Goal: Communication & Community: Participate in discussion

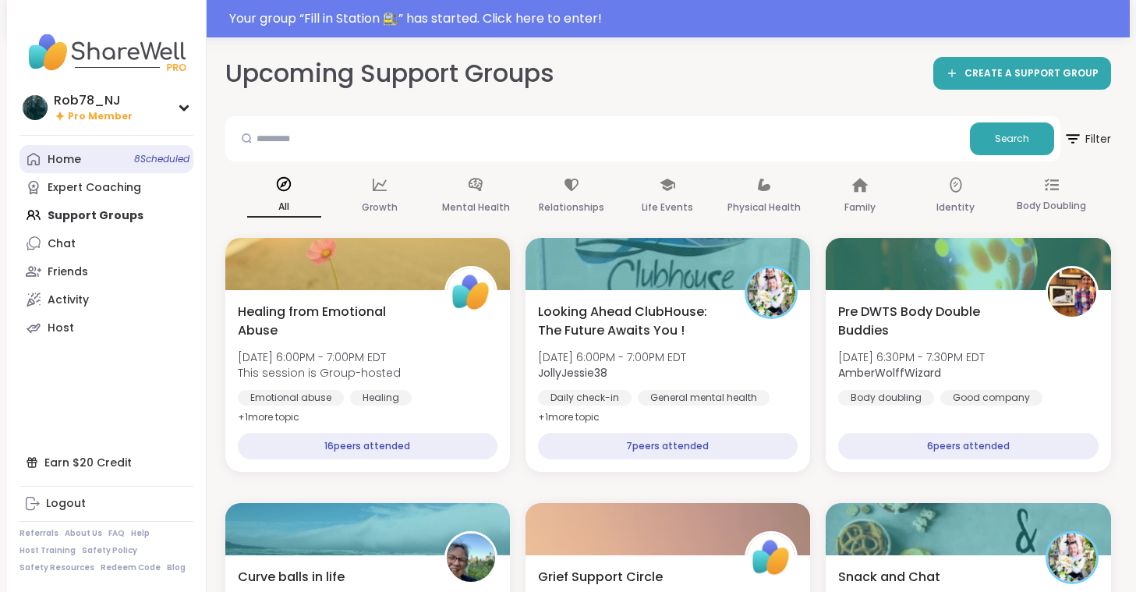
click at [112, 159] on link "Home 8 Scheduled" at bounding box center [106, 159] width 174 height 28
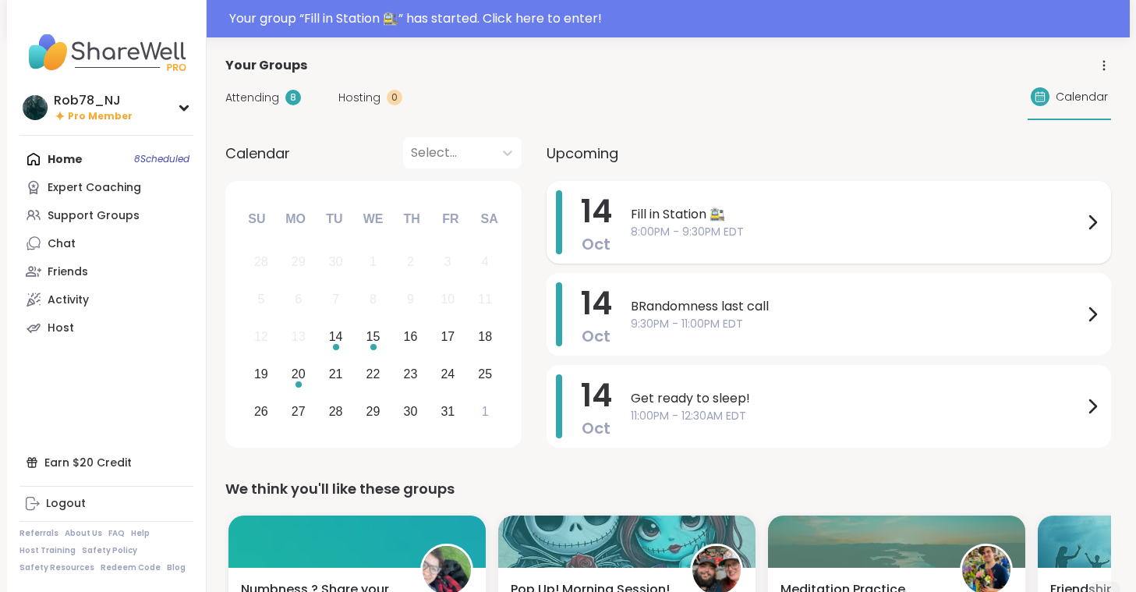
click at [744, 224] on span "8:00PM - 9:30PM EDT" at bounding box center [857, 232] width 452 height 16
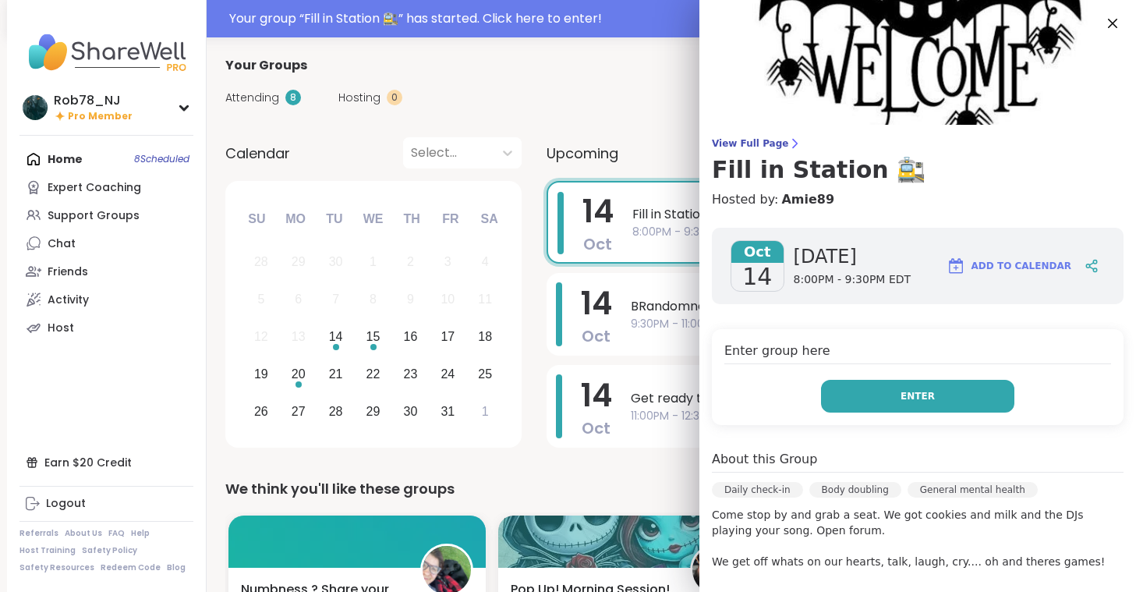
click at [909, 398] on span "Enter" at bounding box center [918, 396] width 34 height 14
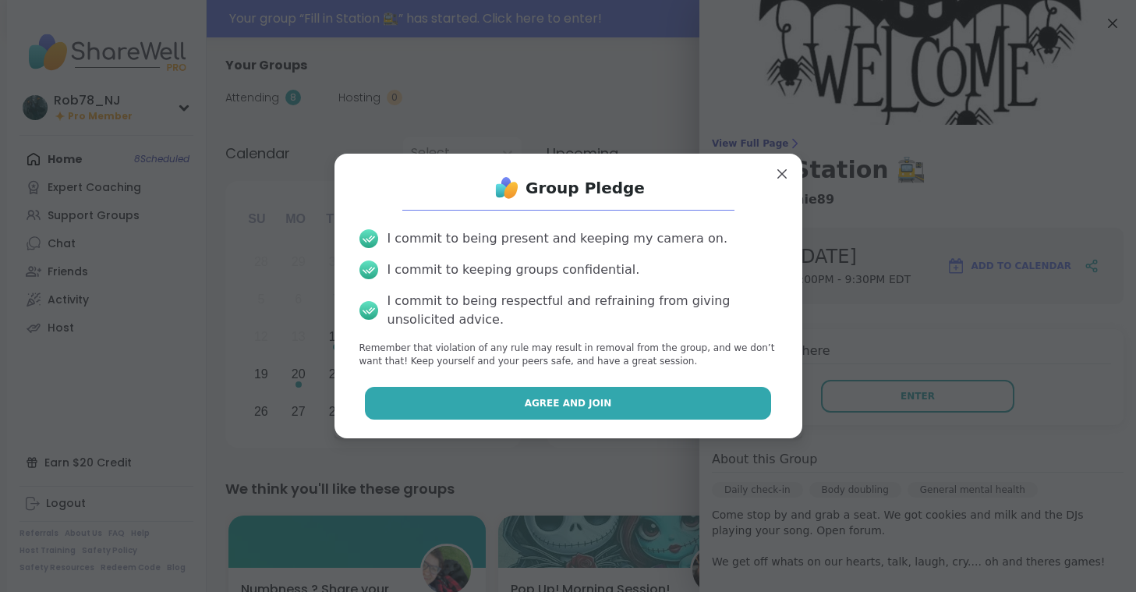
click at [689, 398] on button "Agree and Join" at bounding box center [568, 403] width 406 height 33
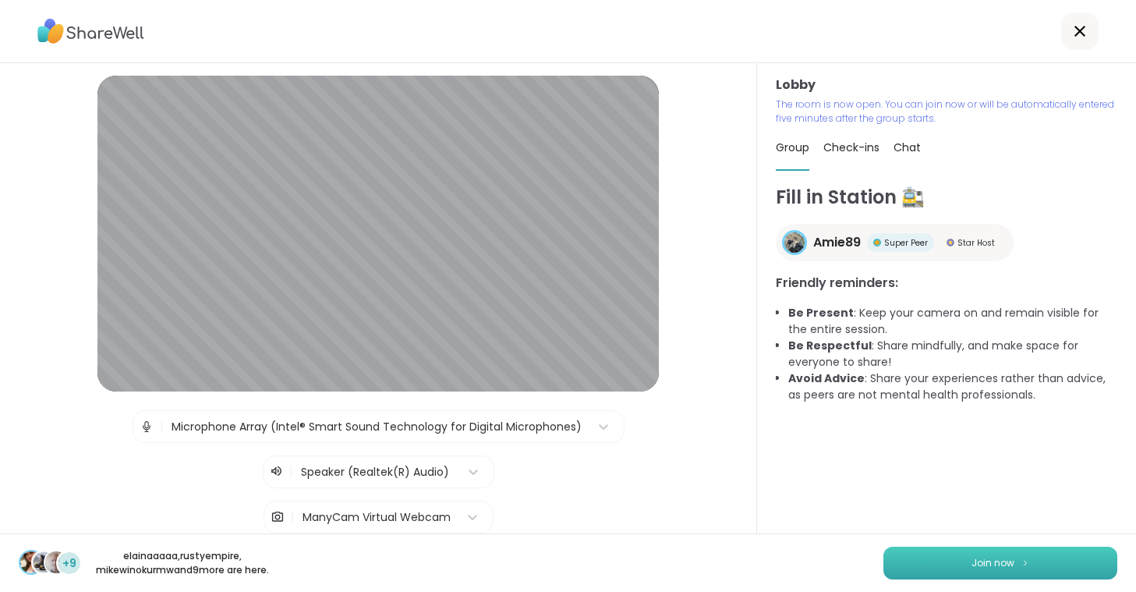
click at [934, 551] on button "Join now" at bounding box center [1001, 563] width 234 height 33
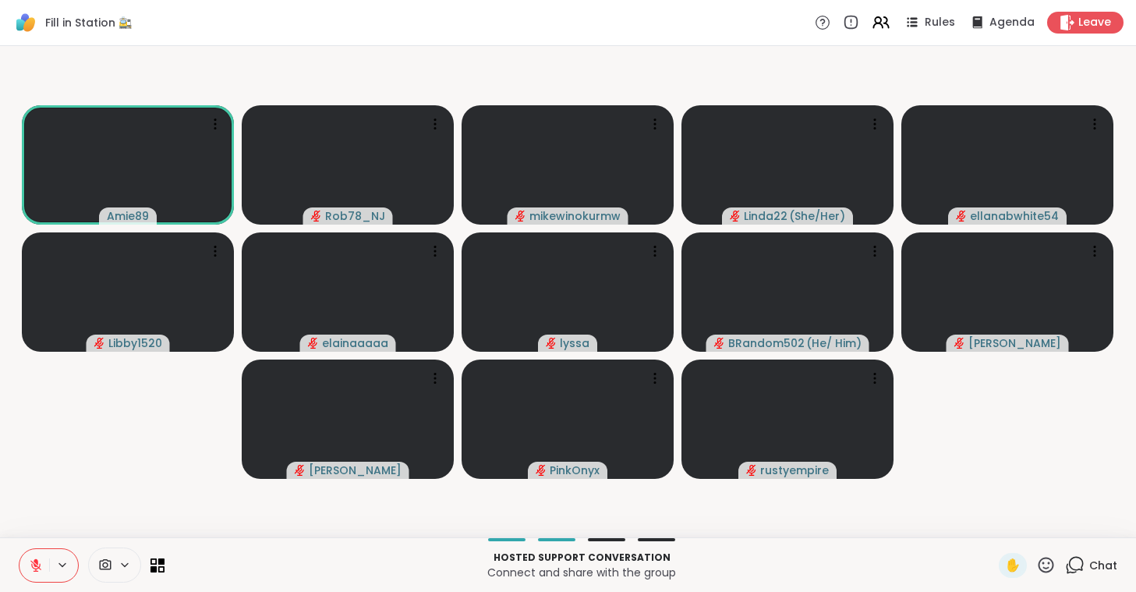
click at [129, 569] on icon at bounding box center [125, 564] width 12 height 13
click at [105, 505] on div "ManyCam Virtual Webcam" at bounding box center [142, 509] width 166 height 19
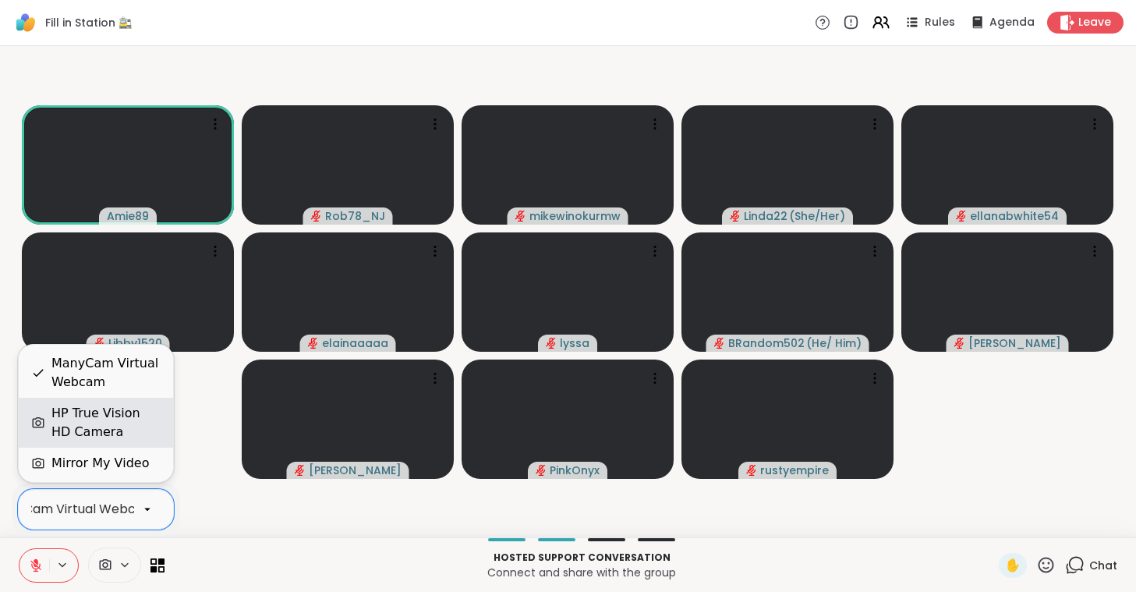
click at [110, 417] on div "HP True Vision HD Camera" at bounding box center [105, 422] width 109 height 37
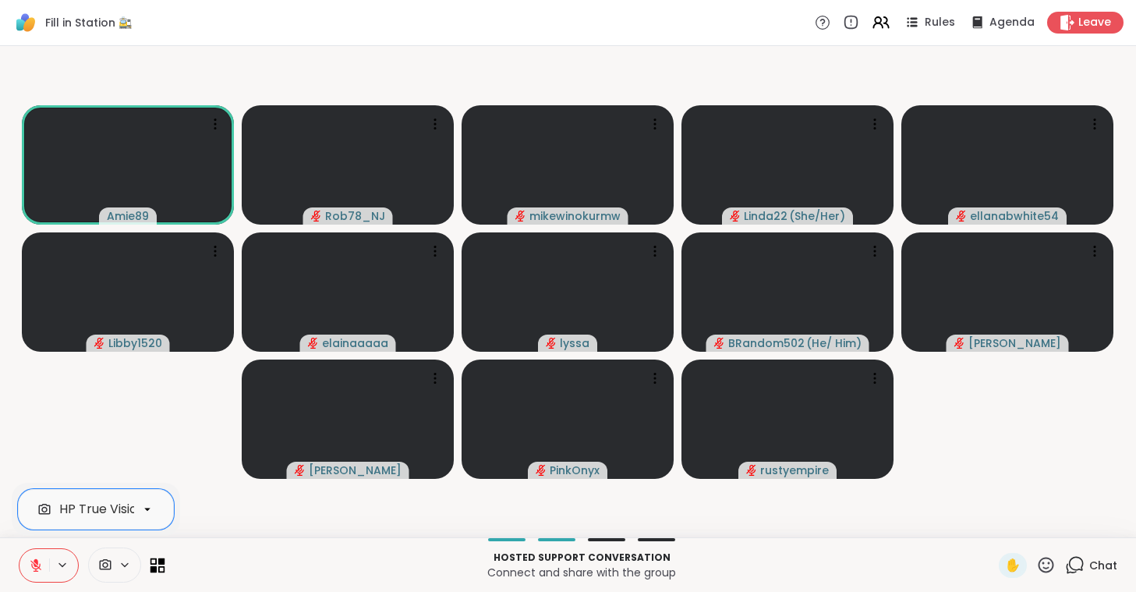
click at [161, 560] on icon at bounding box center [161, 561] width 7 height 7
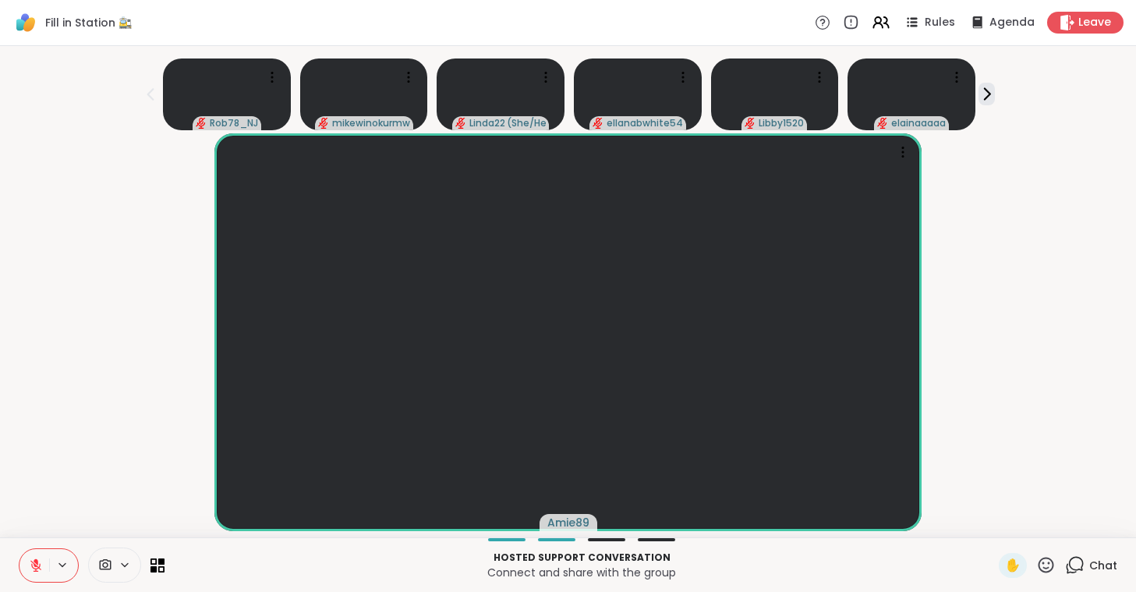
click at [1045, 565] on icon at bounding box center [1045, 564] width 19 height 19
click at [1104, 516] on span "🎉" at bounding box center [1104, 524] width 16 height 19
click at [1044, 560] on icon at bounding box center [1045, 564] width 19 height 19
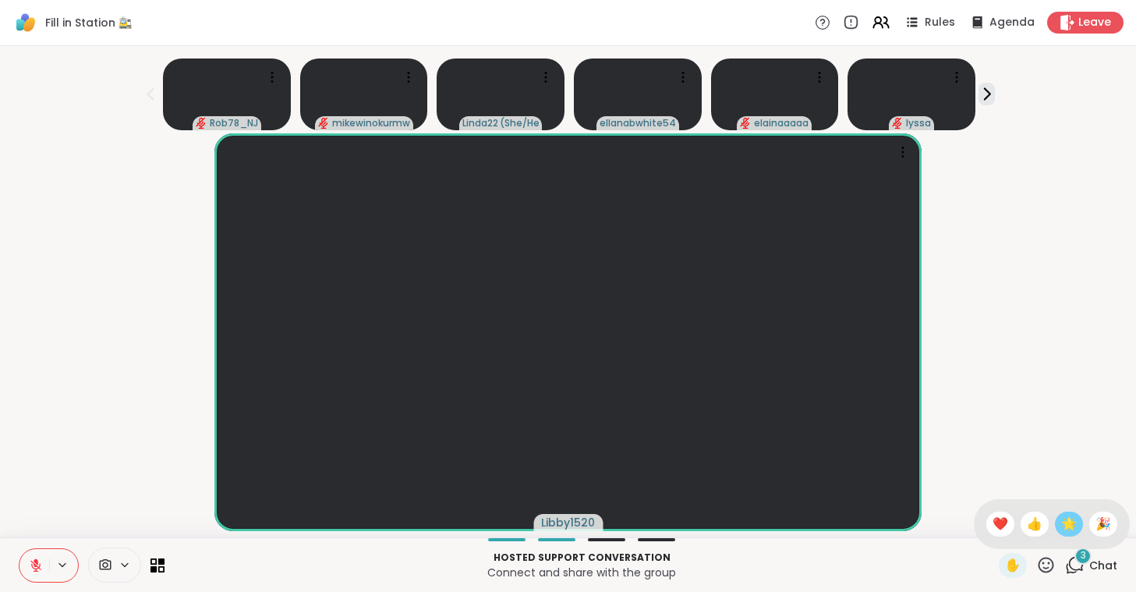
click at [1076, 526] on div "🌟" at bounding box center [1069, 524] width 28 height 25
click at [33, 566] on icon at bounding box center [36, 565] width 14 height 14
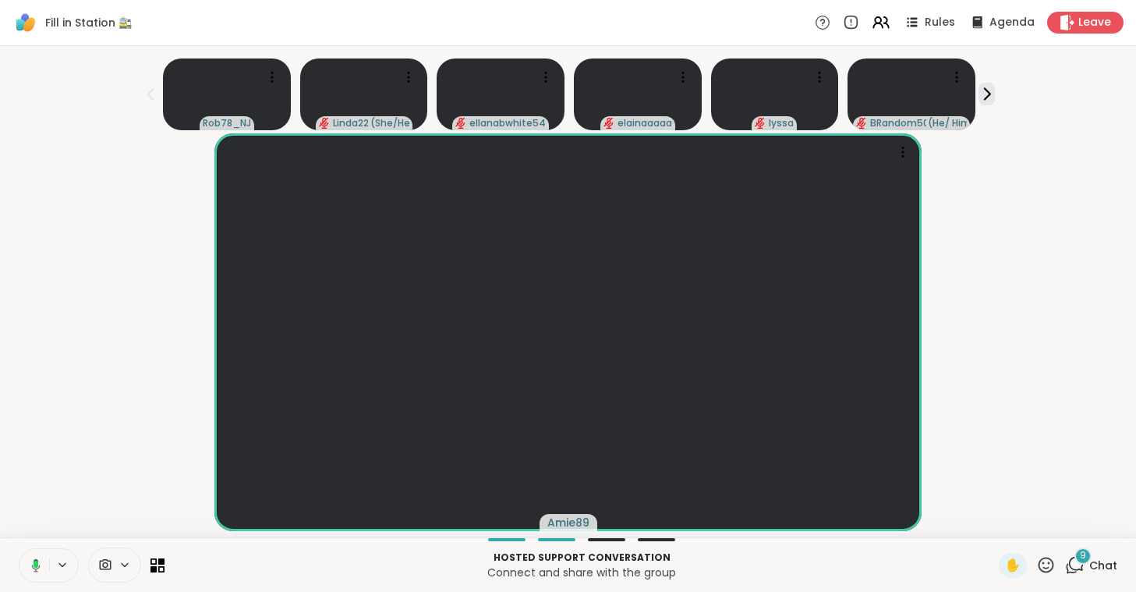
click at [34, 564] on rect at bounding box center [36, 564] width 5 height 7
click at [32, 568] on icon at bounding box center [36, 565] width 14 height 14
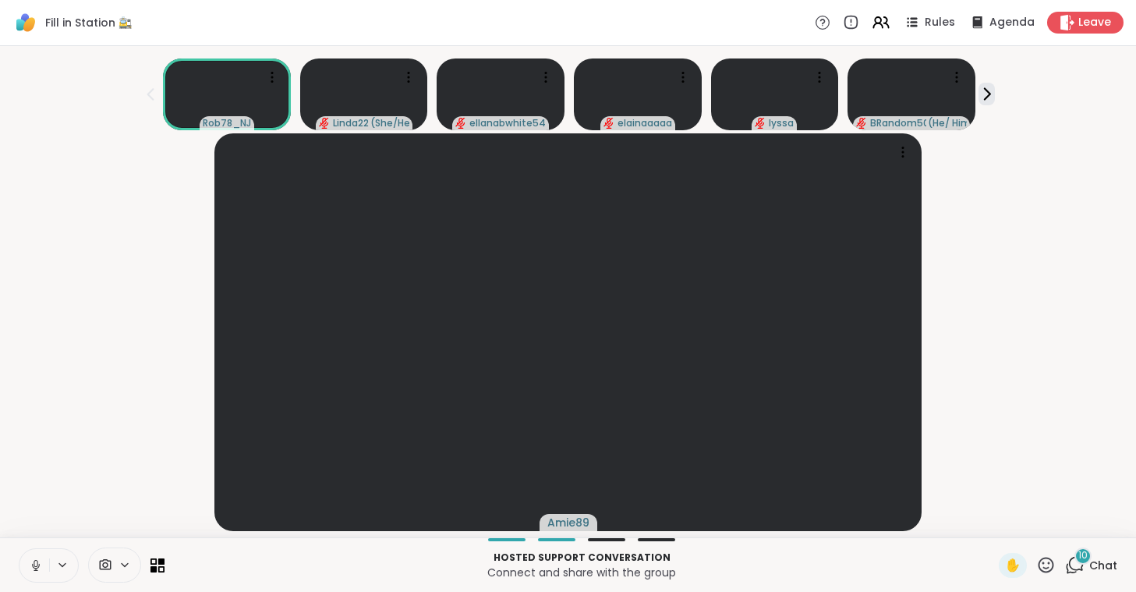
click at [32, 568] on icon at bounding box center [36, 565] width 14 height 14
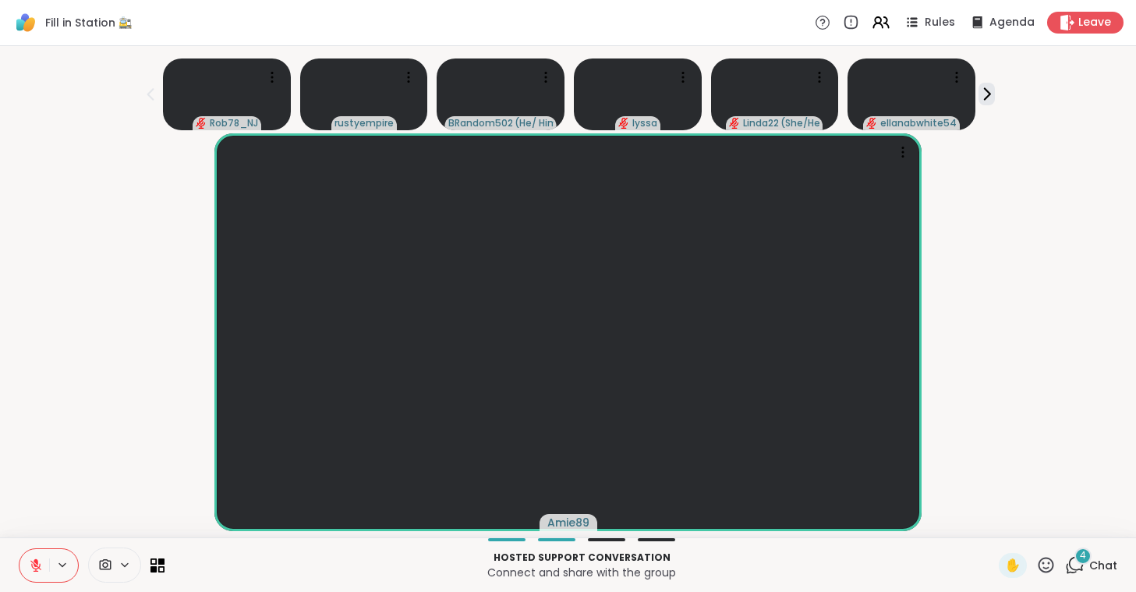
click at [44, 571] on button at bounding box center [34, 565] width 30 height 33
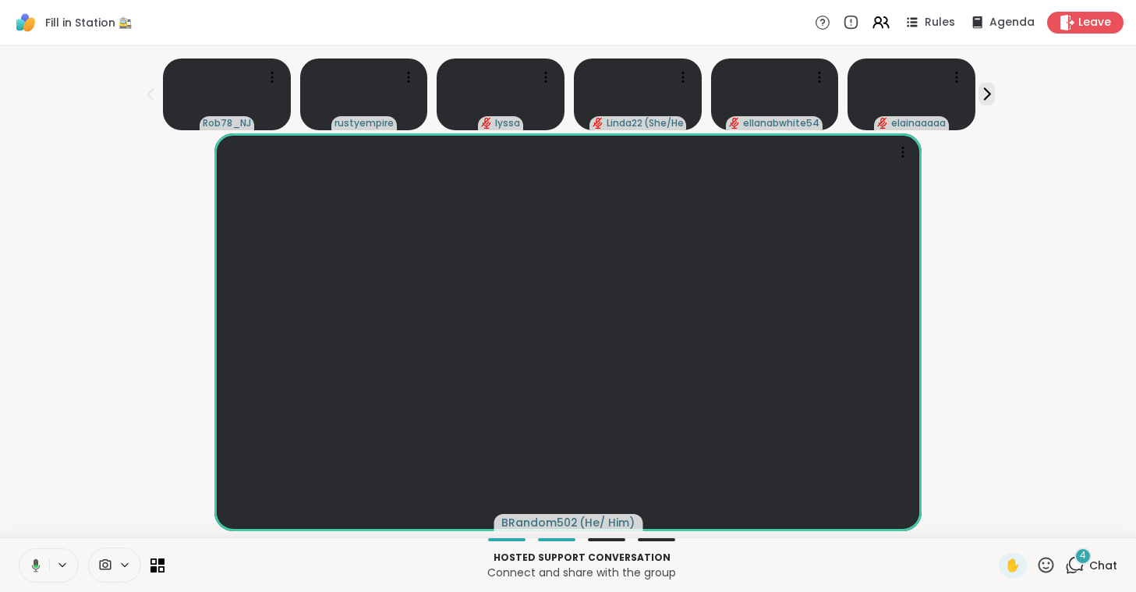
click at [44, 571] on button at bounding box center [33, 565] width 32 height 33
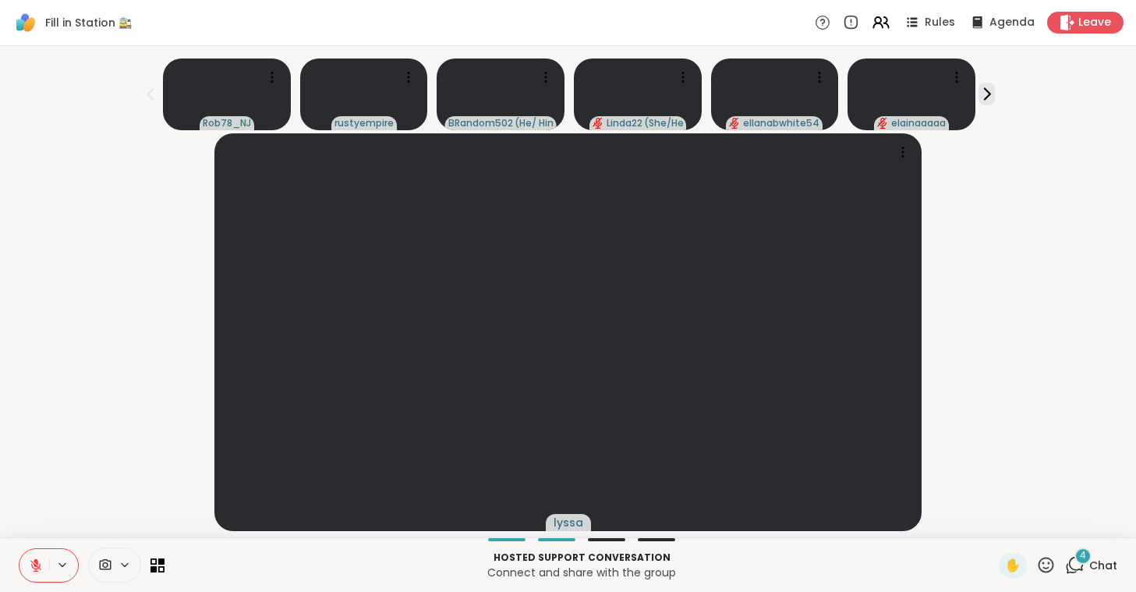
click at [44, 571] on button at bounding box center [34, 565] width 30 height 33
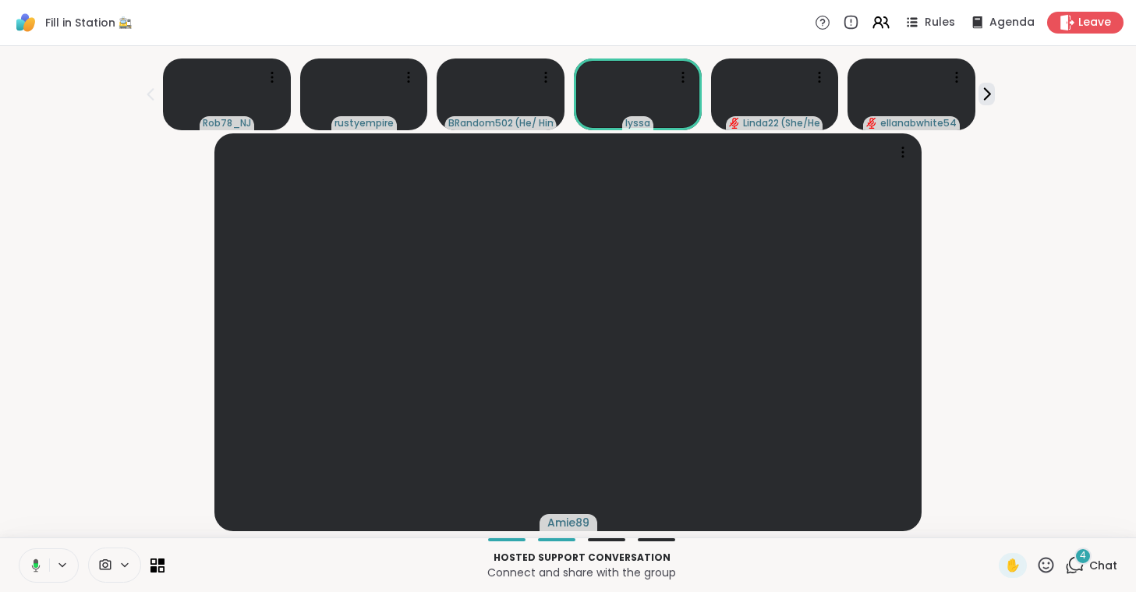
click at [44, 571] on button at bounding box center [33, 565] width 32 height 33
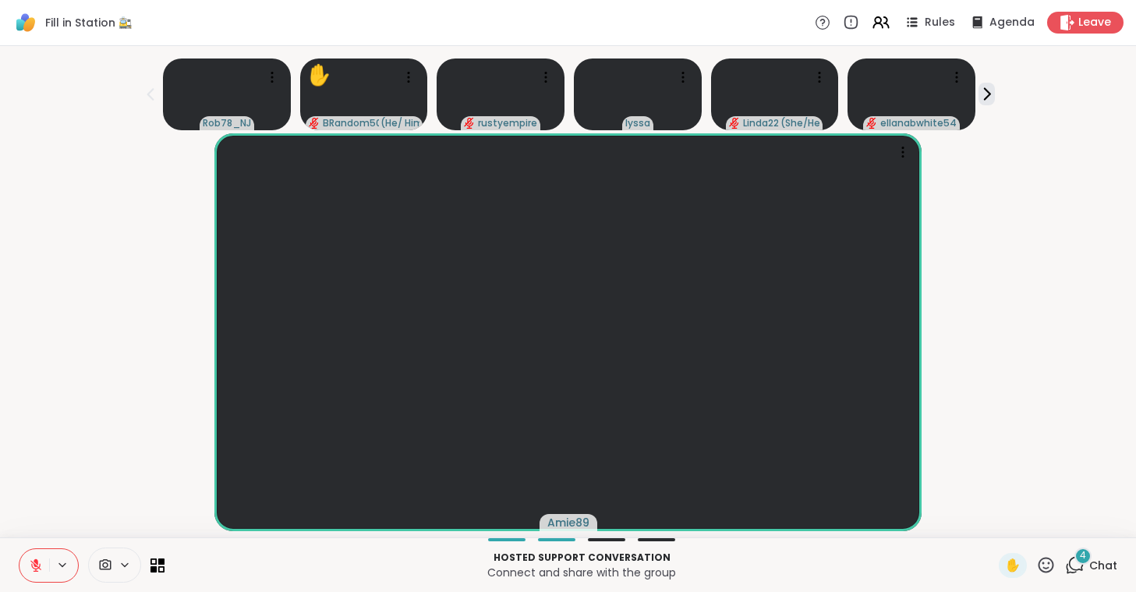
drag, startPoint x: 7, startPoint y: 556, endPoint x: -88, endPoint y: 547, distance: 95.5
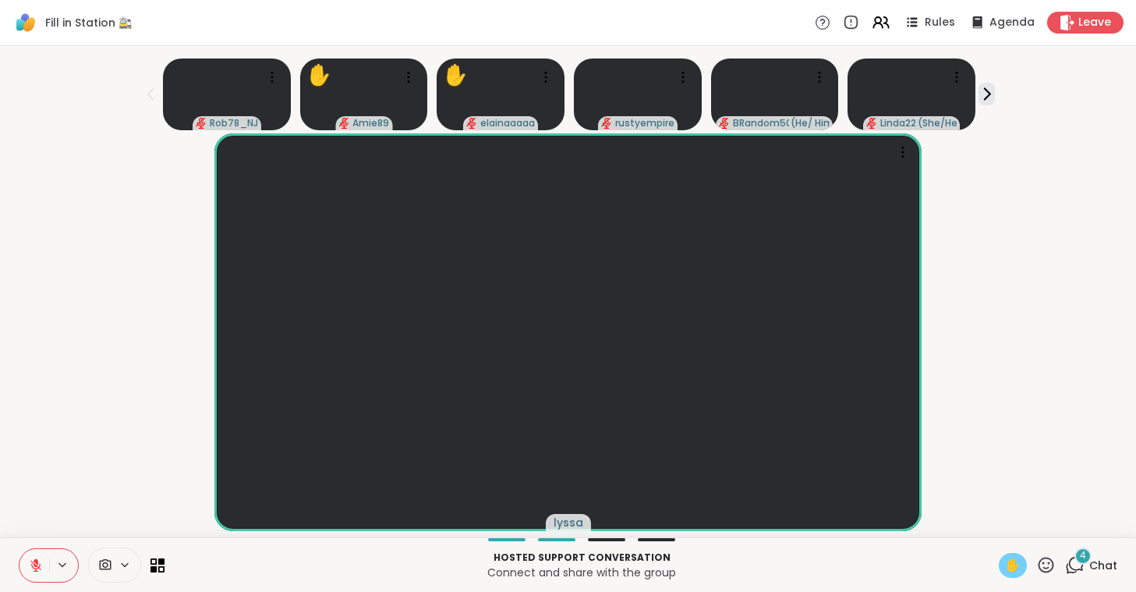
click at [1011, 560] on span "✋" at bounding box center [1013, 565] width 16 height 19
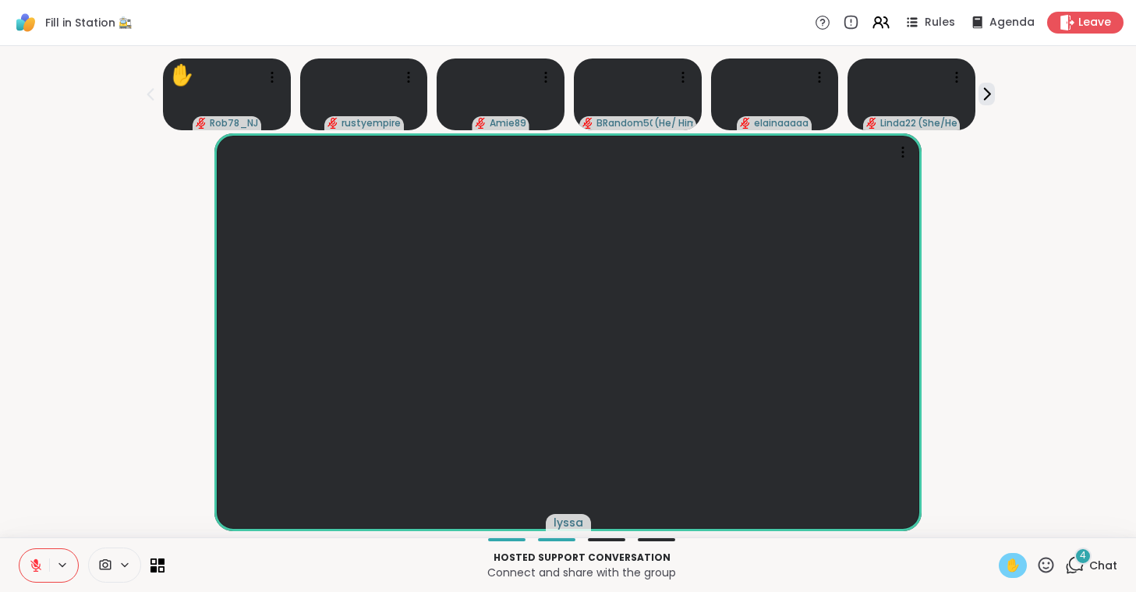
click at [40, 565] on icon at bounding box center [35, 565] width 11 height 11
click at [40, 565] on icon at bounding box center [36, 565] width 14 height 14
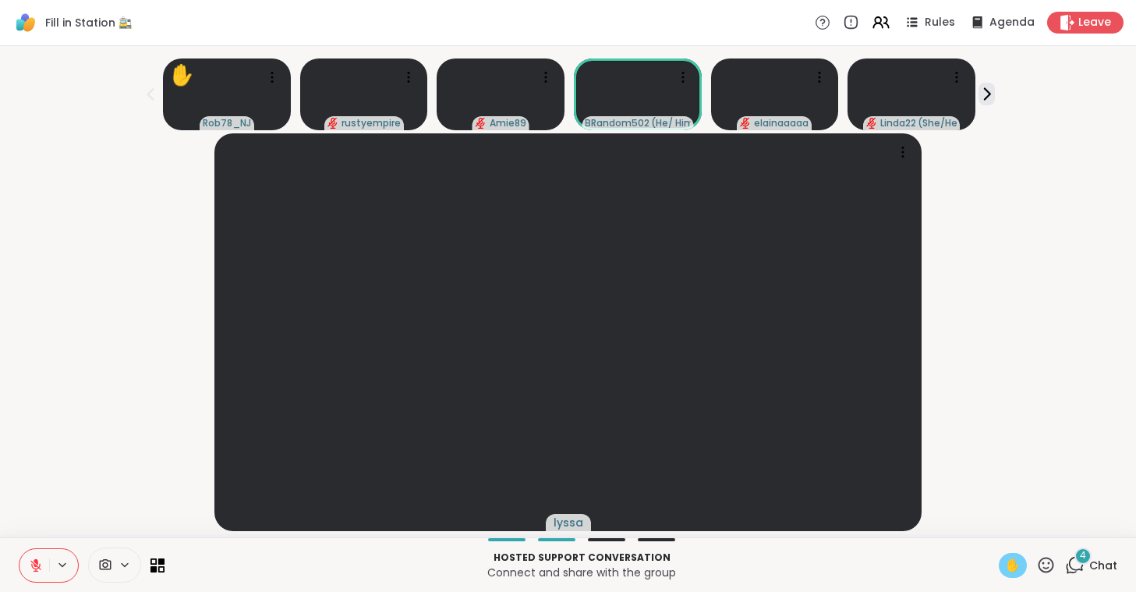
click at [40, 565] on icon at bounding box center [35, 565] width 11 height 11
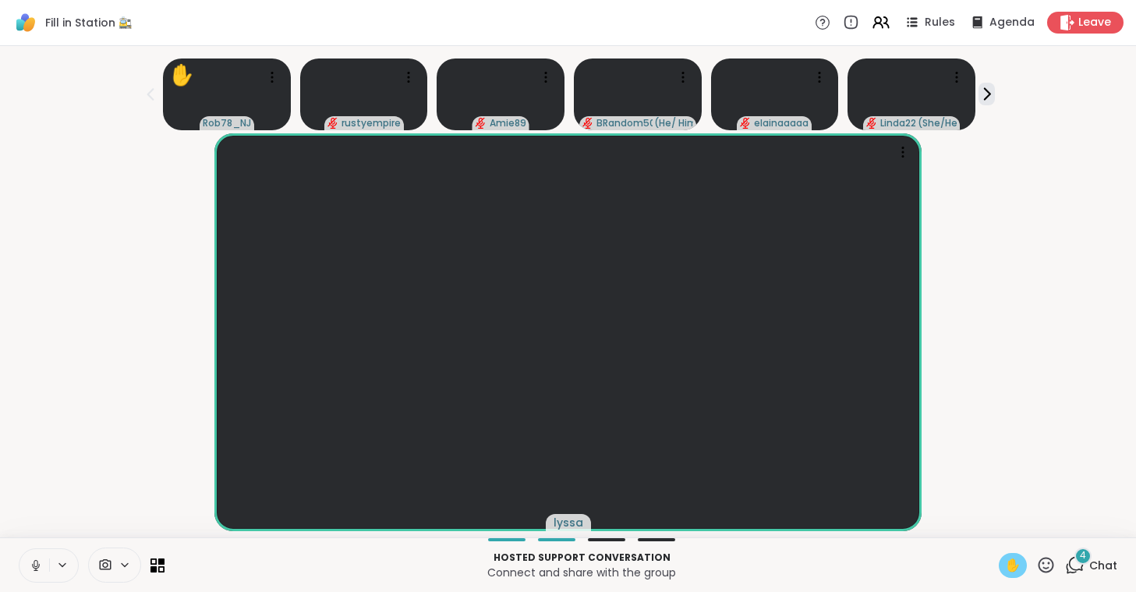
click at [40, 565] on icon at bounding box center [36, 565] width 14 height 14
click at [1012, 562] on span "✋" at bounding box center [1013, 565] width 16 height 19
click at [1011, 562] on span "✋" at bounding box center [1013, 565] width 16 height 19
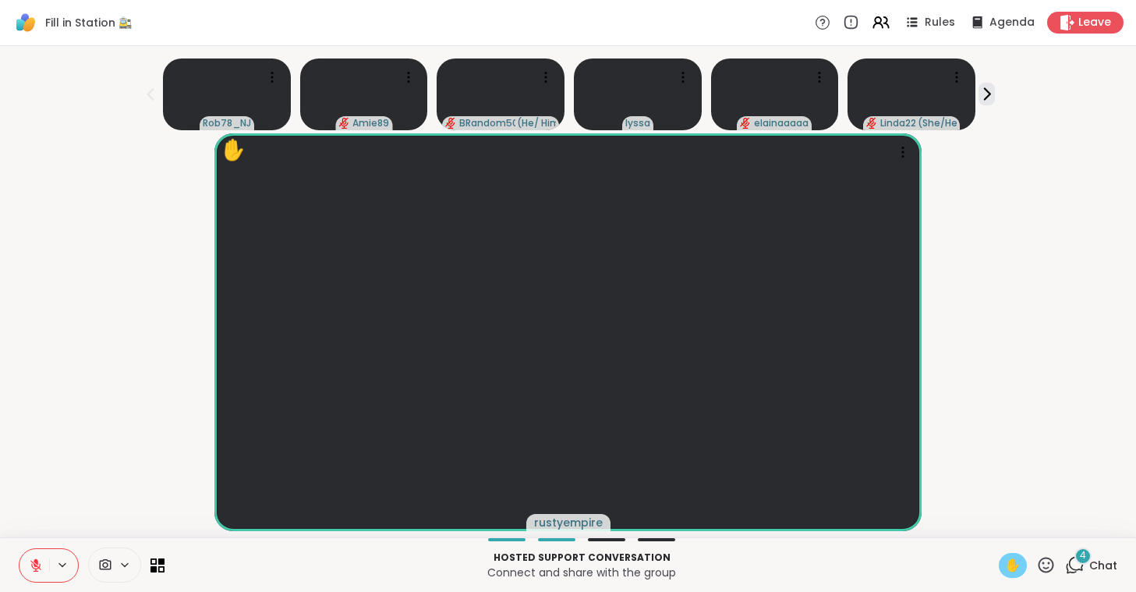
click at [1008, 568] on span "✋" at bounding box center [1013, 565] width 16 height 19
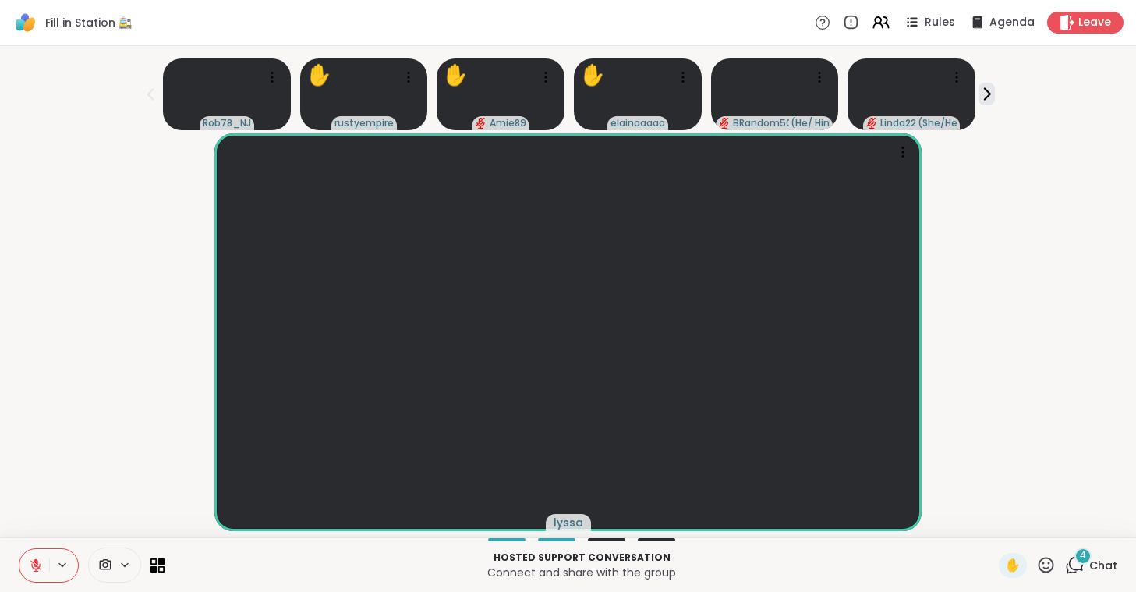
click at [39, 562] on icon at bounding box center [36, 565] width 14 height 14
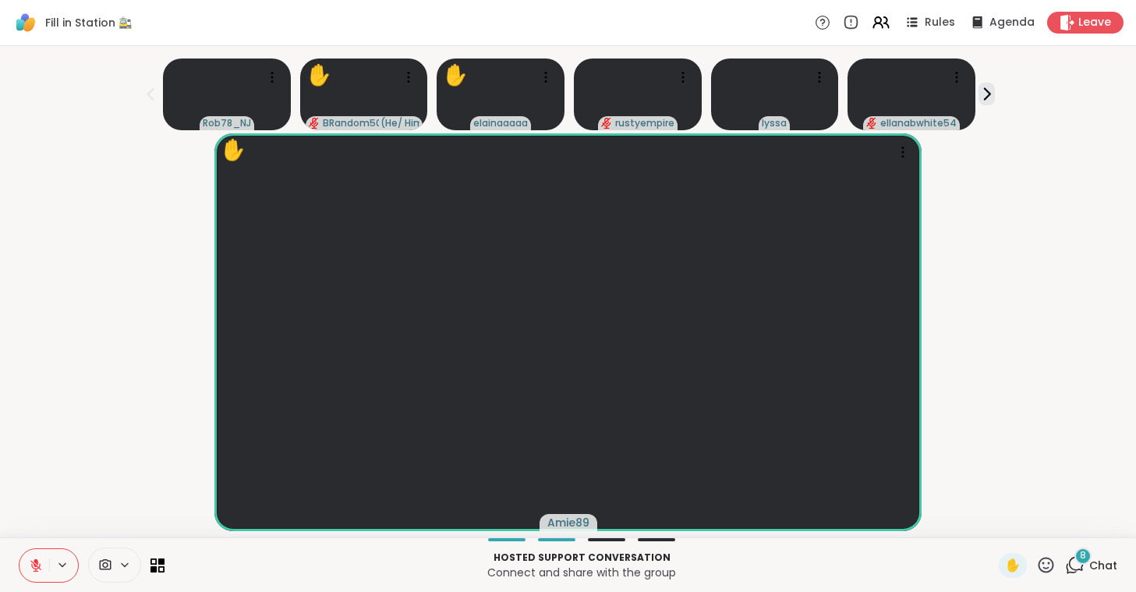
click at [38, 564] on icon at bounding box center [36, 565] width 14 height 14
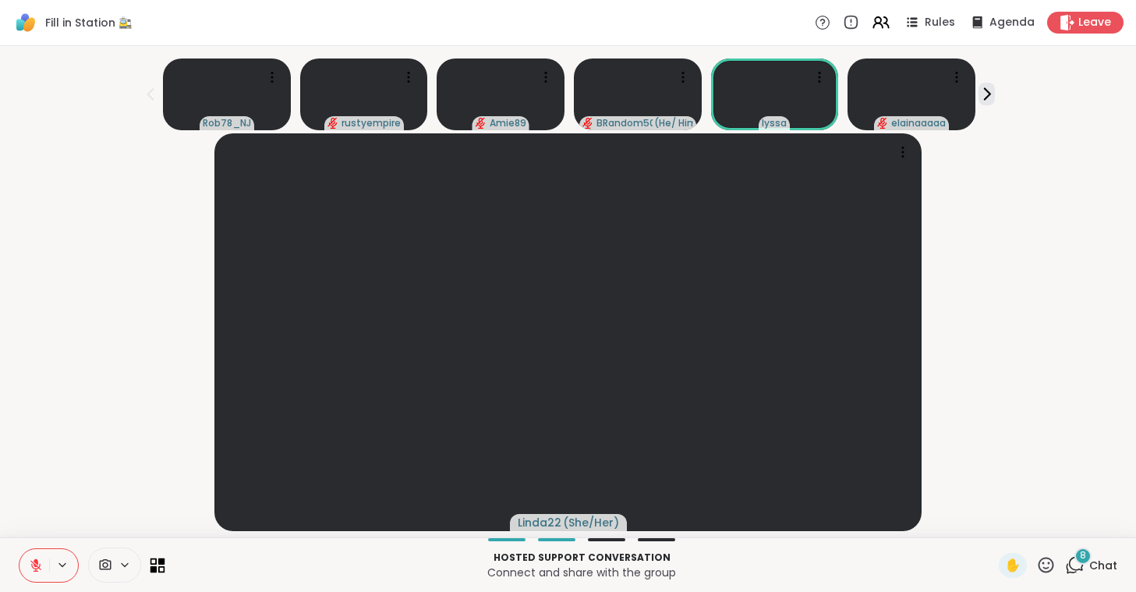
click at [159, 569] on icon at bounding box center [161, 568] width 7 height 7
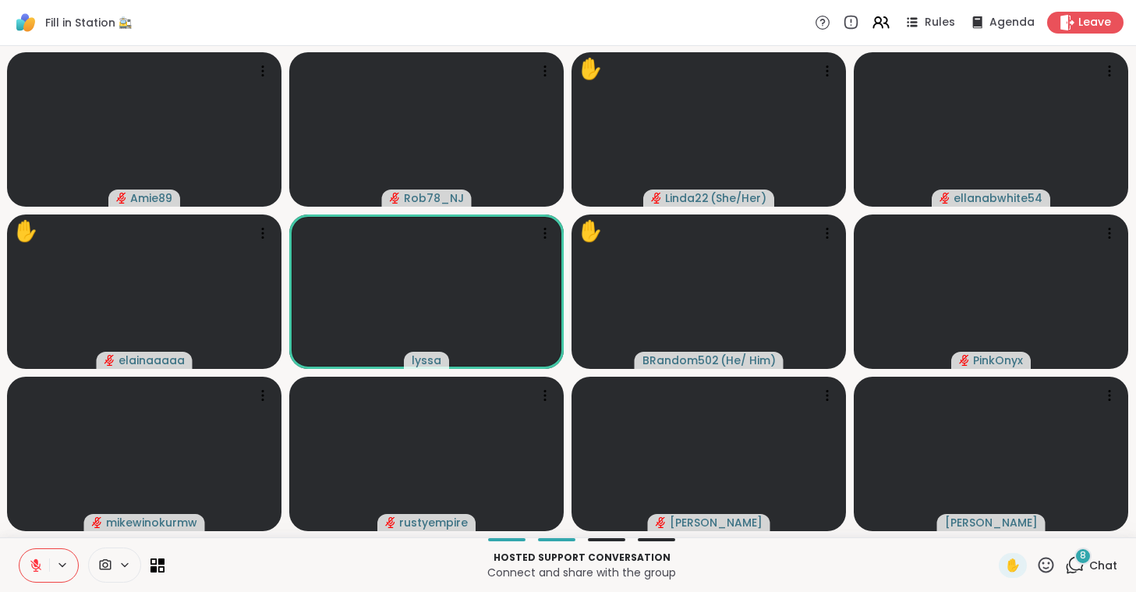
click at [36, 565] on icon at bounding box center [35, 565] width 11 height 11
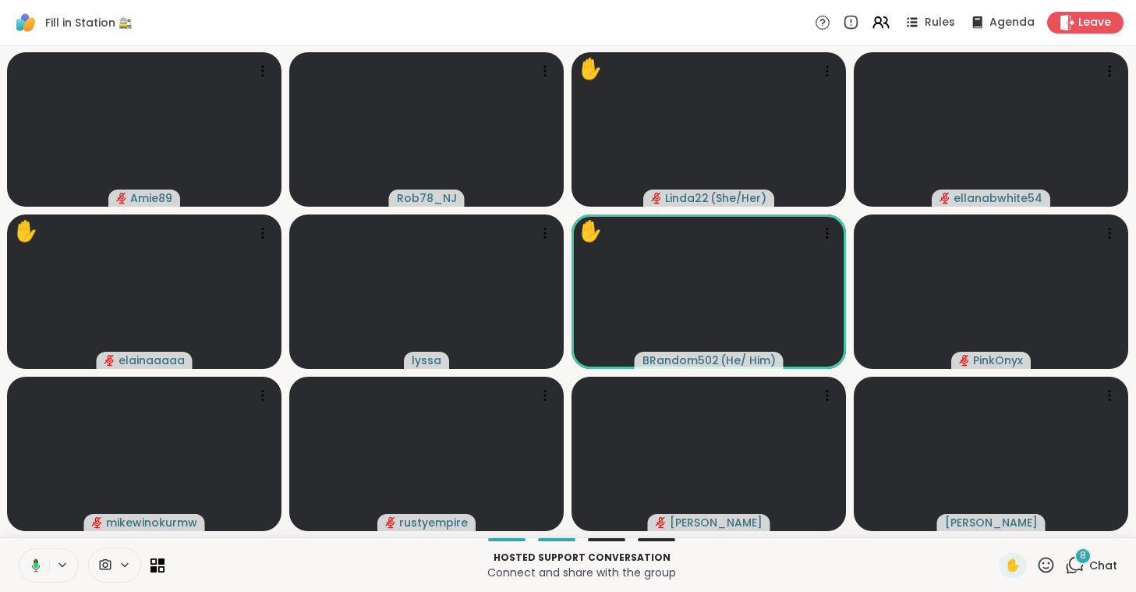
click at [36, 565] on icon at bounding box center [36, 564] width 5 height 5
click at [36, 565] on icon at bounding box center [35, 565] width 11 height 11
click at [36, 565] on icon at bounding box center [36, 565] width 14 height 14
click at [36, 565] on icon at bounding box center [35, 565] width 11 height 11
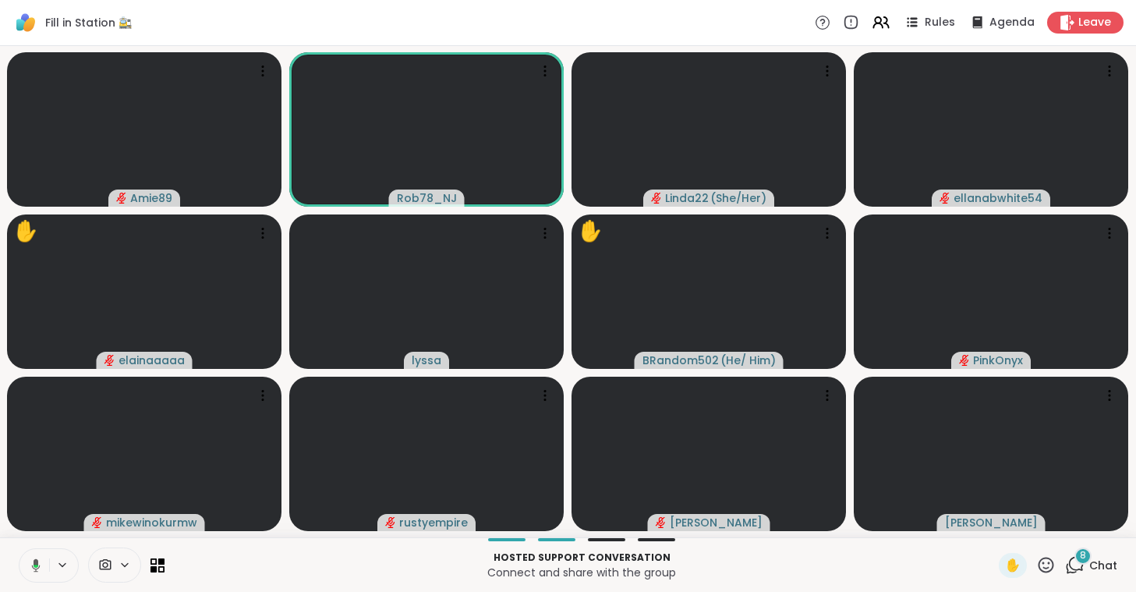
click at [36, 565] on icon at bounding box center [36, 566] width 5 height 3
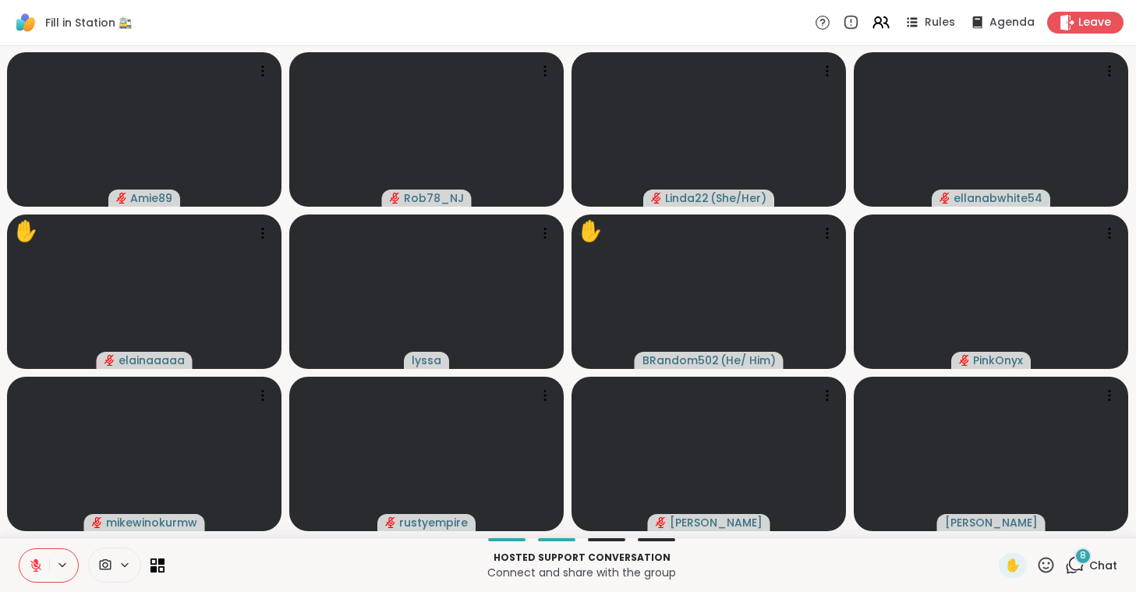
click at [36, 565] on icon at bounding box center [35, 565] width 11 height 11
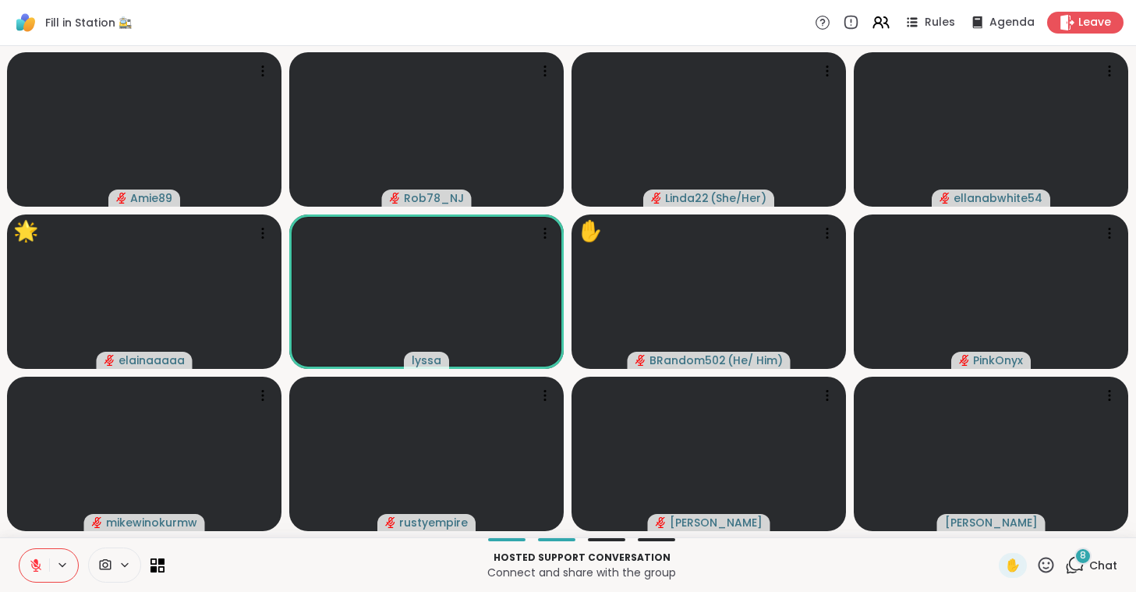
click at [36, 565] on icon at bounding box center [35, 565] width 11 height 11
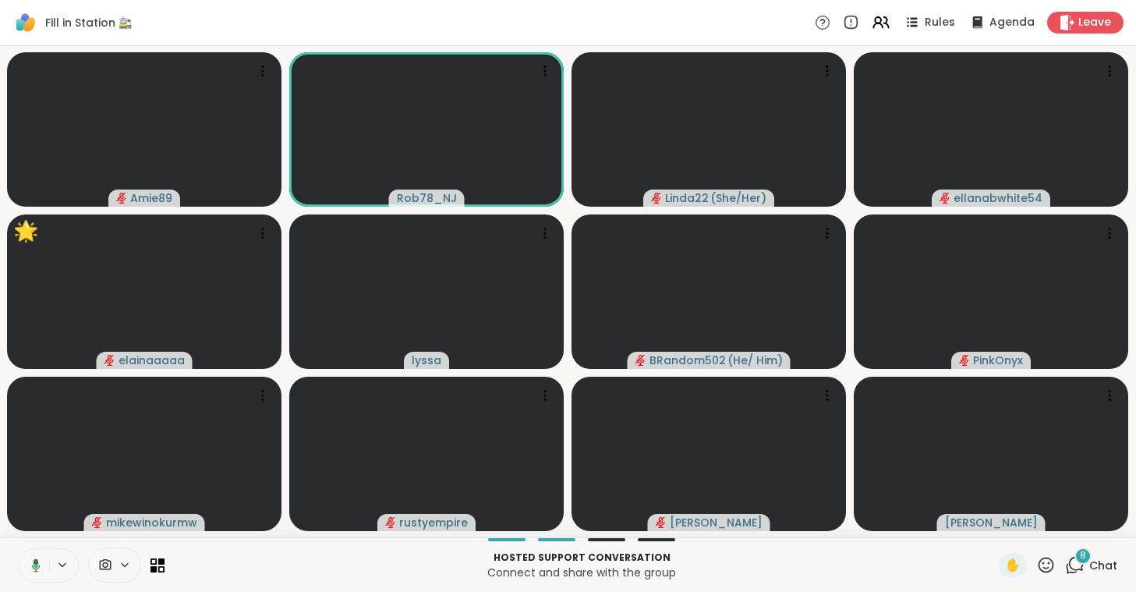
click at [36, 565] on icon at bounding box center [36, 565] width 5 height 4
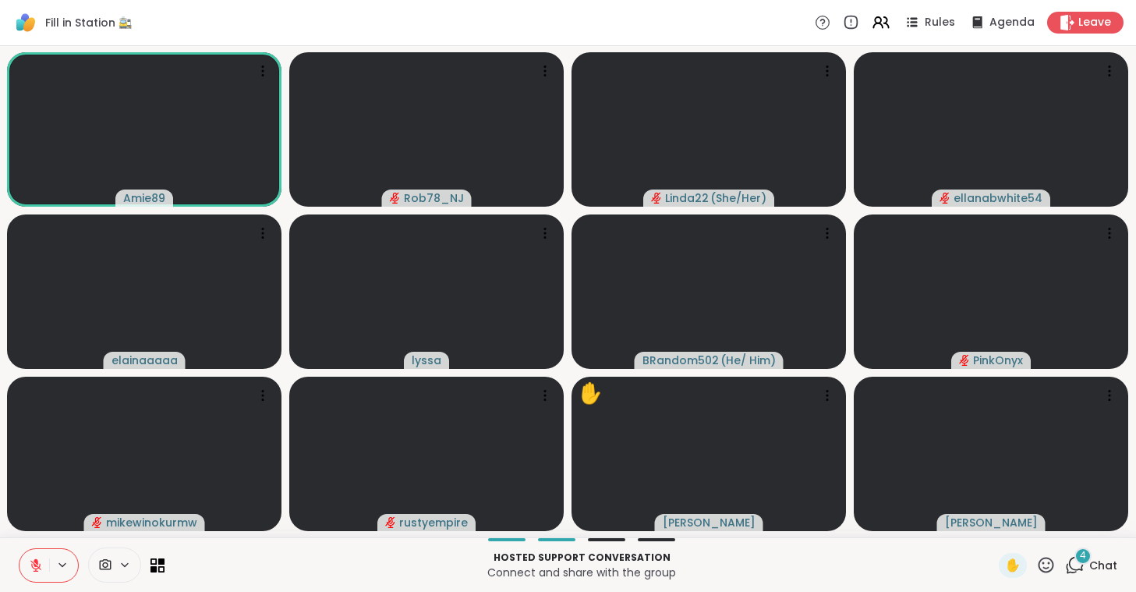
click at [36, 565] on icon at bounding box center [35, 565] width 11 height 11
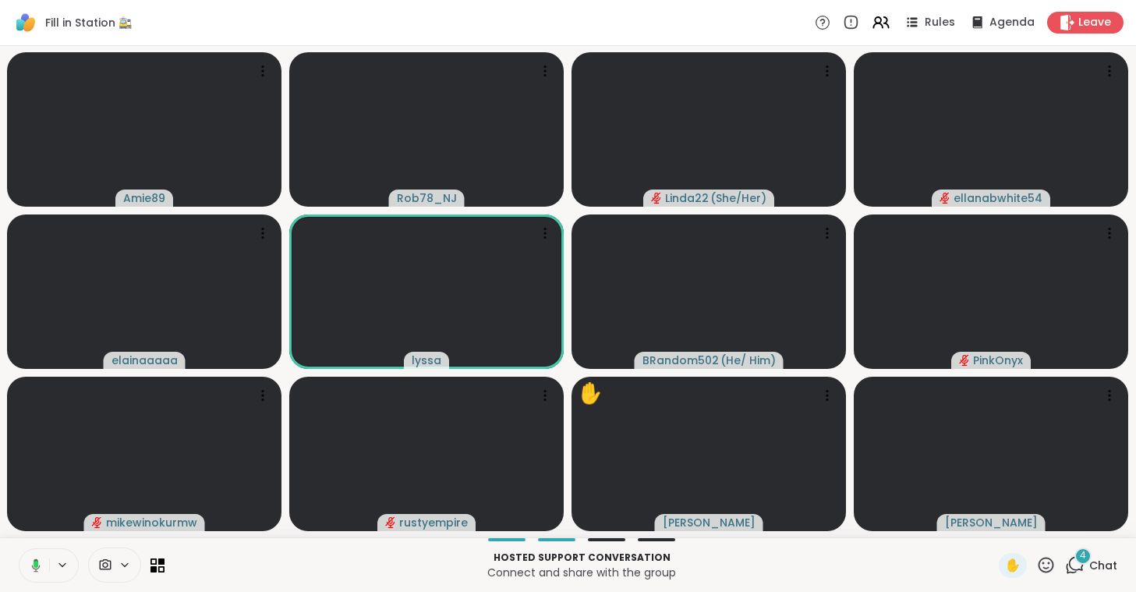
click at [36, 565] on rect at bounding box center [36, 564] width 5 height 7
click at [36, 565] on icon at bounding box center [35, 565] width 11 height 11
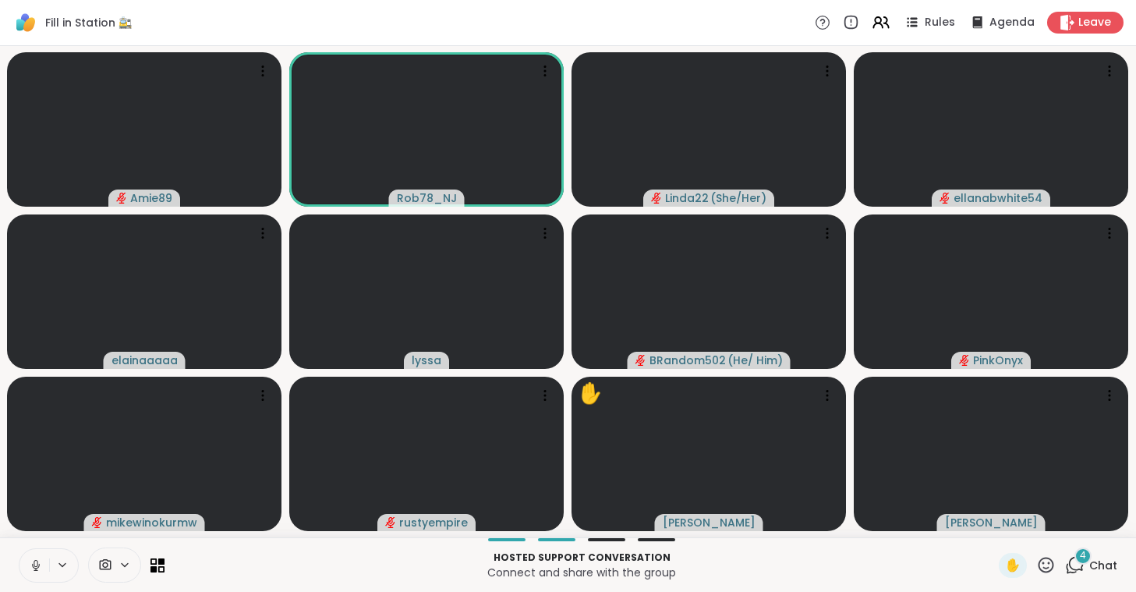
click at [36, 565] on icon at bounding box center [36, 565] width 14 height 14
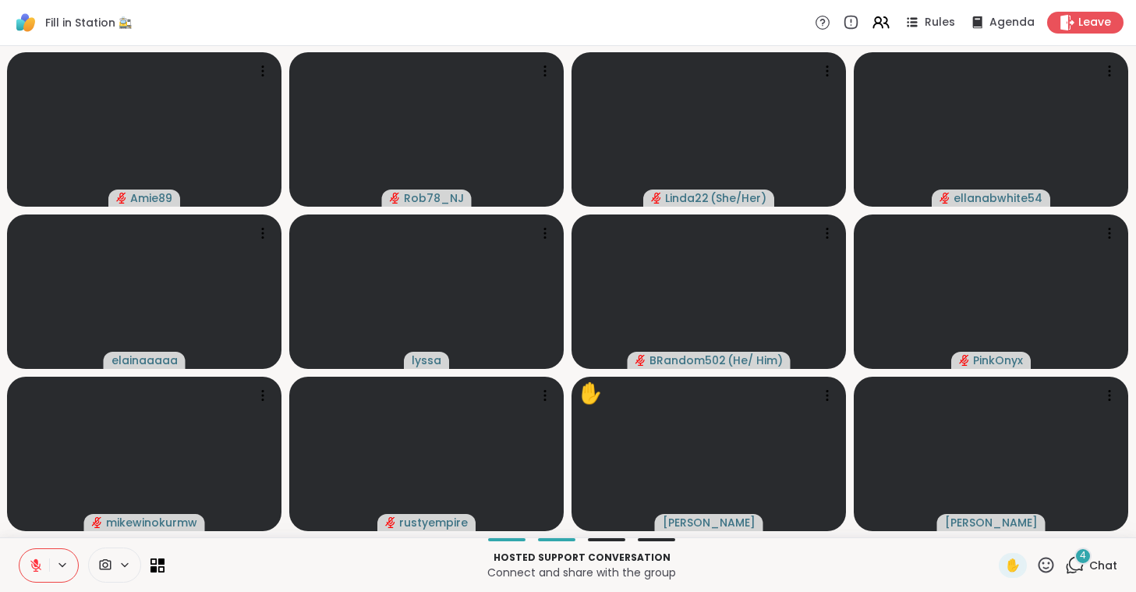
click at [36, 565] on icon at bounding box center [35, 565] width 11 height 11
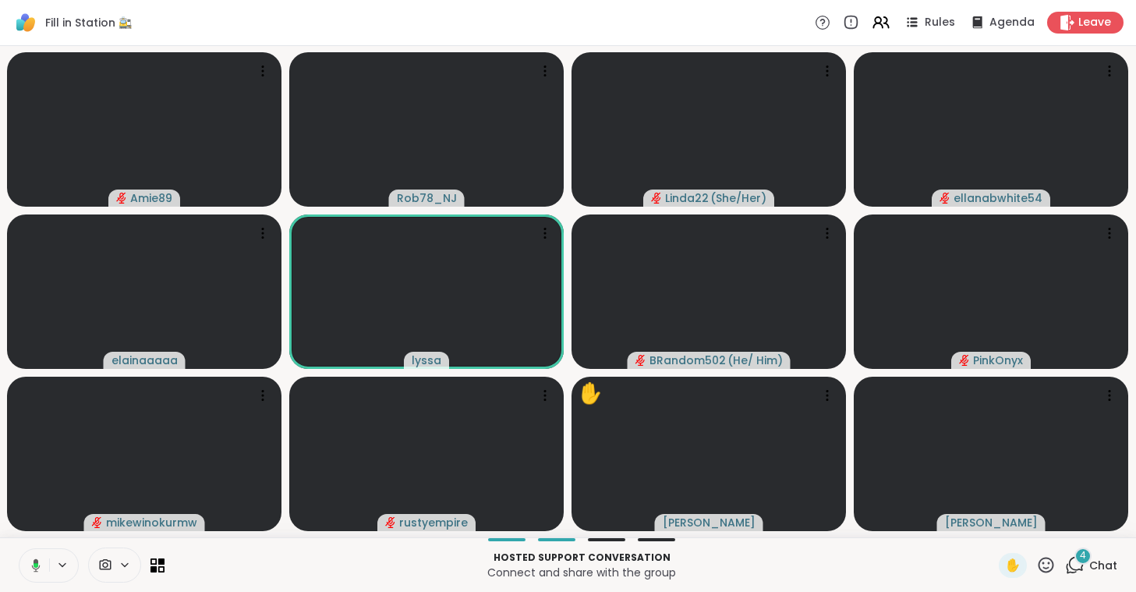
click at [36, 565] on icon at bounding box center [36, 565] width 5 height 5
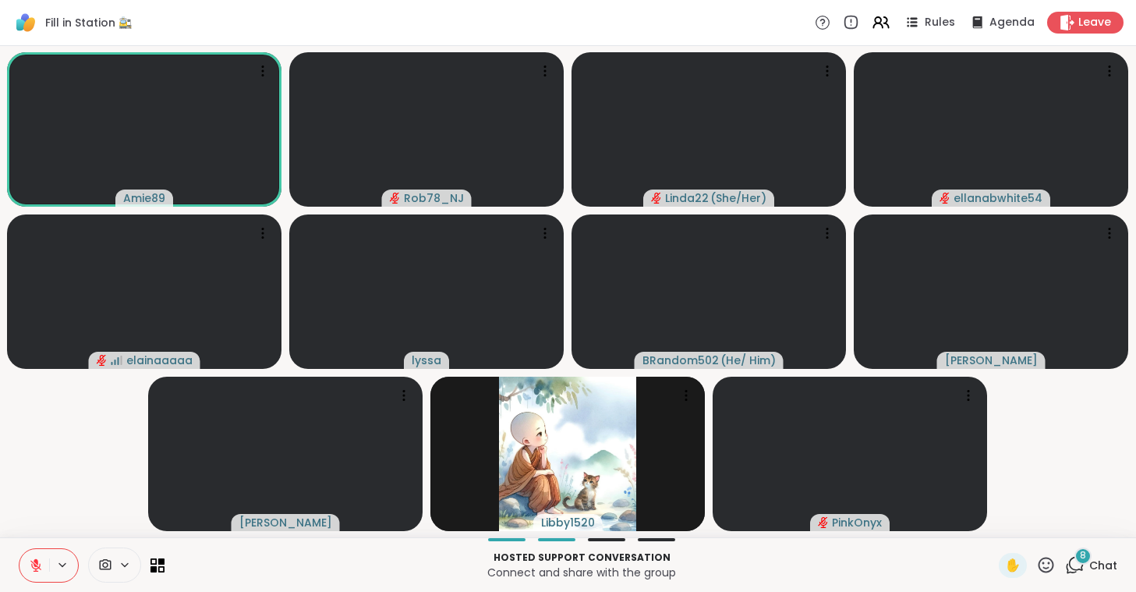
click at [28, 560] on button at bounding box center [34, 565] width 30 height 33
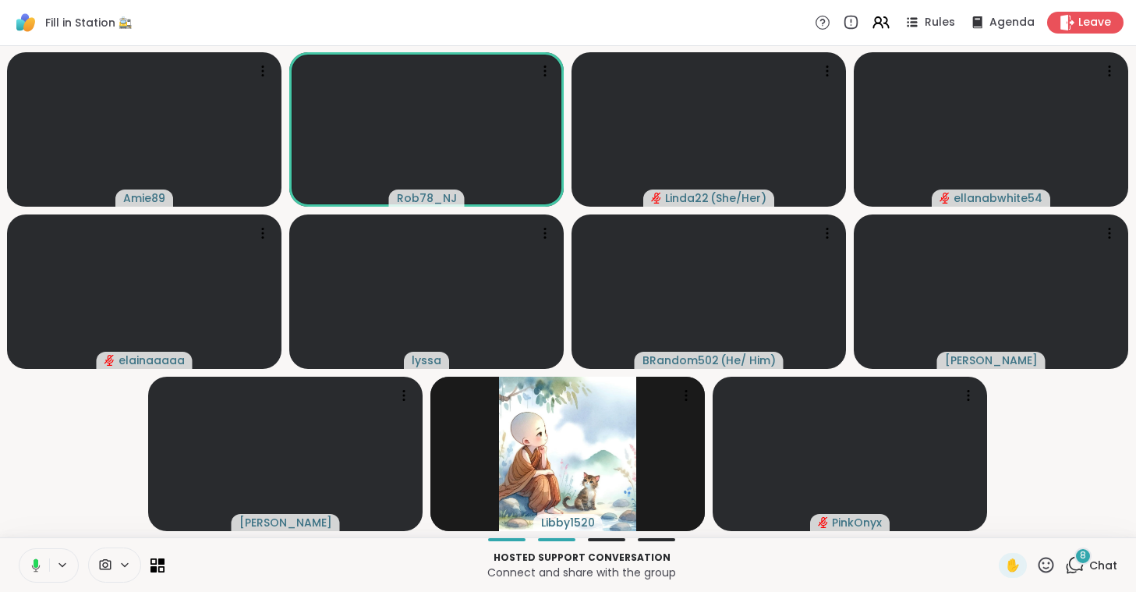
click at [28, 560] on icon at bounding box center [34, 565] width 14 height 14
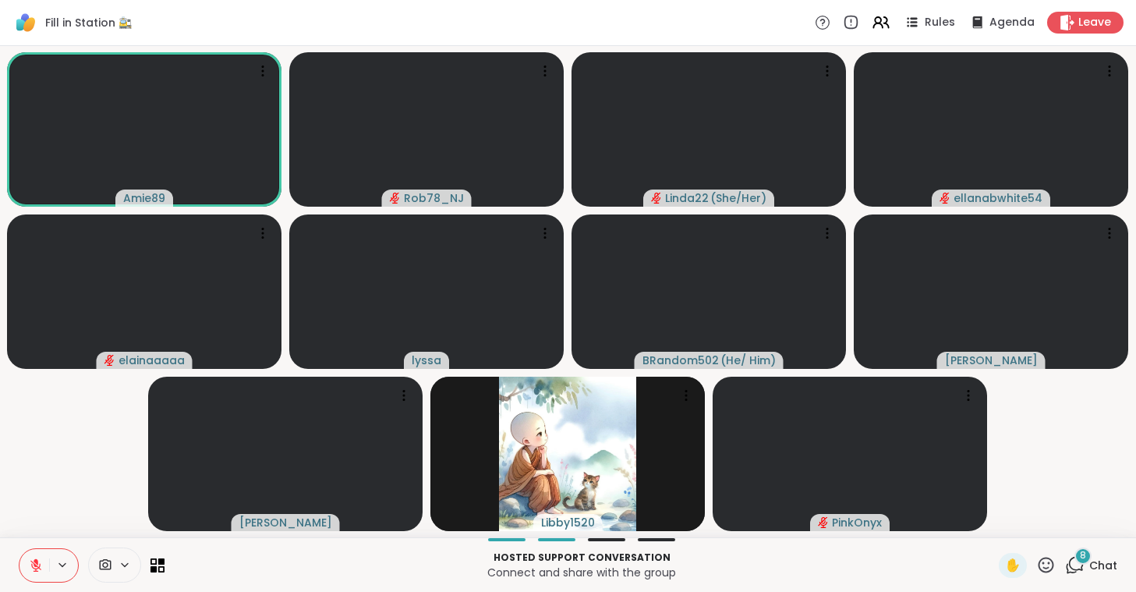
click at [28, 560] on button at bounding box center [34, 565] width 30 height 33
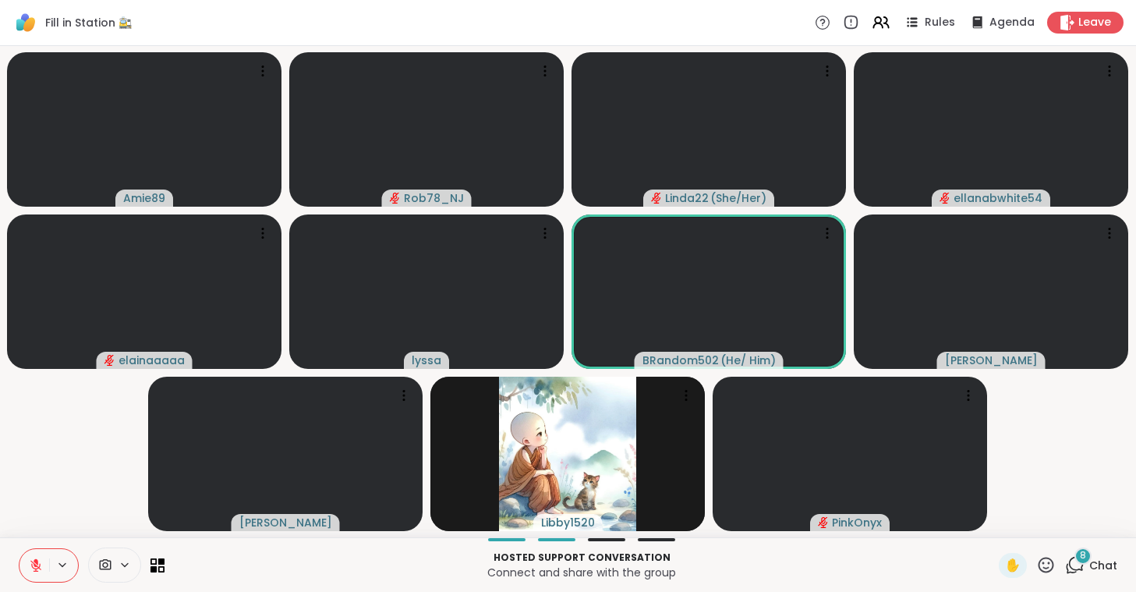
click at [28, 560] on button at bounding box center [34, 565] width 30 height 33
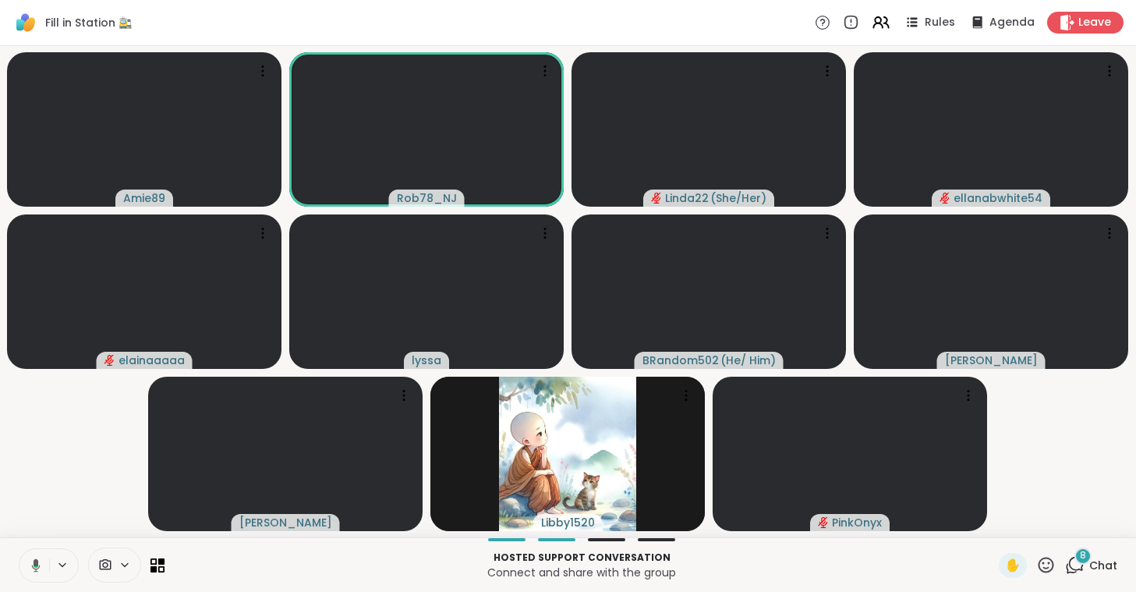
click at [28, 560] on button at bounding box center [33, 565] width 32 height 33
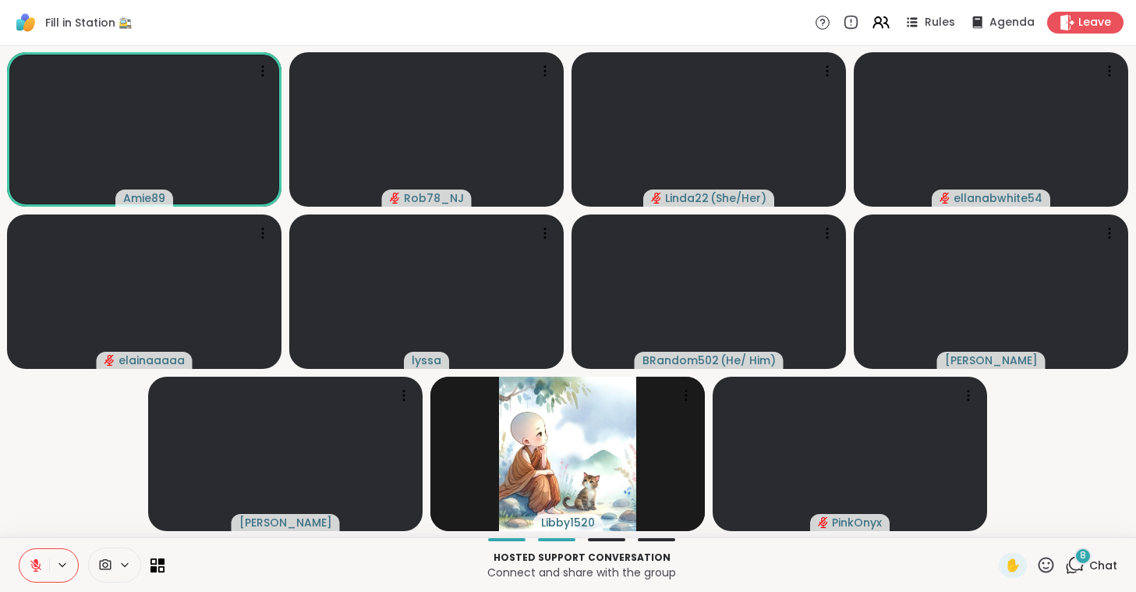
click at [28, 560] on button at bounding box center [34, 565] width 30 height 33
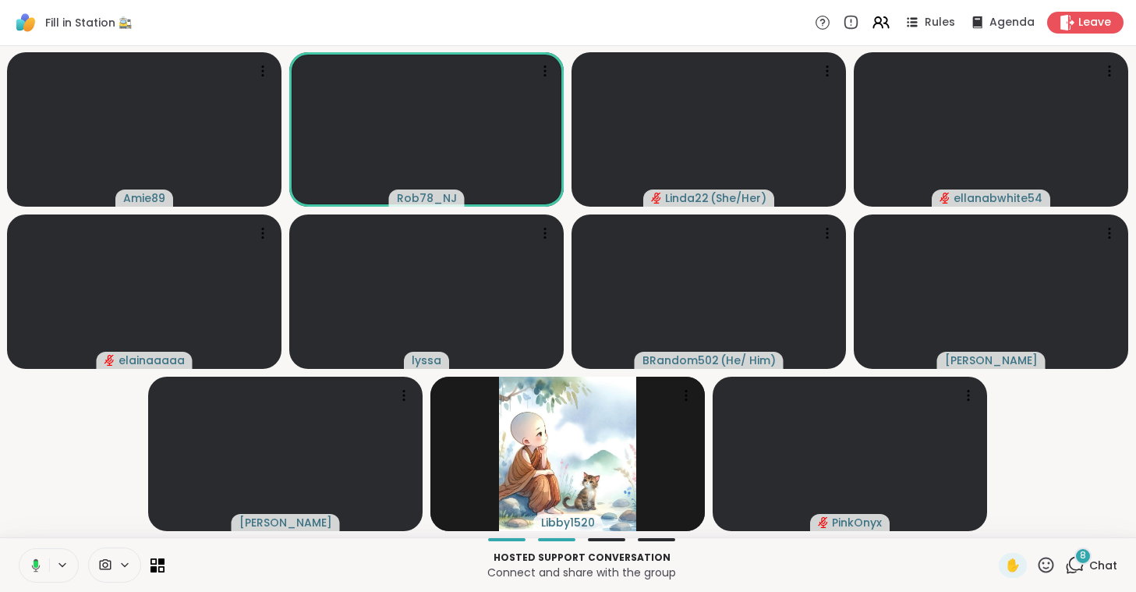
click at [28, 560] on icon at bounding box center [34, 565] width 14 height 14
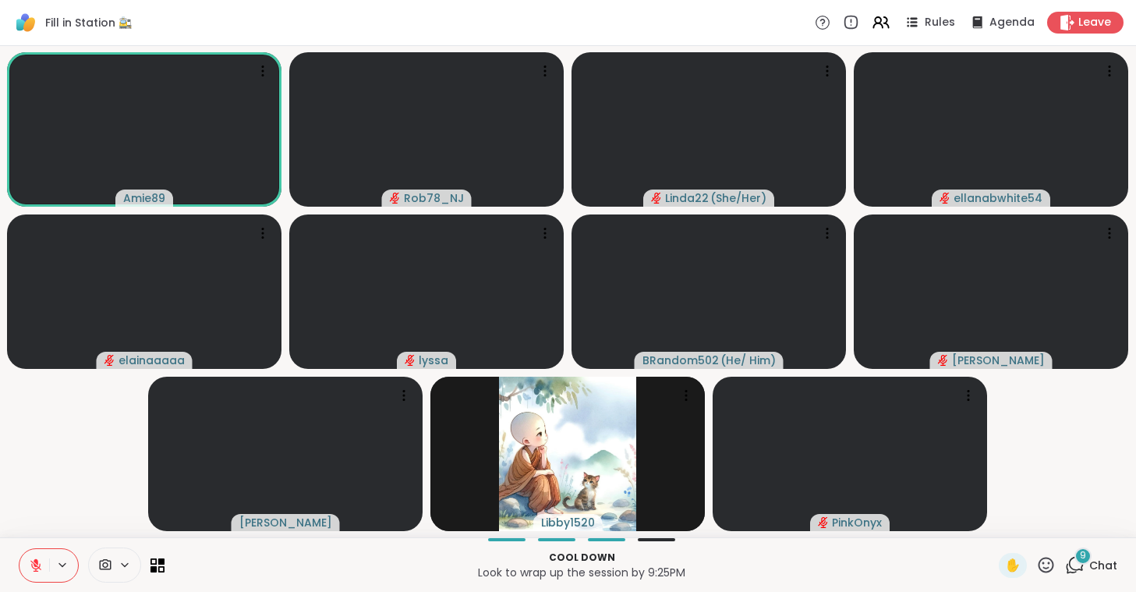
click at [28, 560] on button at bounding box center [34, 565] width 30 height 33
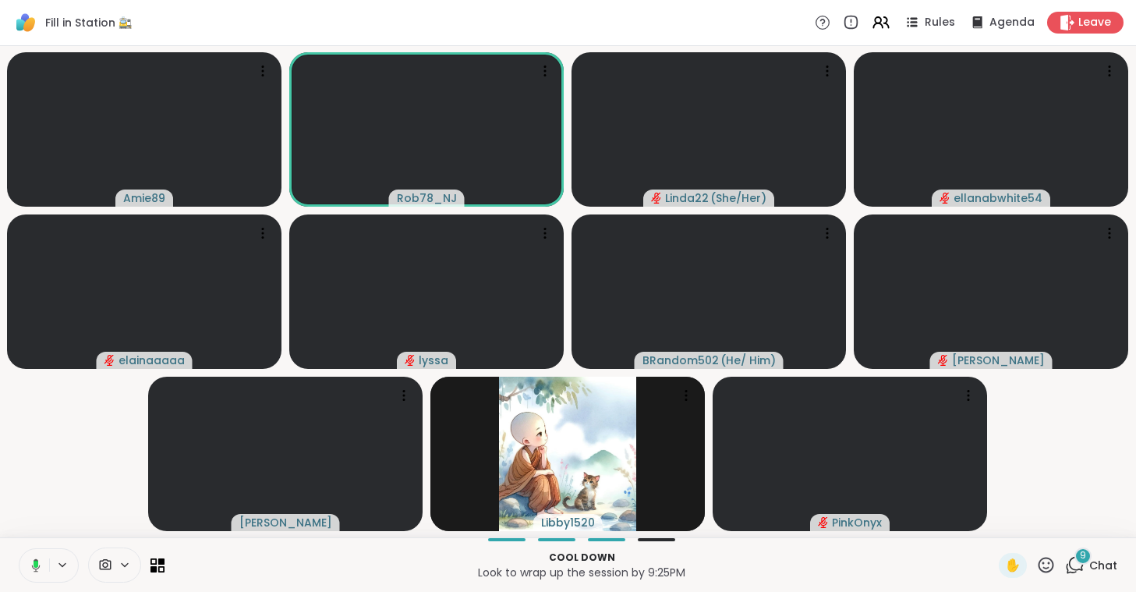
click at [28, 560] on icon at bounding box center [34, 565] width 14 height 14
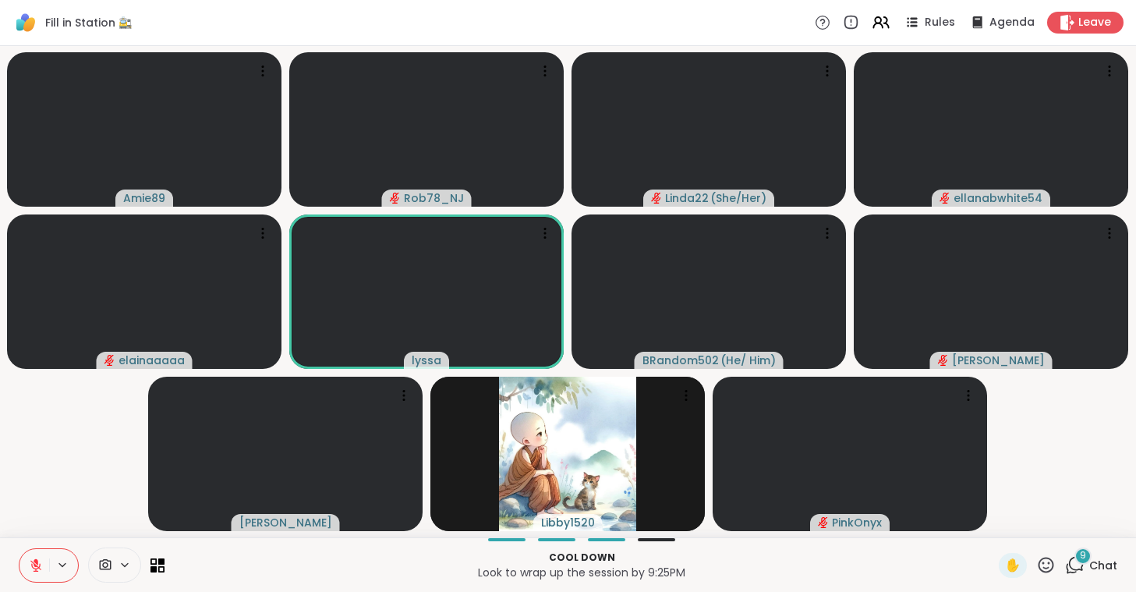
click at [28, 560] on button at bounding box center [34, 565] width 30 height 33
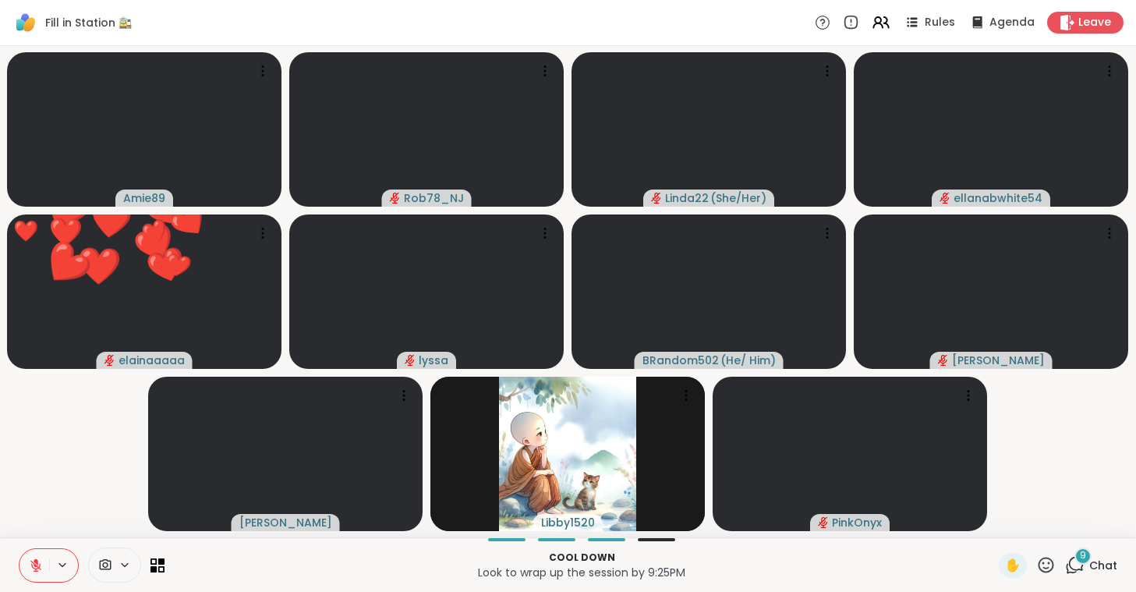
click at [28, 560] on button at bounding box center [34, 565] width 30 height 33
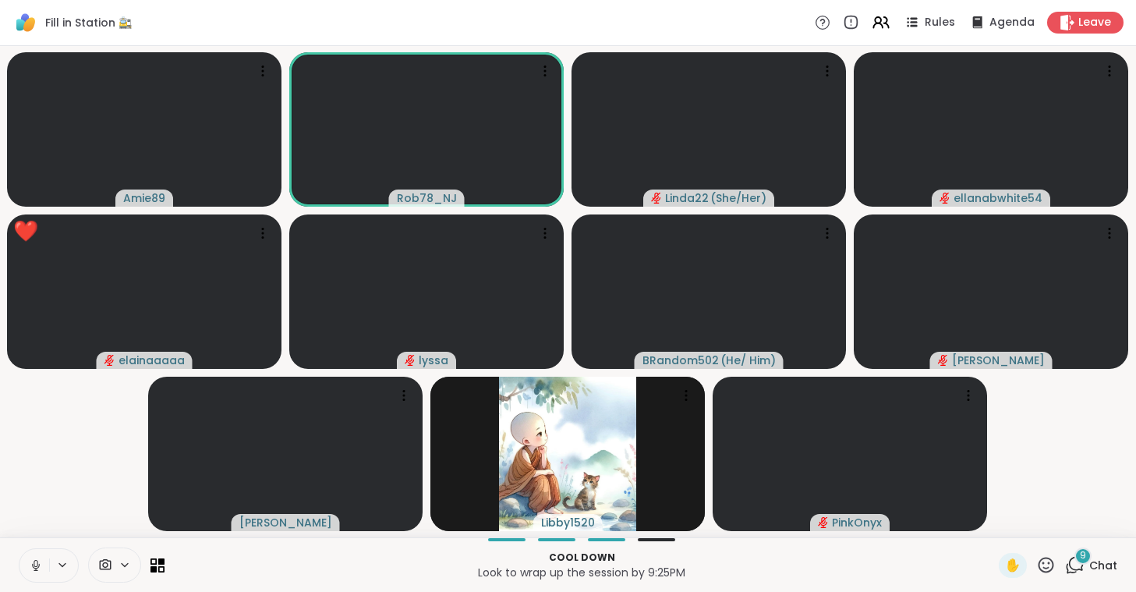
click at [28, 560] on button at bounding box center [34, 565] width 30 height 33
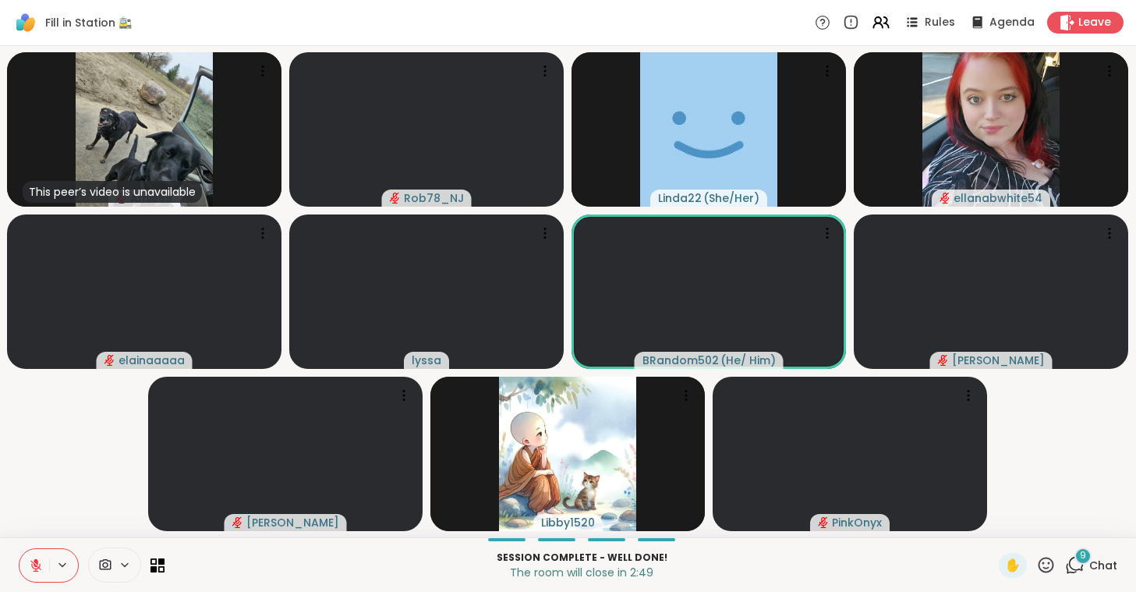
click at [28, 560] on button at bounding box center [34, 565] width 30 height 33
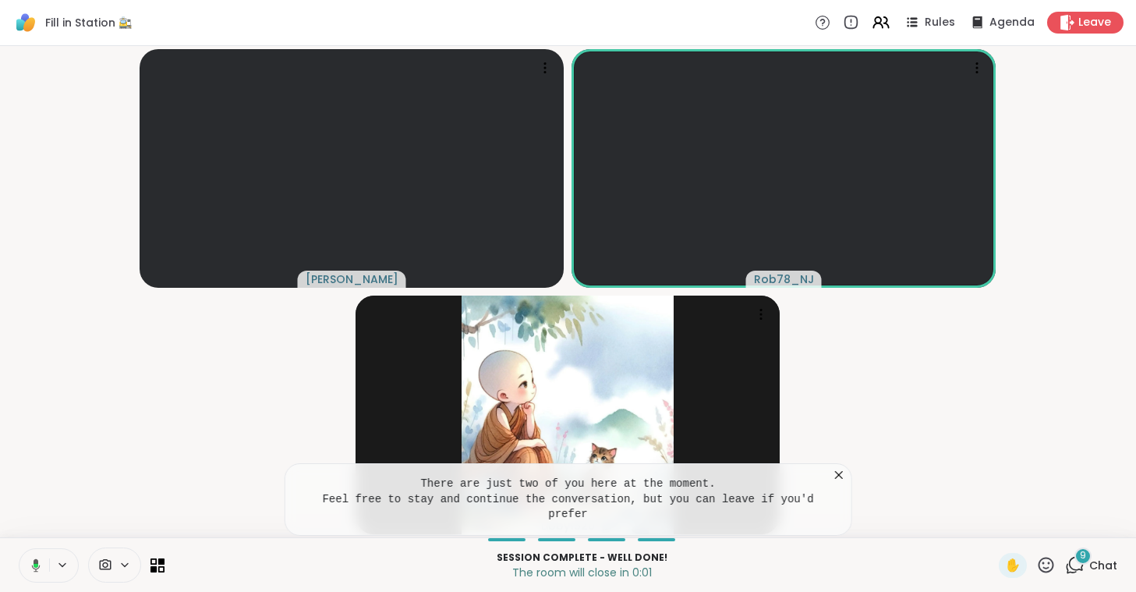
click at [831, 483] on icon at bounding box center [839, 475] width 16 height 16
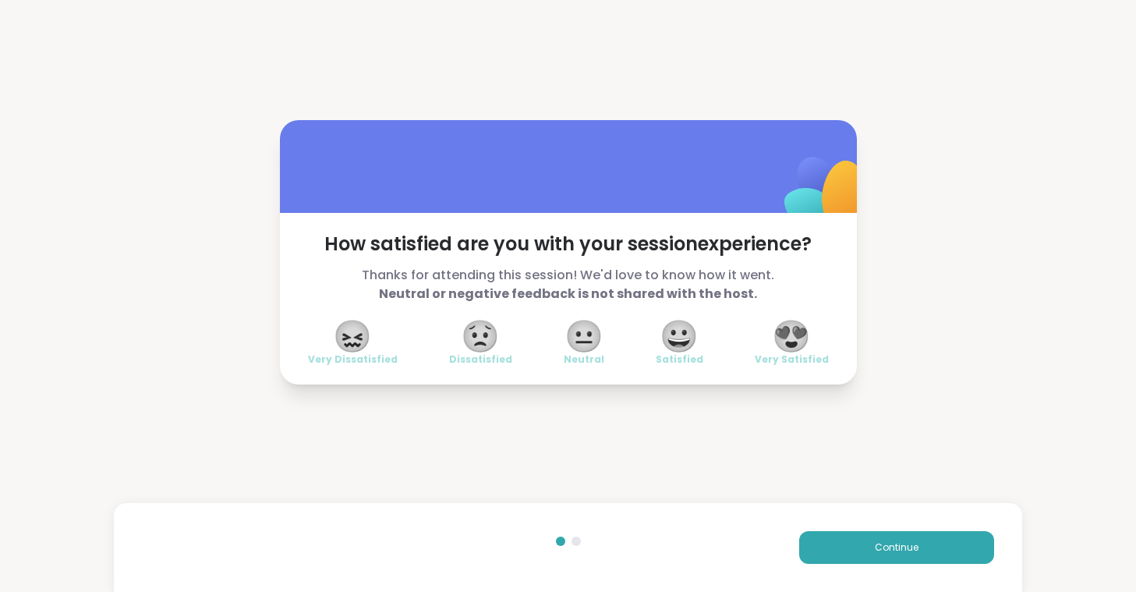
click at [802, 327] on span "😍" at bounding box center [791, 336] width 39 height 28
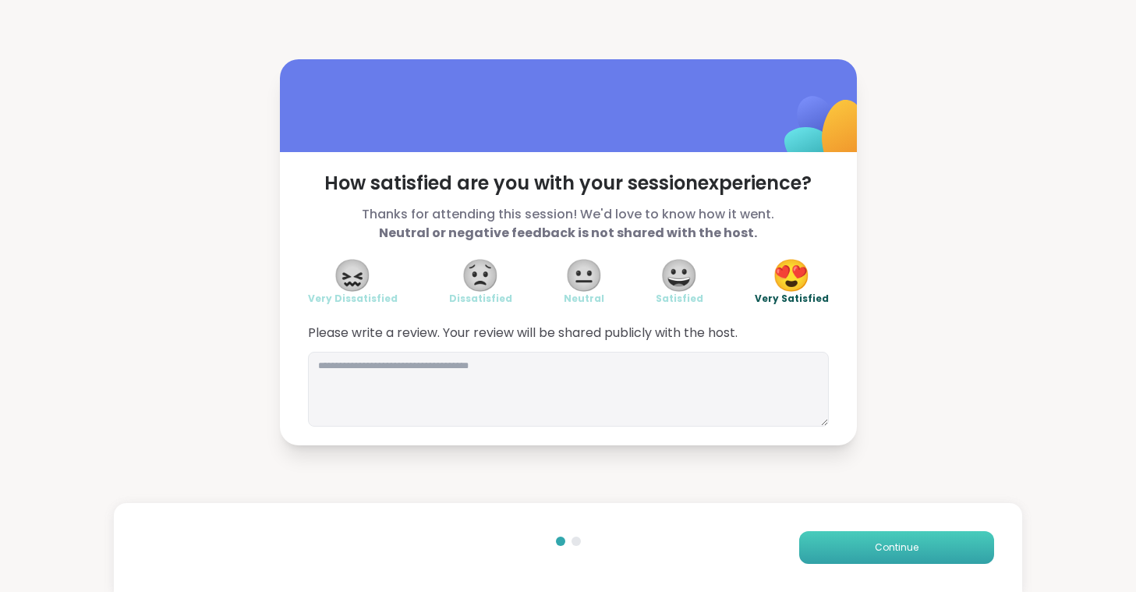
click at [900, 553] on span "Continue" at bounding box center [897, 547] width 44 height 14
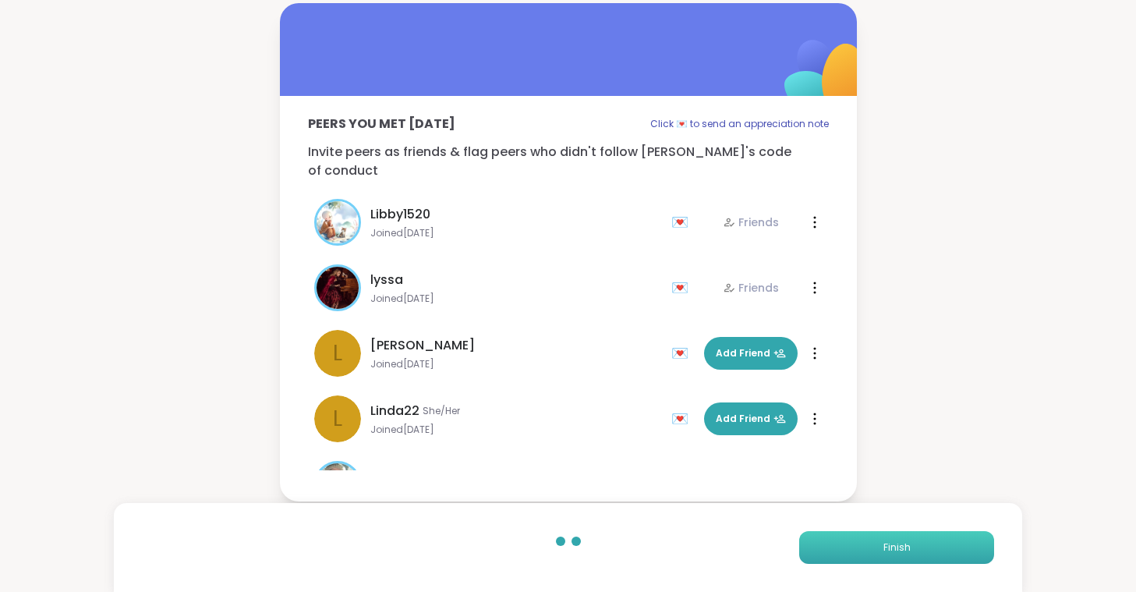
click at [900, 553] on span "Finish" at bounding box center [897, 547] width 27 height 14
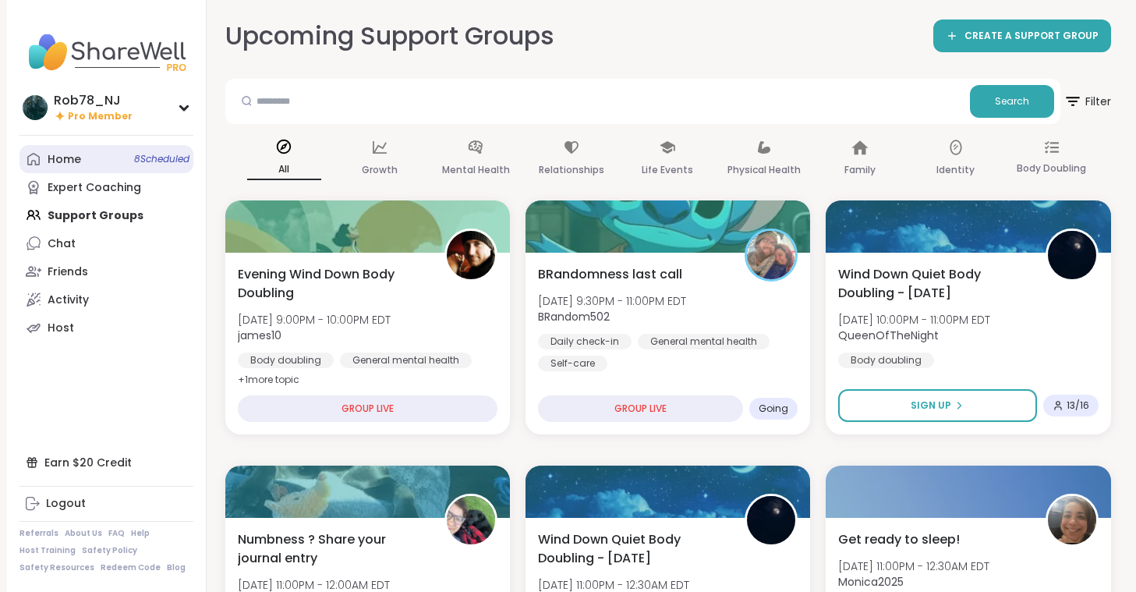
click at [58, 168] on link "Home 8 Scheduled" at bounding box center [106, 159] width 174 height 28
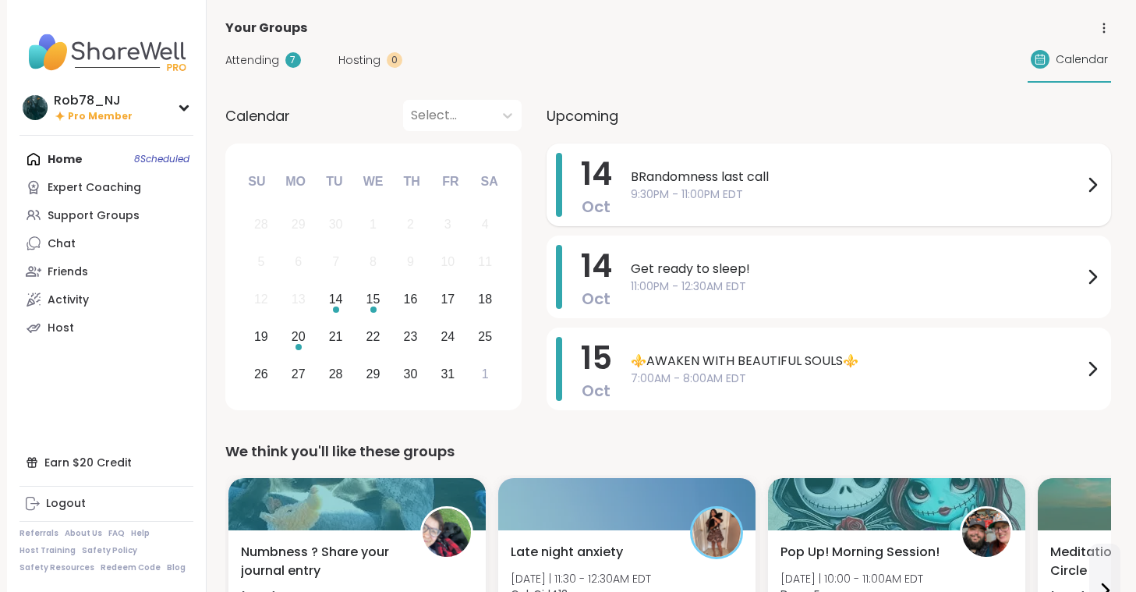
click at [689, 191] on span "9:30PM - 11:00PM EDT" at bounding box center [857, 194] width 452 height 16
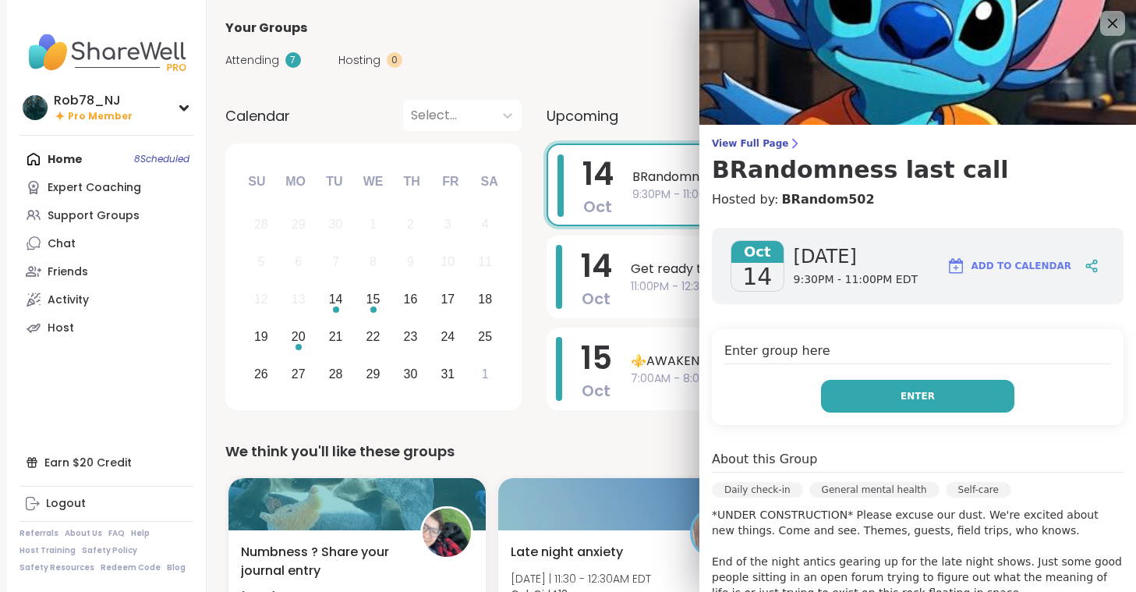
click at [962, 410] on button "Enter" at bounding box center [917, 396] width 193 height 33
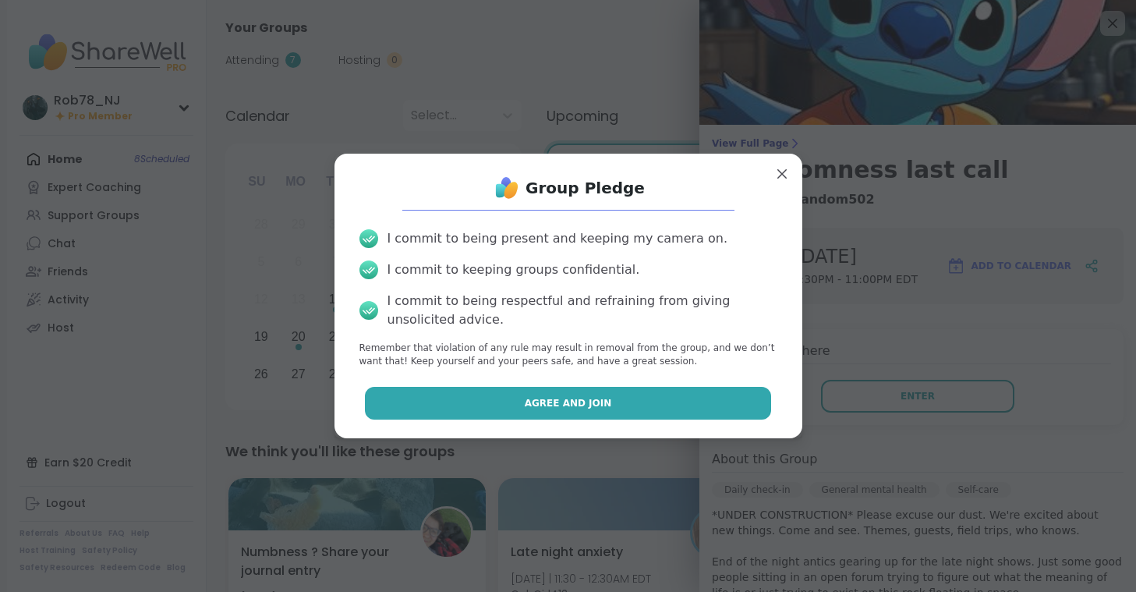
click at [576, 414] on button "Agree and Join" at bounding box center [568, 403] width 406 height 33
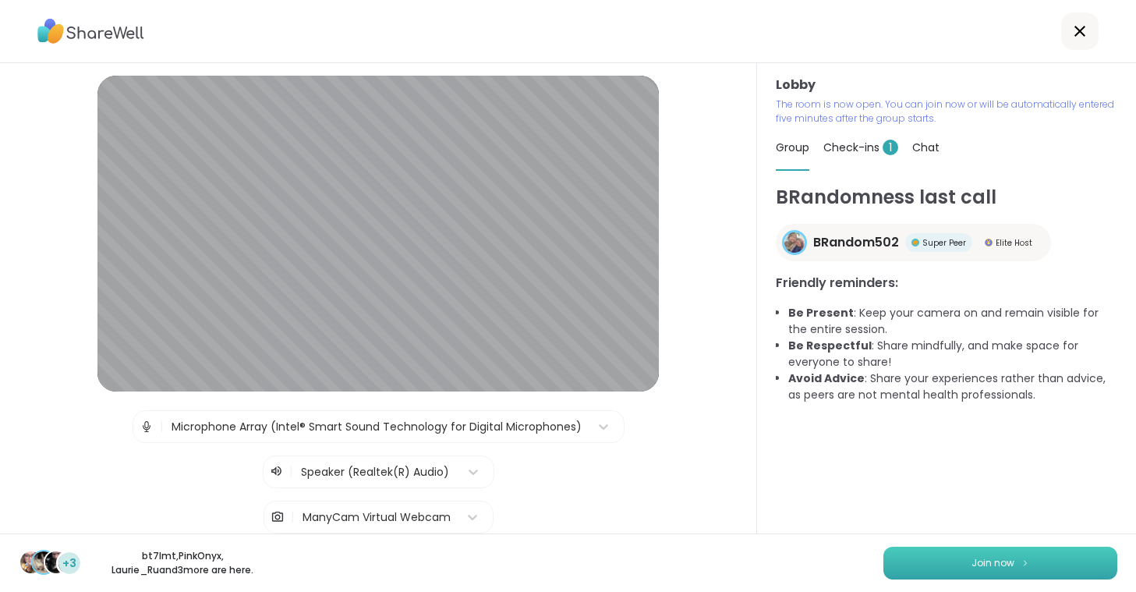
click at [987, 553] on button "Join now" at bounding box center [1001, 563] width 234 height 33
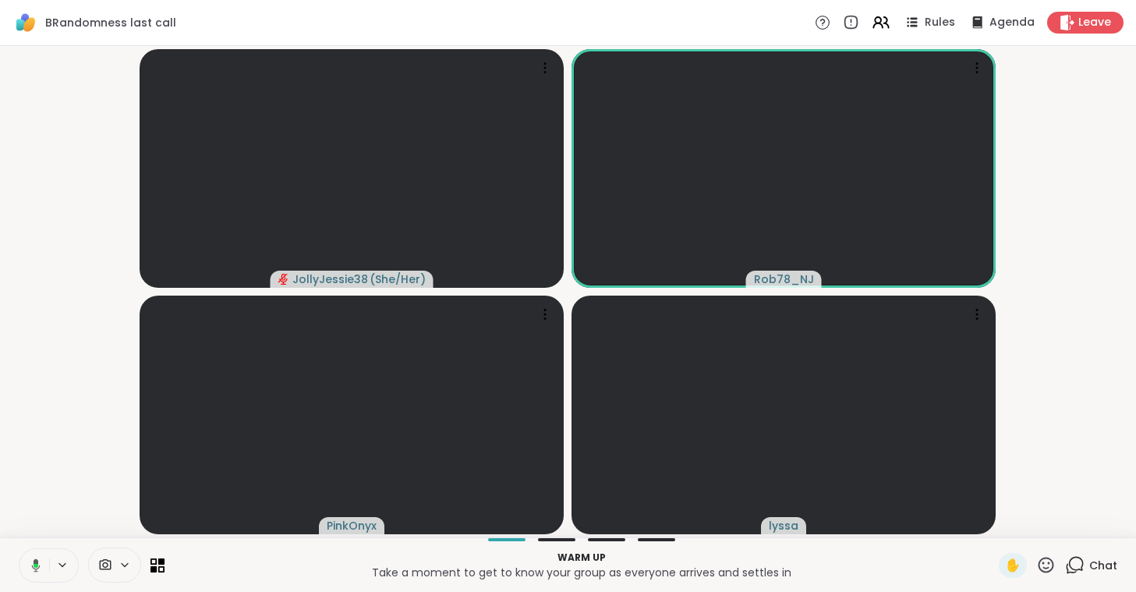
click at [34, 569] on icon at bounding box center [34, 565] width 14 height 14
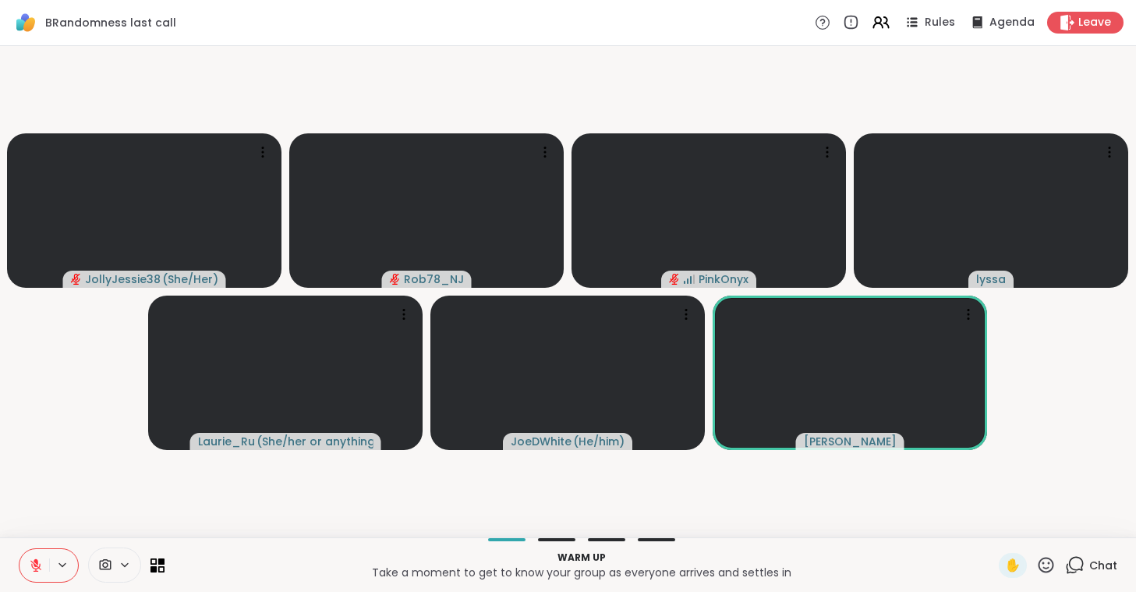
click at [123, 561] on icon at bounding box center [125, 564] width 12 height 13
click at [115, 523] on div "ManyCam Virtual Webcam" at bounding box center [96, 509] width 156 height 41
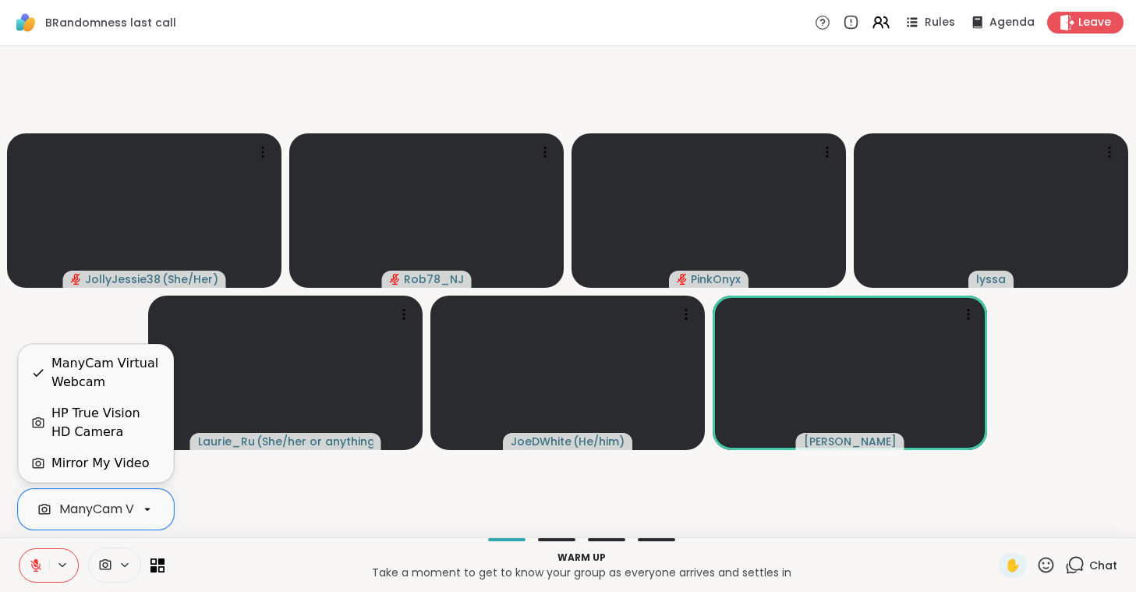
click at [117, 430] on div "HP True Vision HD Camera" at bounding box center [105, 422] width 109 height 37
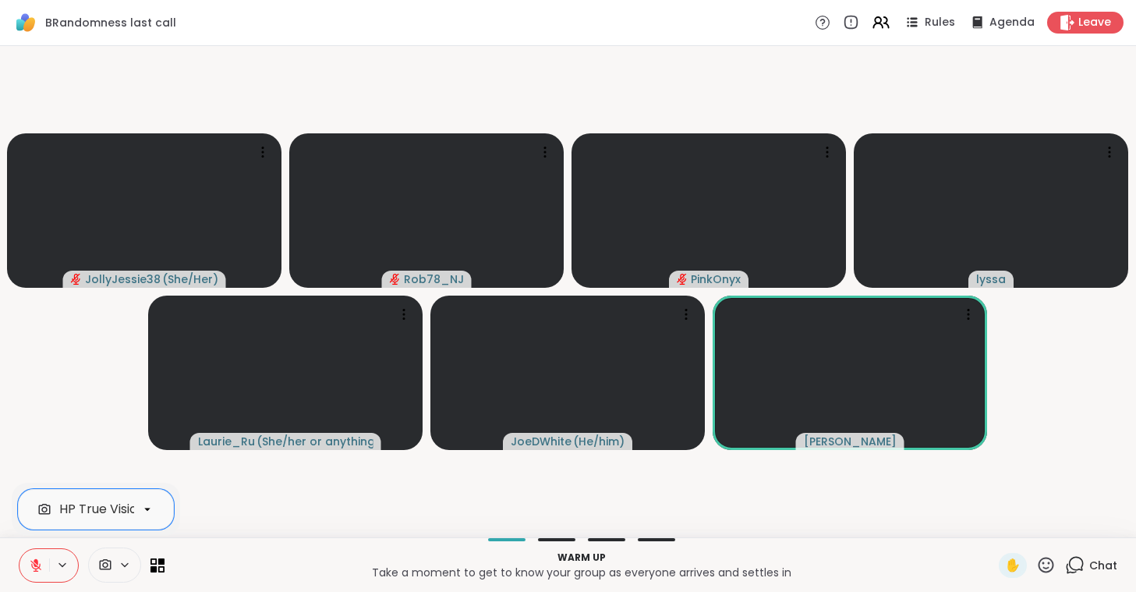
click at [44, 571] on button at bounding box center [34, 565] width 30 height 33
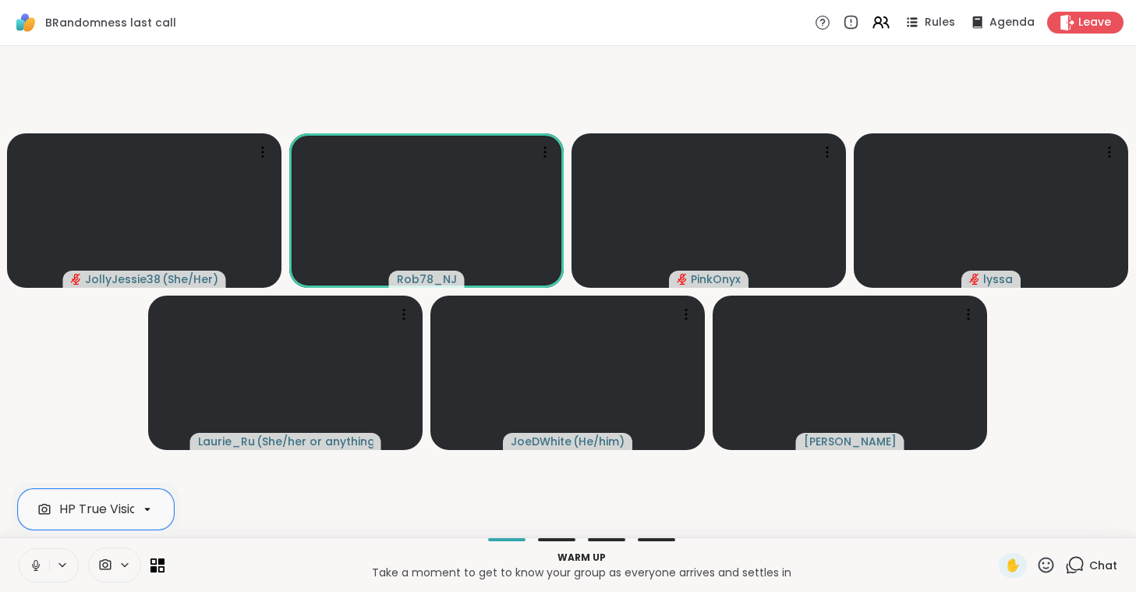
click at [44, 571] on button at bounding box center [34, 565] width 30 height 33
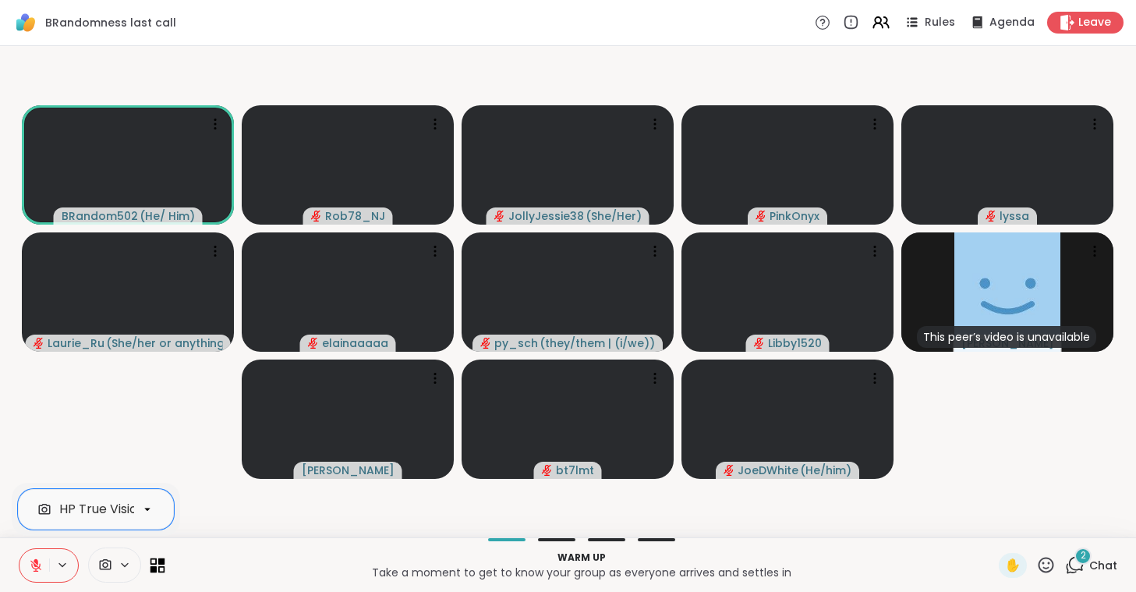
click at [152, 569] on icon at bounding box center [154, 568] width 7 height 7
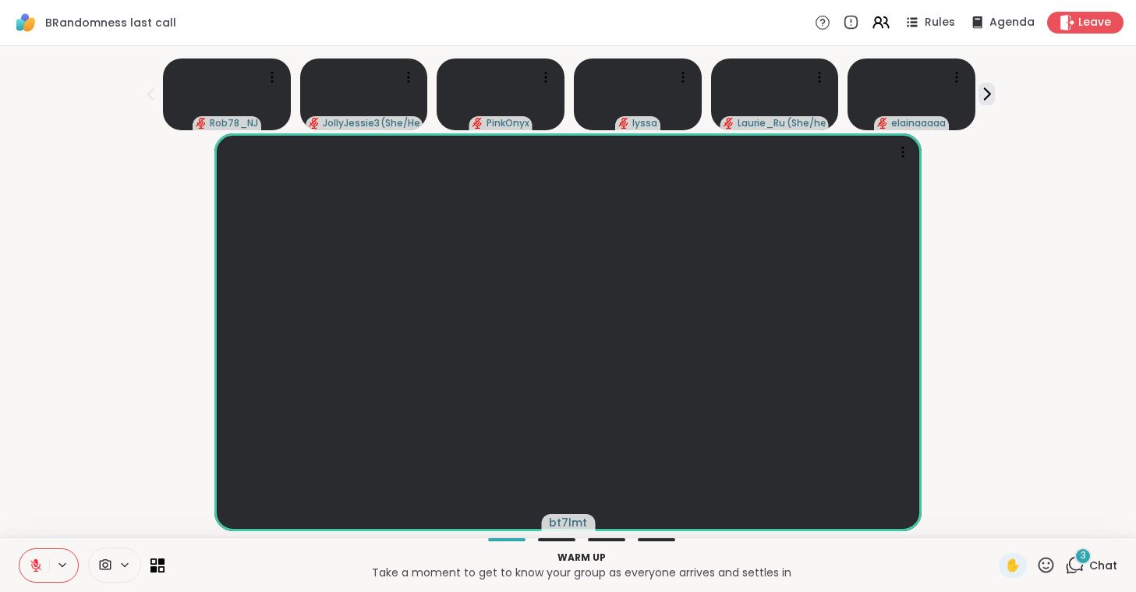
click at [30, 567] on icon at bounding box center [36, 565] width 14 height 14
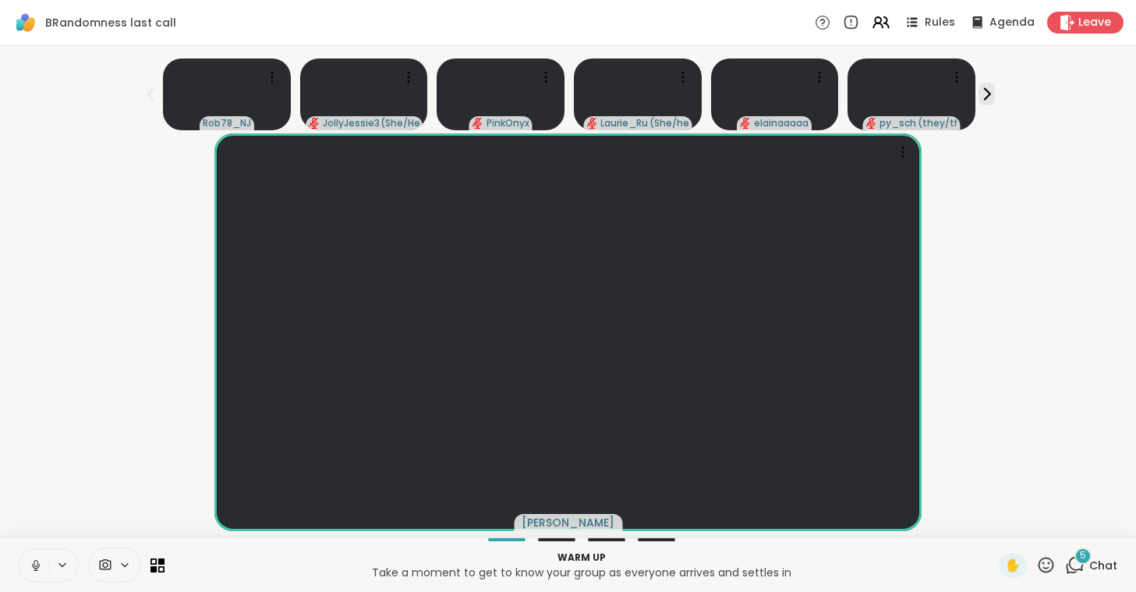
click at [30, 567] on icon at bounding box center [36, 565] width 14 height 14
click at [30, 561] on icon at bounding box center [36, 565] width 14 height 14
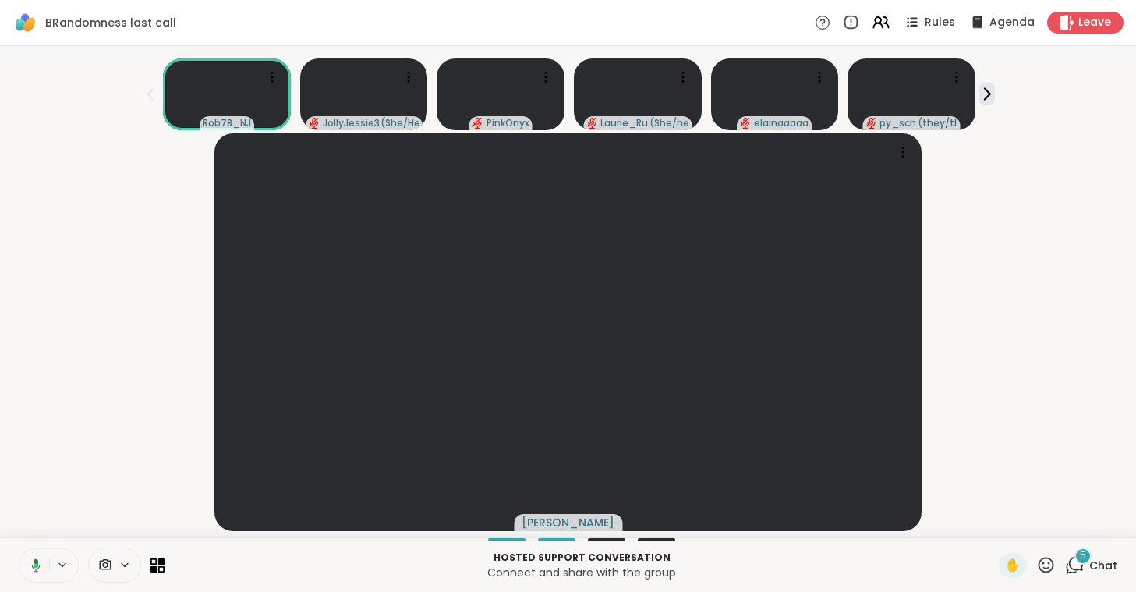
drag, startPoint x: 30, startPoint y: 561, endPoint x: 40, endPoint y: 558, distance: 10.4
click at [40, 558] on icon at bounding box center [34, 565] width 14 height 14
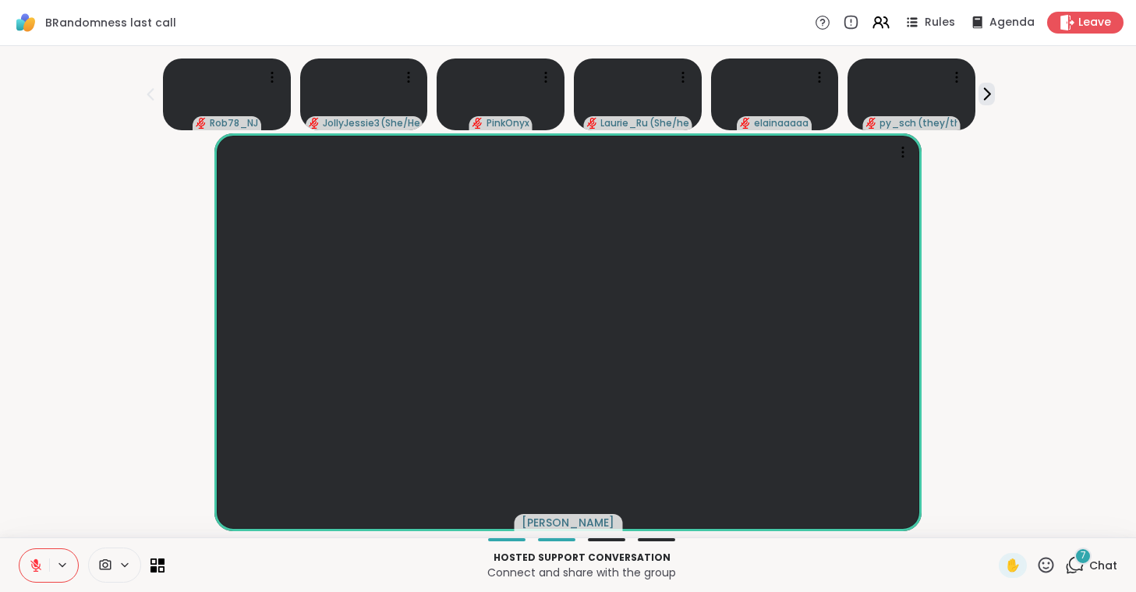
click at [31, 574] on button at bounding box center [34, 565] width 30 height 33
click at [30, 570] on icon at bounding box center [36, 565] width 14 height 14
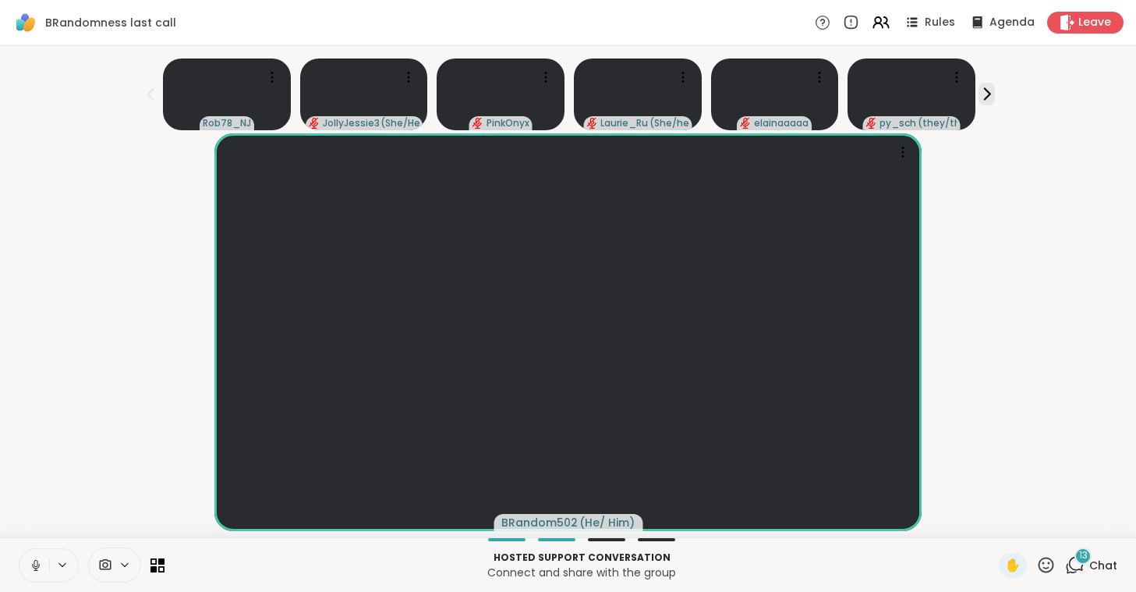
click at [30, 570] on icon at bounding box center [36, 565] width 14 height 14
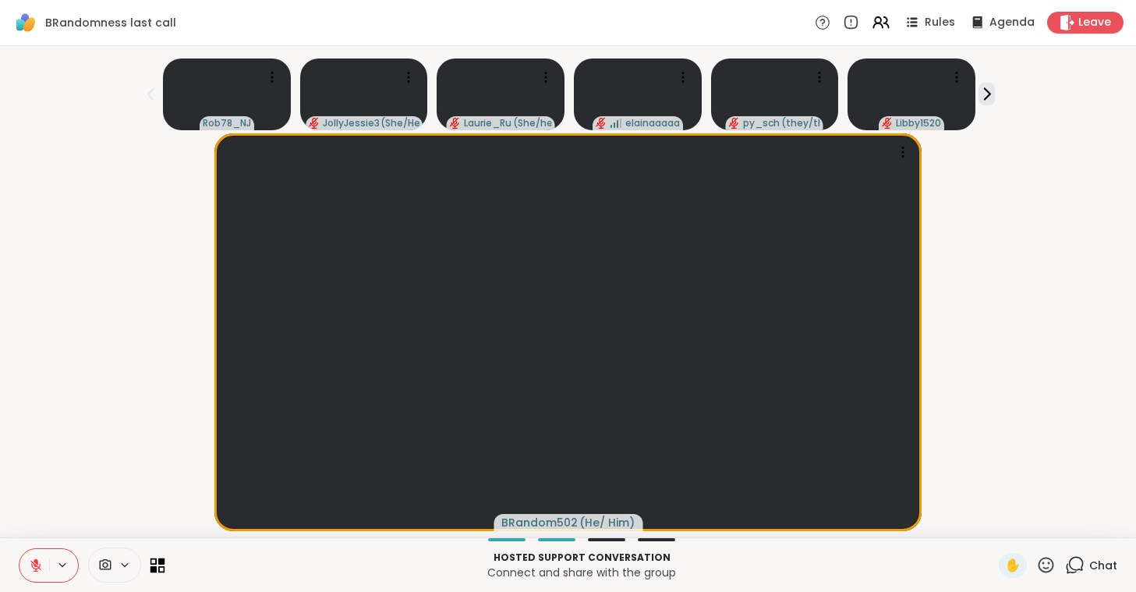
click at [154, 565] on icon at bounding box center [158, 565] width 15 height 15
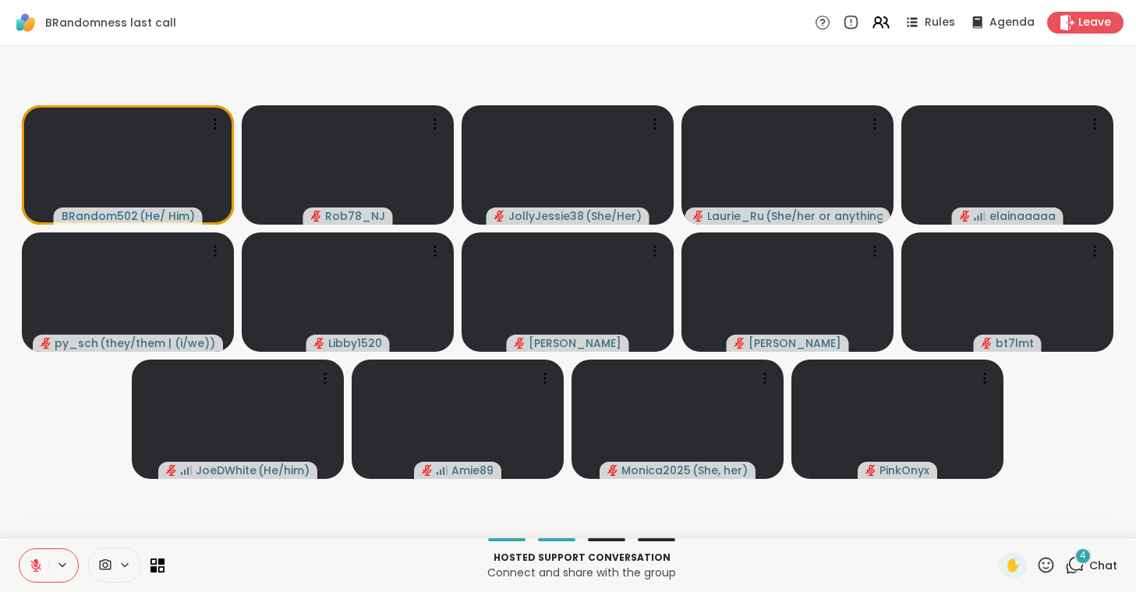
click at [34, 571] on icon at bounding box center [35, 565] width 11 height 11
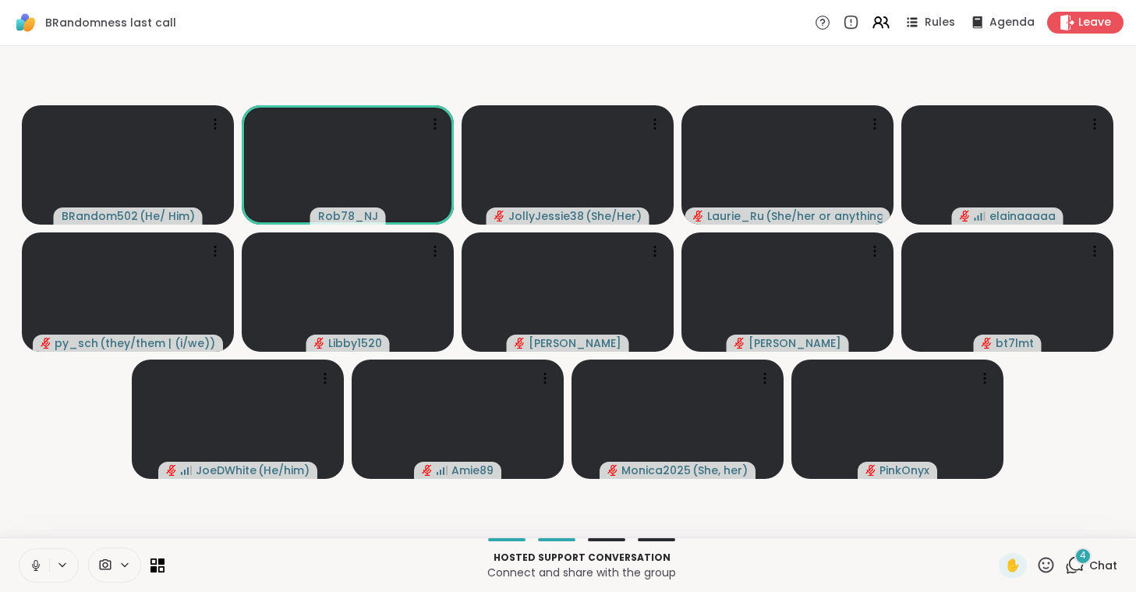
click at [34, 571] on icon at bounding box center [36, 565] width 14 height 14
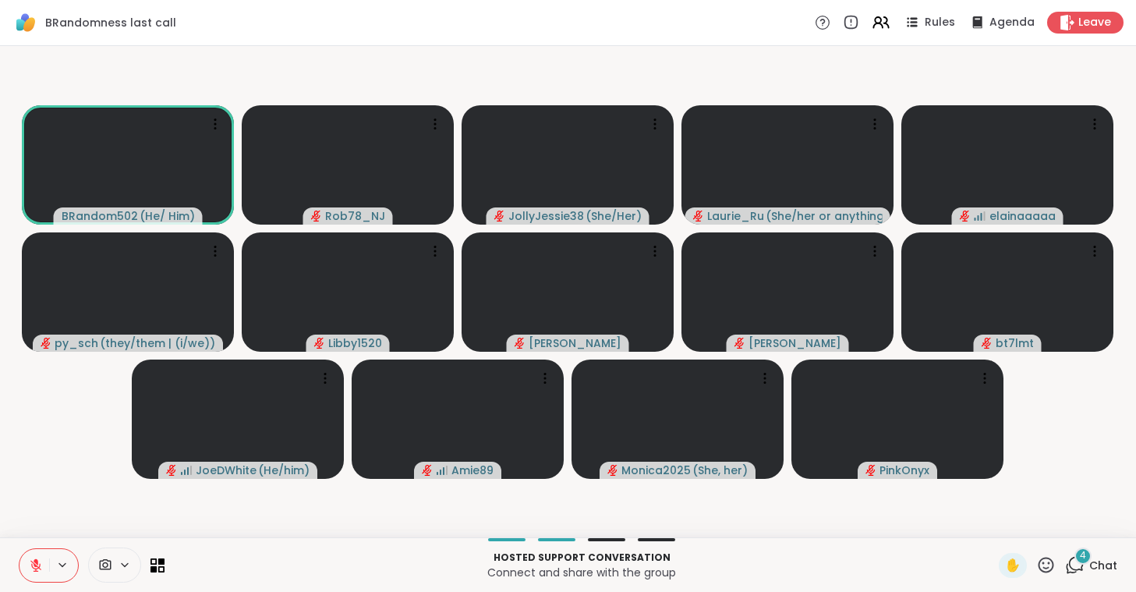
click at [34, 571] on icon at bounding box center [35, 565] width 11 height 11
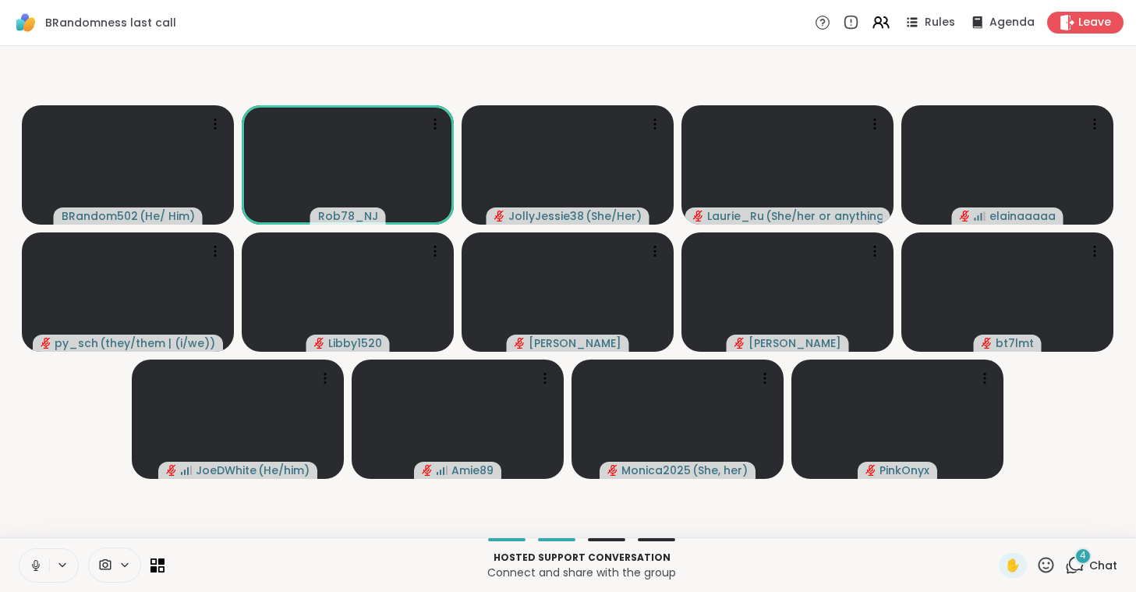
click at [34, 571] on icon at bounding box center [36, 565] width 14 height 14
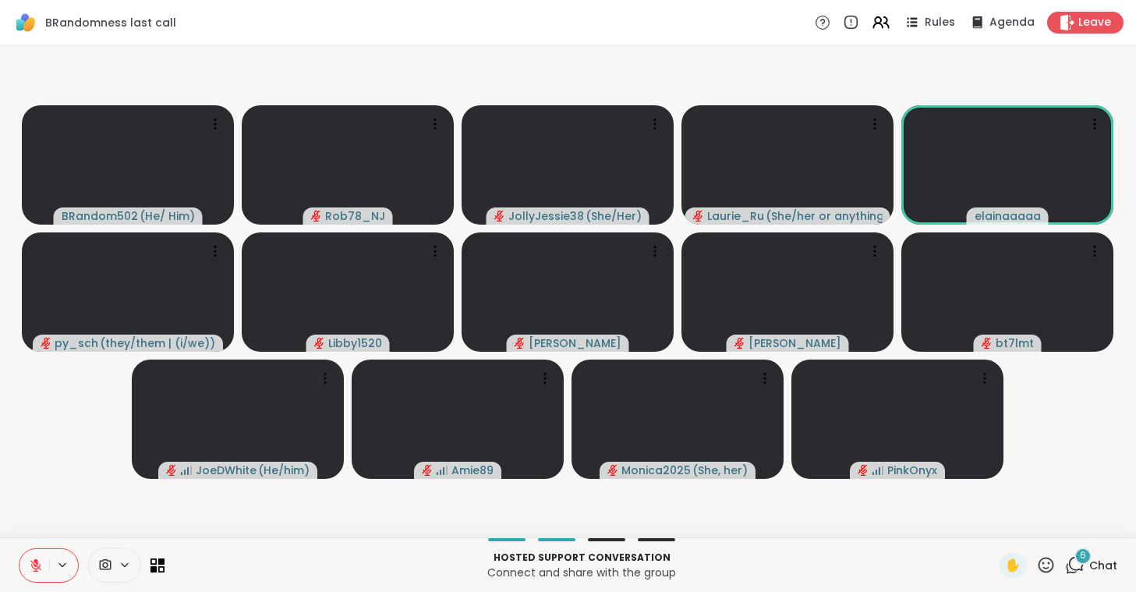
click at [150, 565] on div at bounding box center [92, 564] width 146 height 35
click at [152, 565] on icon at bounding box center [158, 565] width 15 height 15
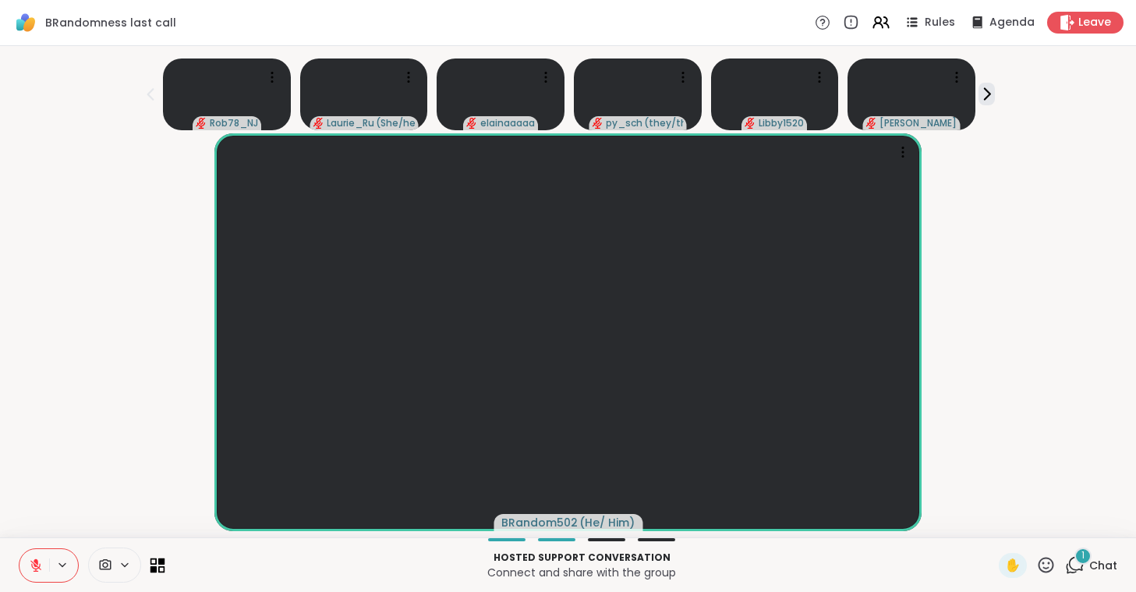
click at [155, 566] on icon at bounding box center [154, 568] width 7 height 7
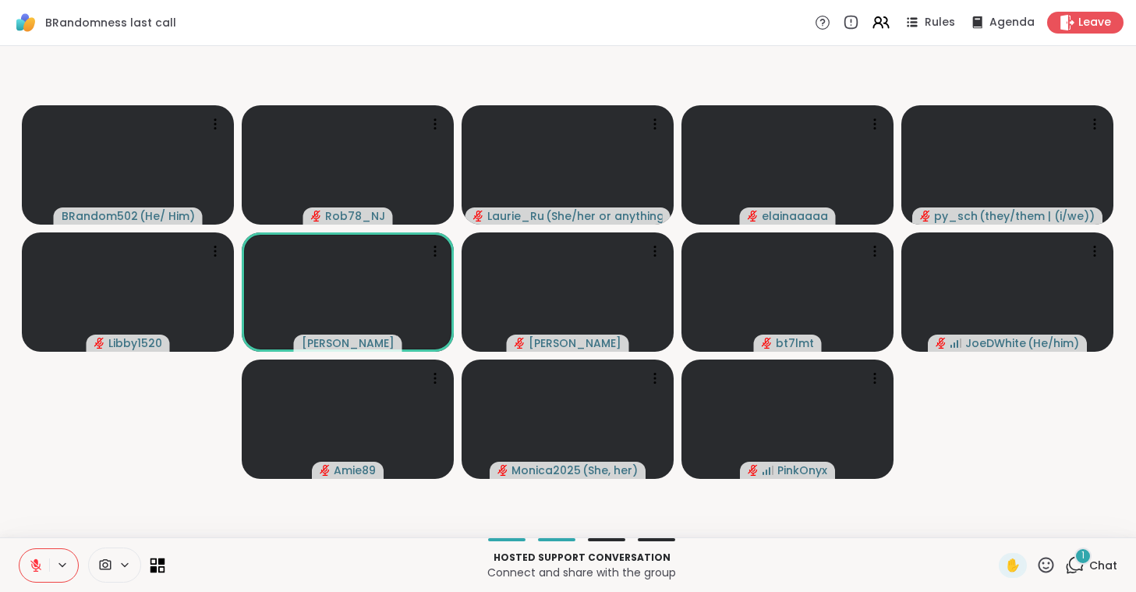
click at [160, 569] on icon at bounding box center [158, 565] width 15 height 15
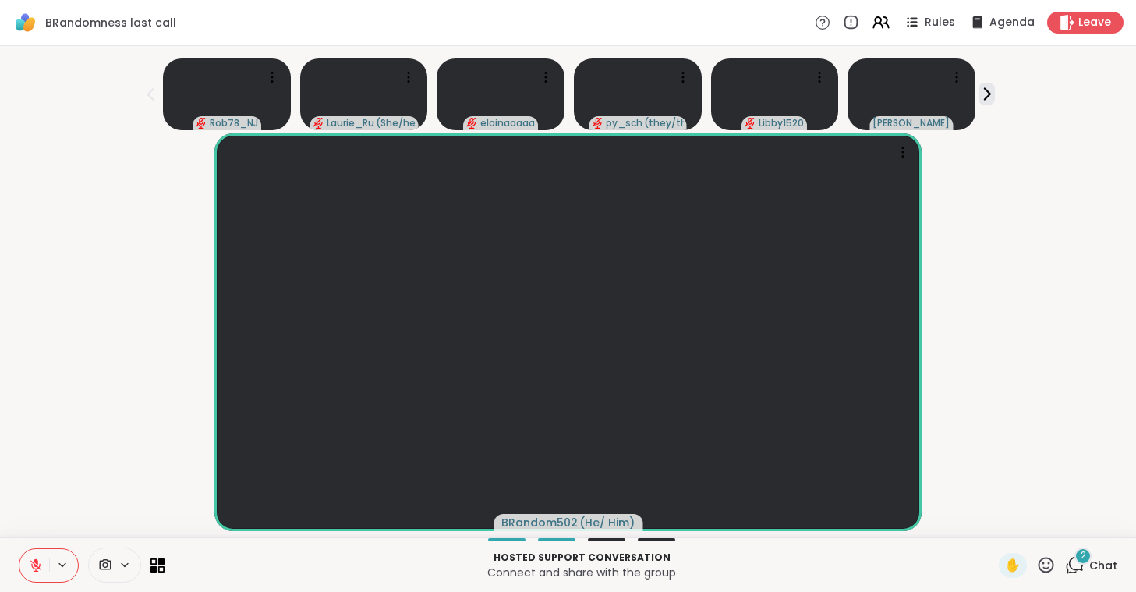
click at [32, 568] on icon at bounding box center [36, 565] width 14 height 14
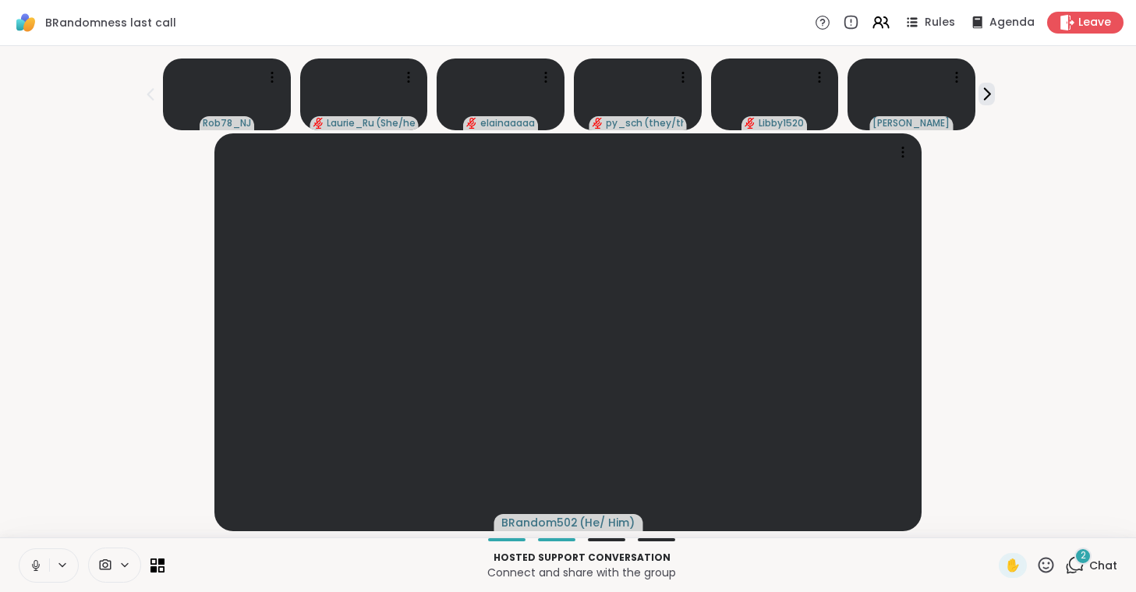
click at [32, 568] on icon at bounding box center [36, 565] width 14 height 14
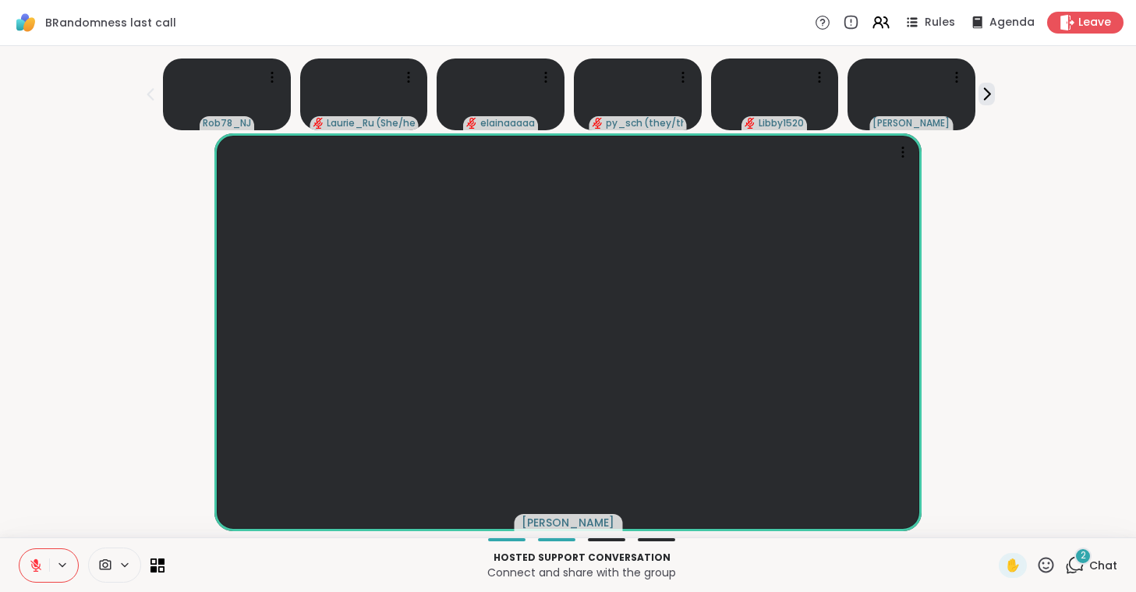
click at [32, 568] on icon at bounding box center [36, 565] width 14 height 14
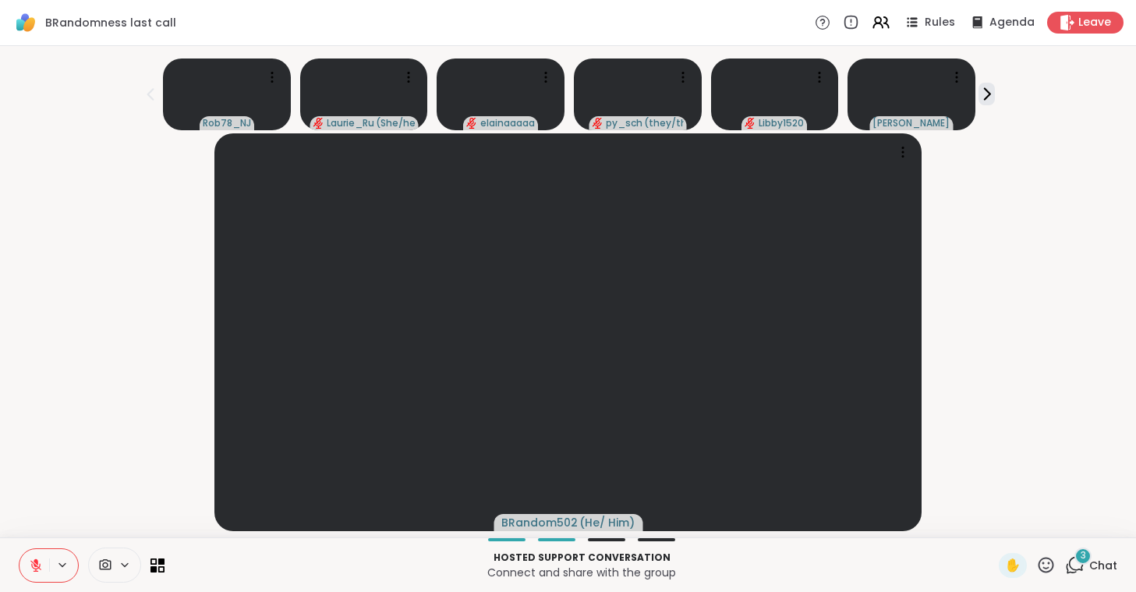
click at [32, 568] on icon at bounding box center [36, 565] width 14 height 14
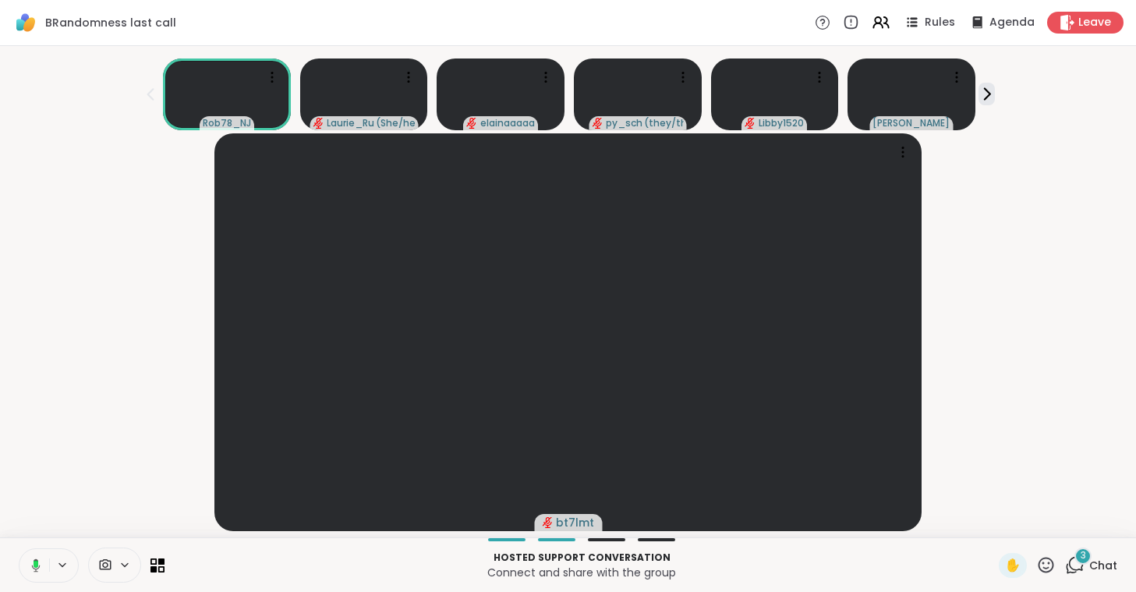
click at [32, 568] on icon at bounding box center [34, 565] width 14 height 14
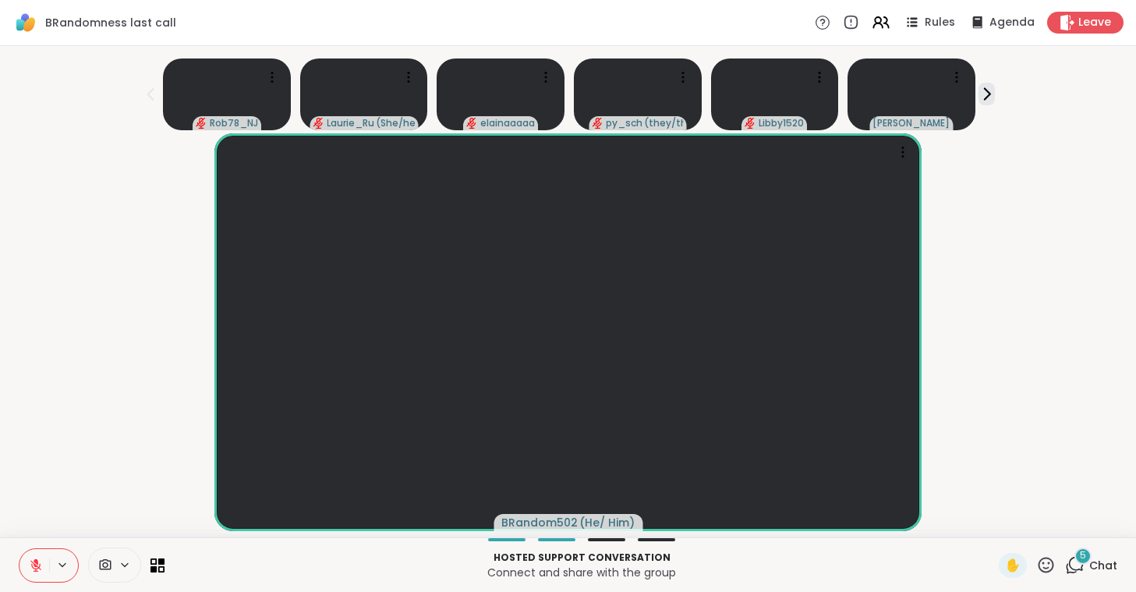
click at [32, 568] on icon at bounding box center [36, 565] width 14 height 14
click at [161, 564] on icon at bounding box center [161, 561] width 7 height 7
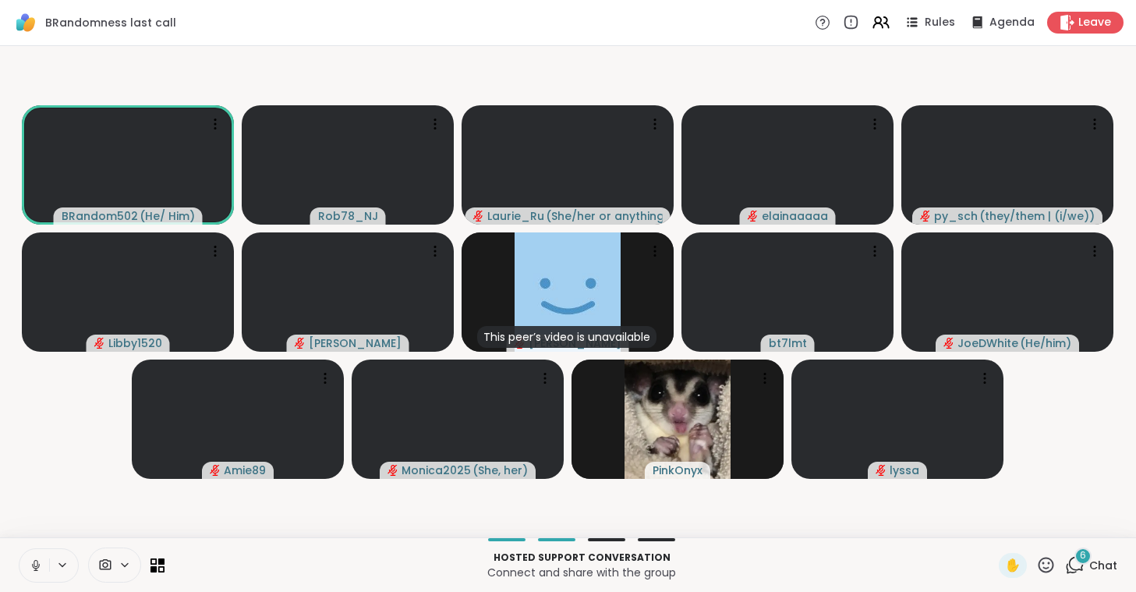
click at [30, 572] on button at bounding box center [34, 565] width 30 height 33
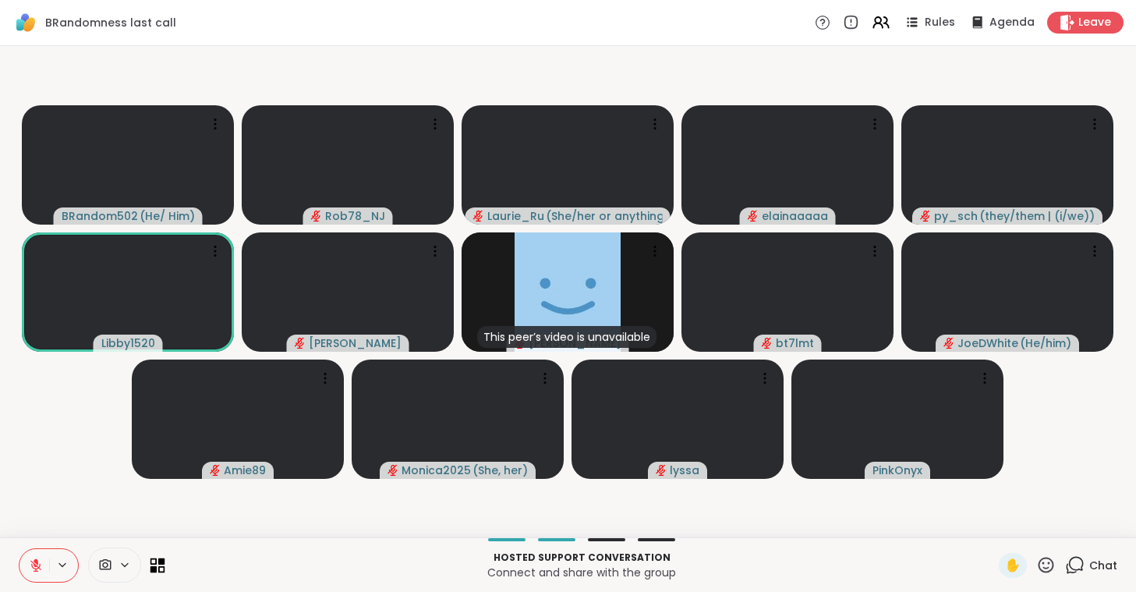
click at [158, 560] on icon at bounding box center [161, 561] width 7 height 7
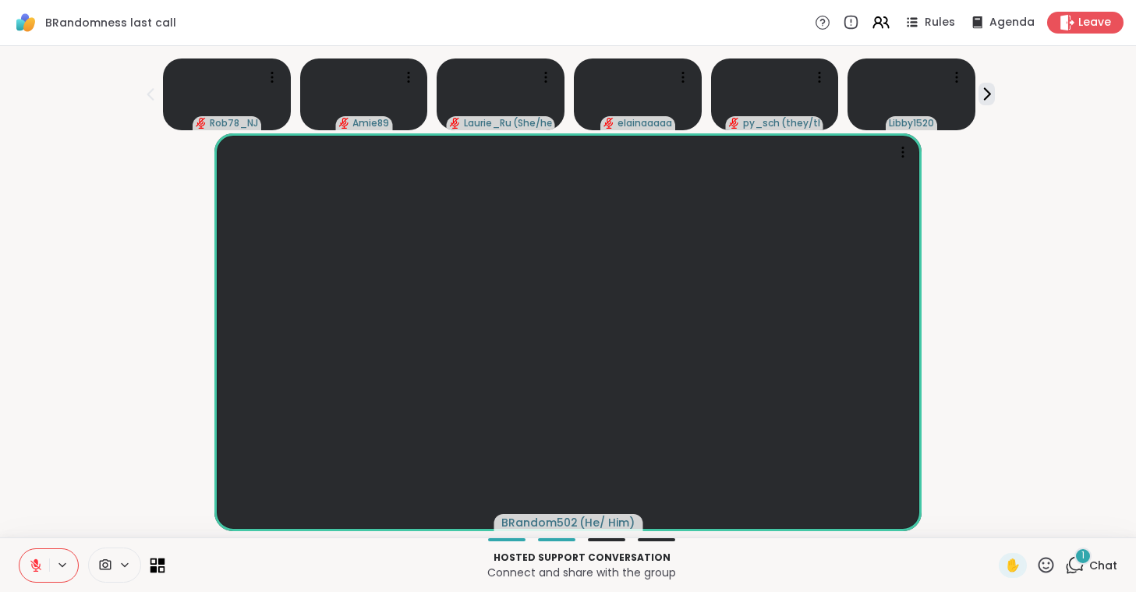
click at [151, 560] on icon at bounding box center [154, 561] width 7 height 7
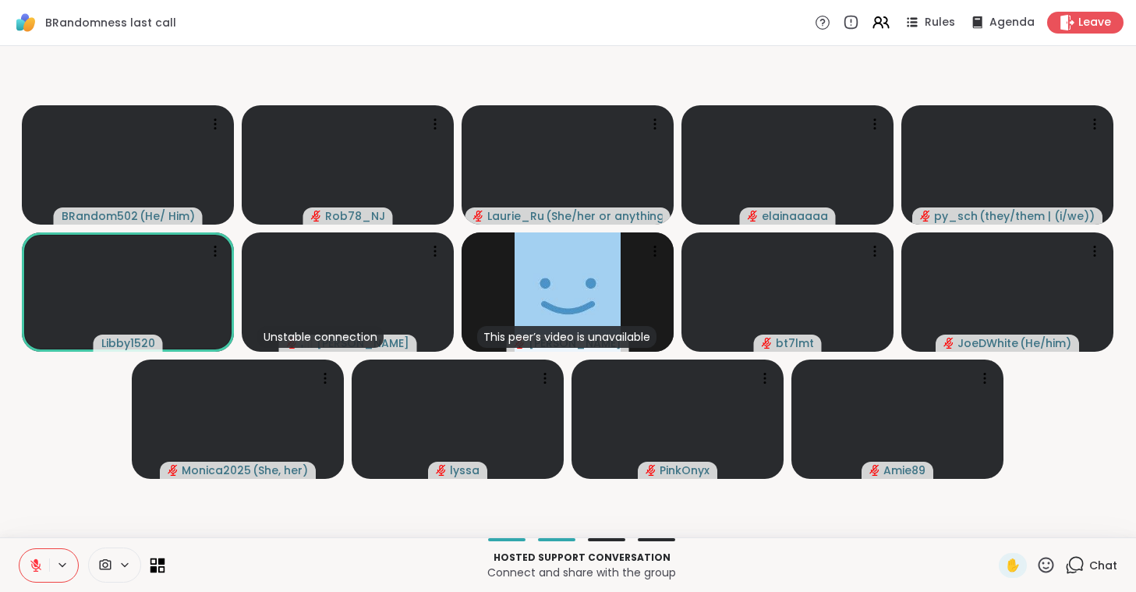
click at [151, 561] on icon at bounding box center [154, 561] width 7 height 7
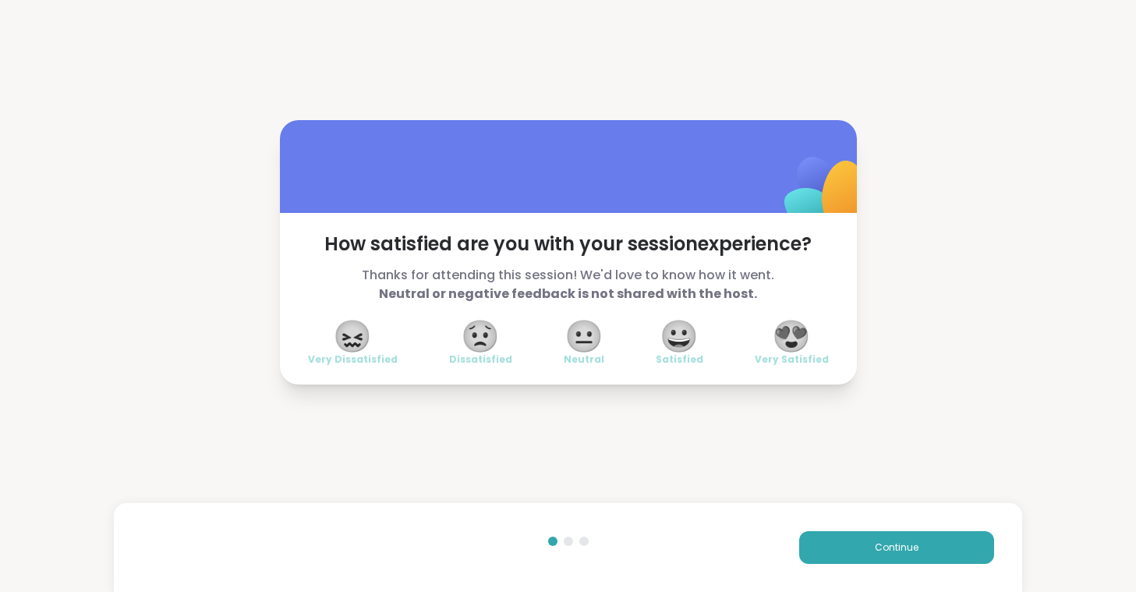
click at [792, 333] on span "😍" at bounding box center [791, 336] width 39 height 28
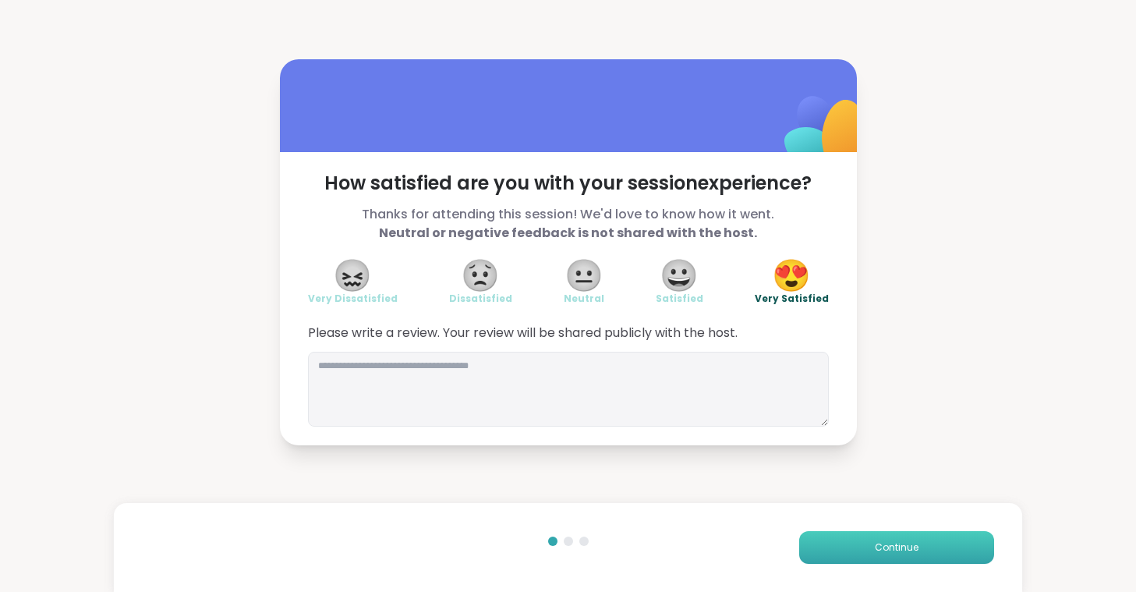
click at [869, 551] on button "Continue" at bounding box center [896, 547] width 195 height 33
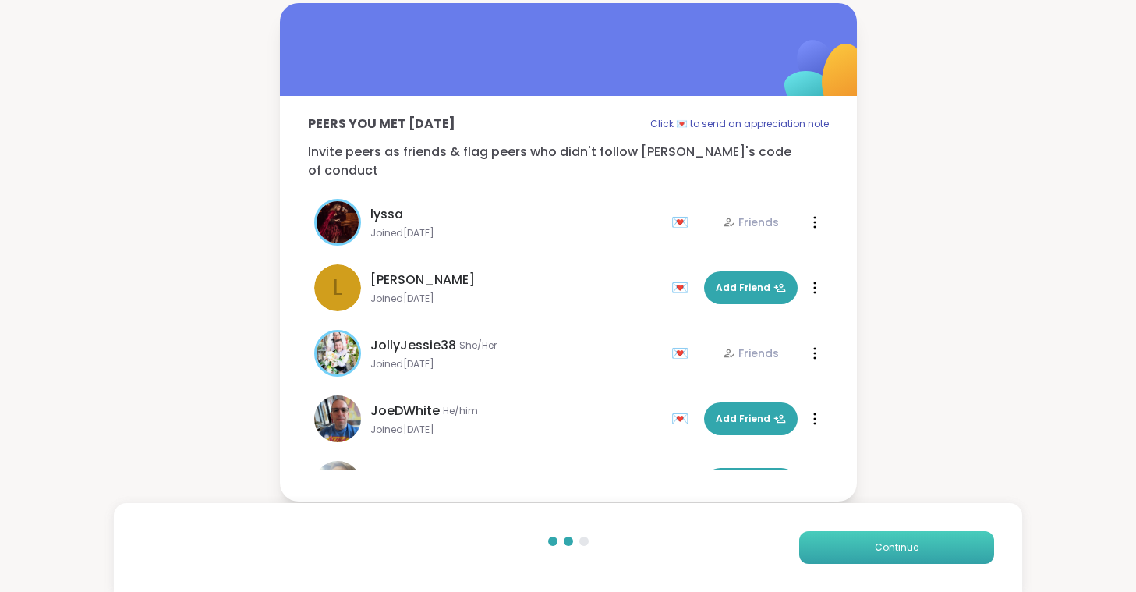
click at [869, 551] on button "Continue" at bounding box center [896, 547] width 195 height 33
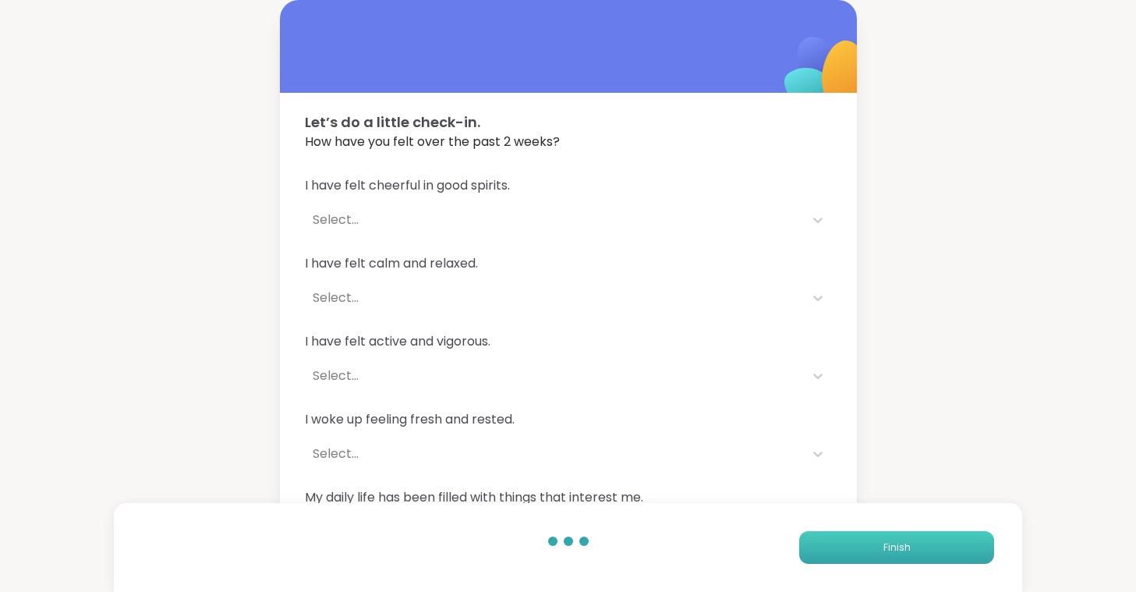
click at [895, 551] on span "Finish" at bounding box center [897, 547] width 27 height 14
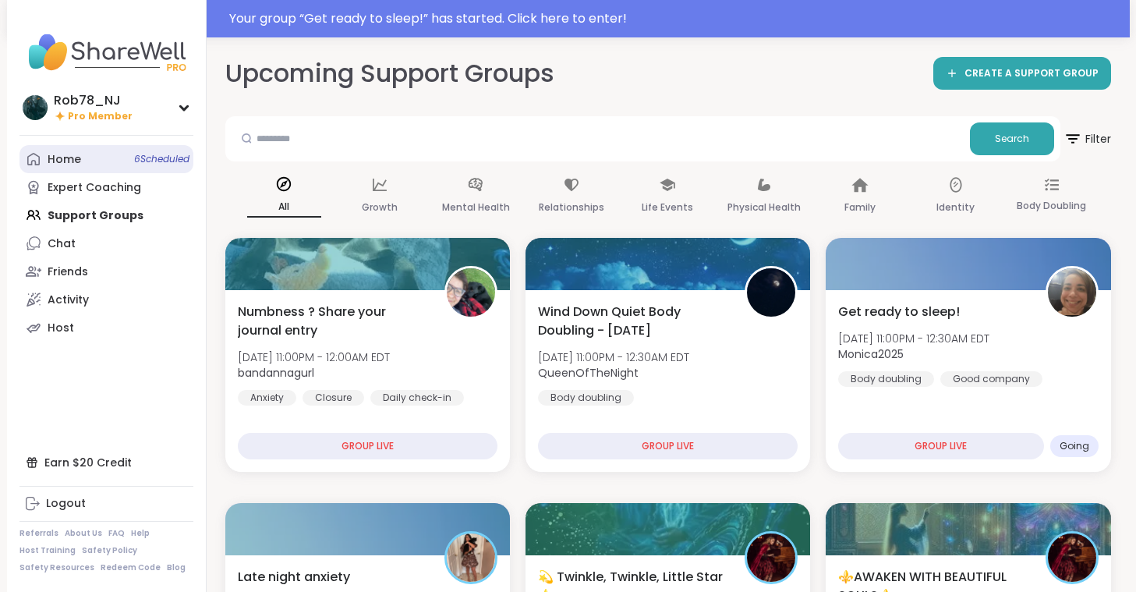
click at [102, 156] on link "Home 6 Scheduled" at bounding box center [106, 159] width 174 height 28
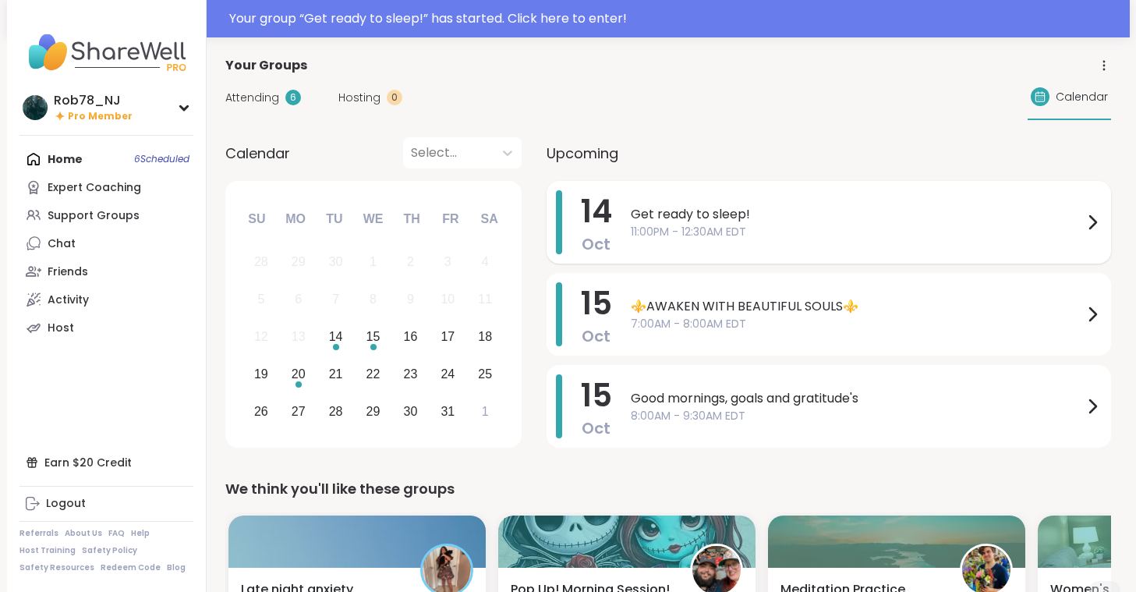
click at [684, 214] on span "Get ready to sleep!" at bounding box center [857, 214] width 452 height 19
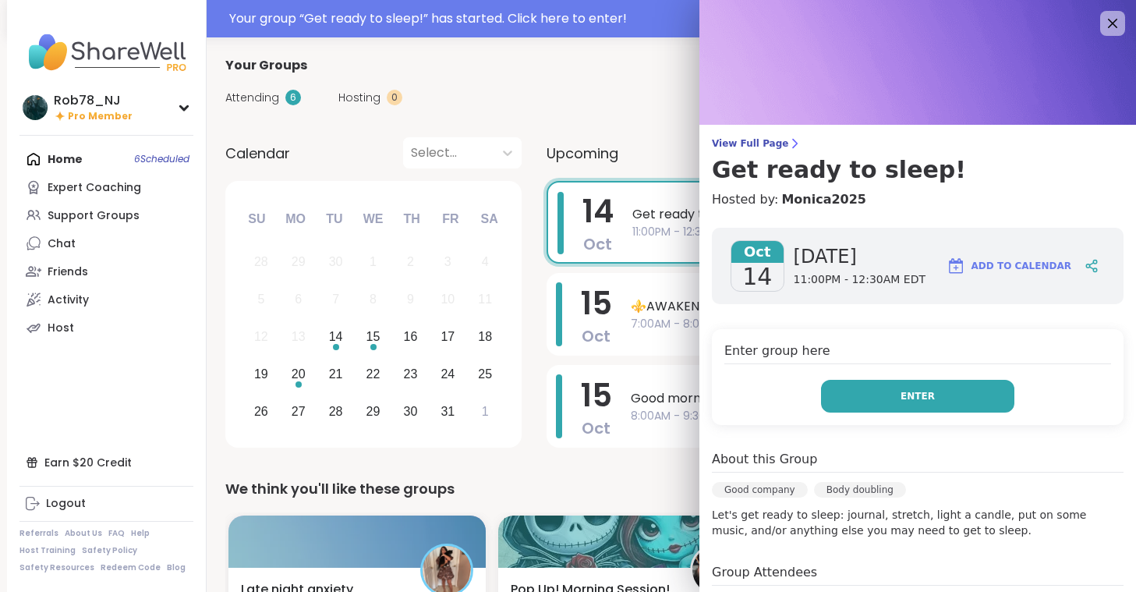
click at [896, 387] on button "Enter" at bounding box center [917, 396] width 193 height 33
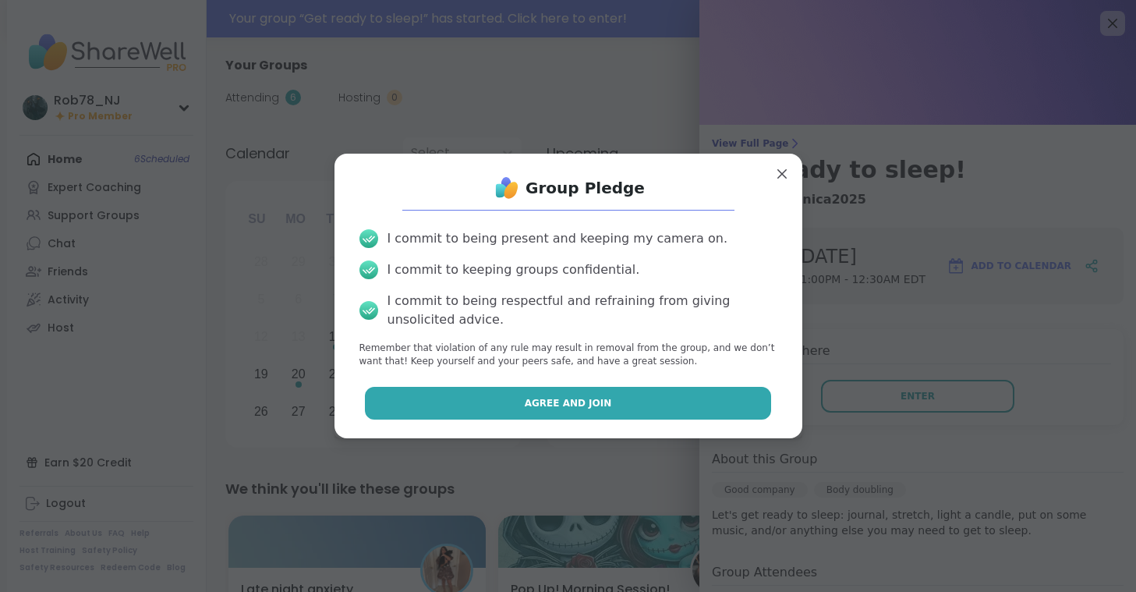
click at [680, 398] on button "Agree and Join" at bounding box center [568, 403] width 406 height 33
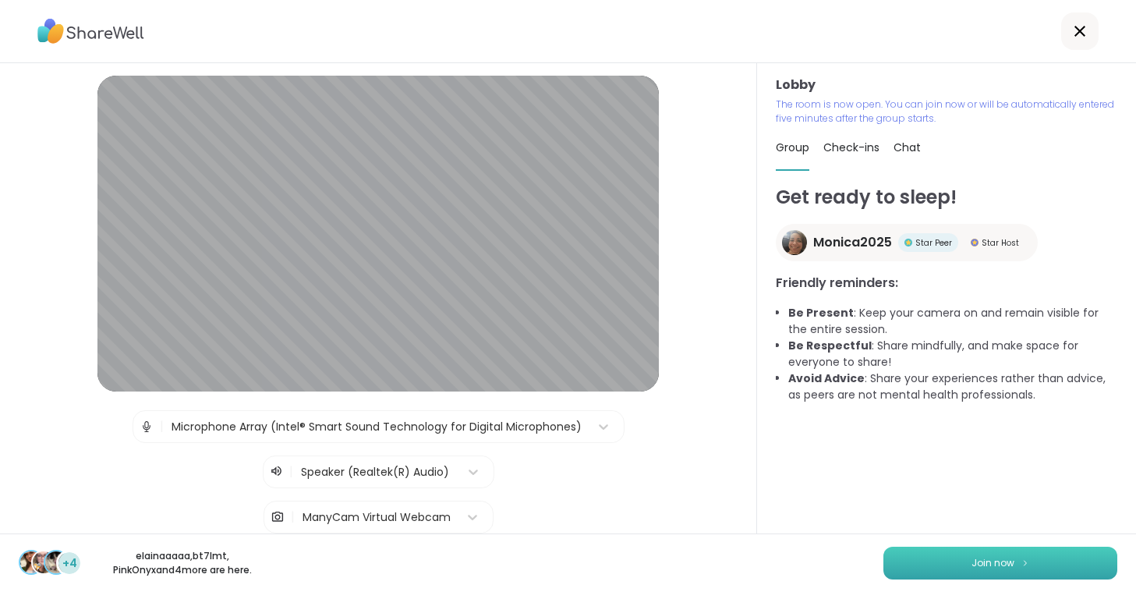
click at [948, 561] on button "Join now" at bounding box center [1001, 563] width 234 height 33
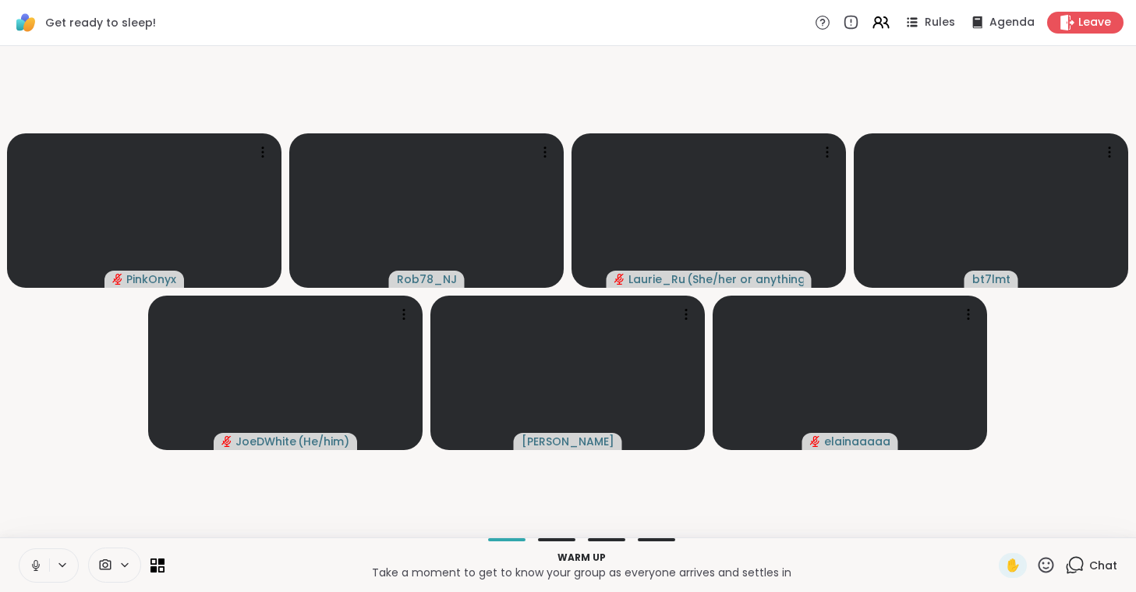
click at [36, 569] on icon at bounding box center [35, 569] width 1 height 3
click at [108, 565] on icon at bounding box center [106, 564] width 12 height 11
click at [112, 517] on div "ManyCam Virtual Webcam" at bounding box center [142, 509] width 166 height 19
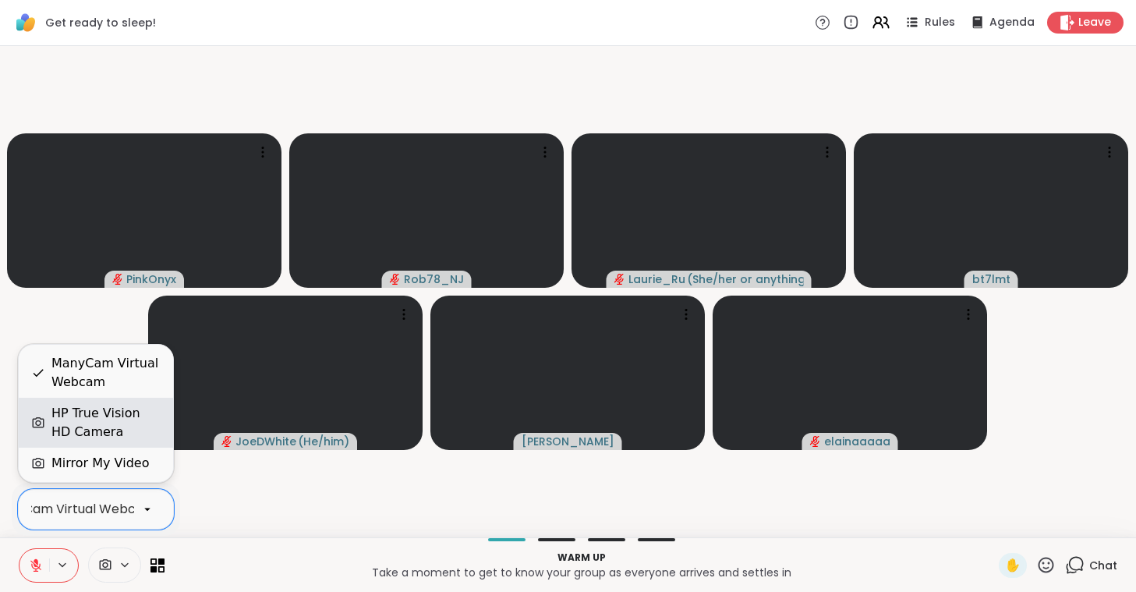
click at [120, 418] on div "HP True Vision HD Camera" at bounding box center [105, 422] width 109 height 37
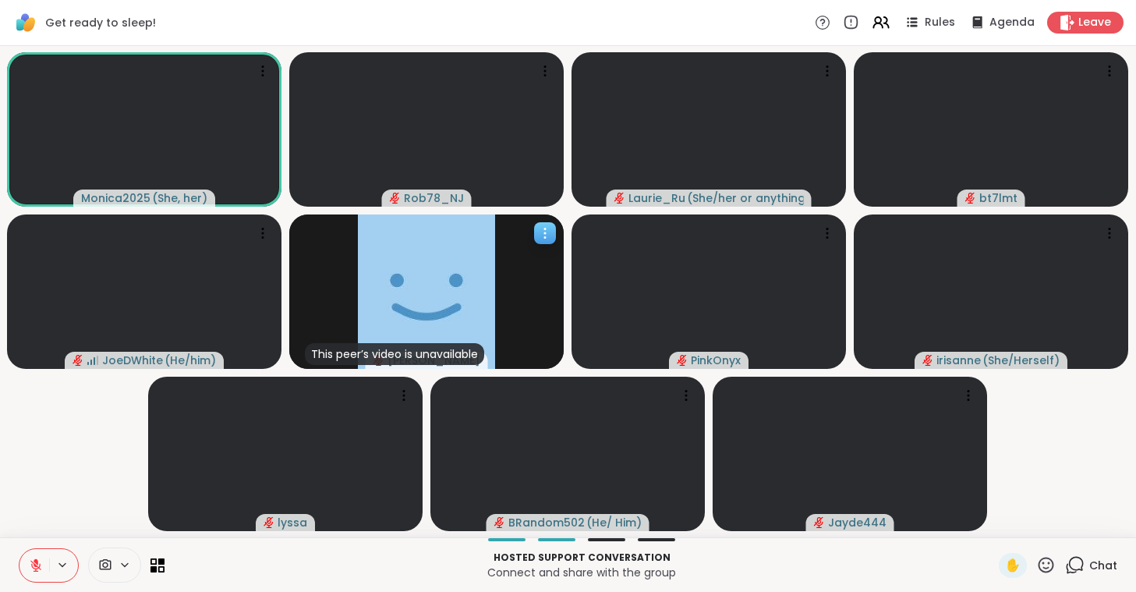
click at [501, 261] on div "This peer’s video is unavailable Lorena" at bounding box center [426, 291] width 275 height 154
click at [457, 278] on h4 "View Profile" at bounding box center [448, 274] width 66 height 16
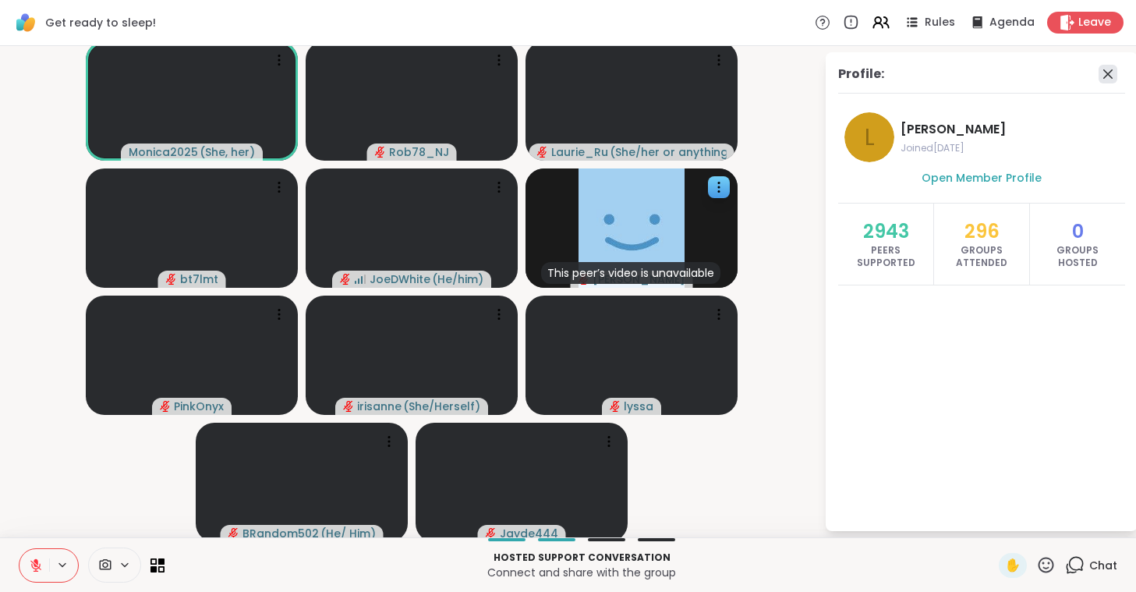
click at [1109, 70] on icon at bounding box center [1108, 74] width 19 height 19
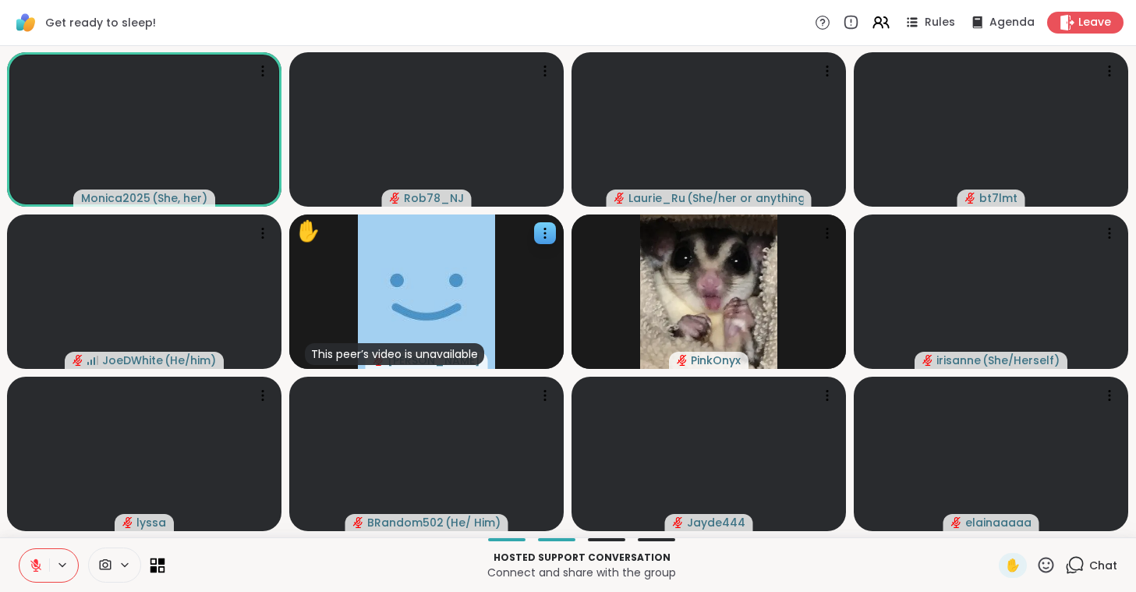
click at [161, 561] on icon at bounding box center [161, 561] width 7 height 7
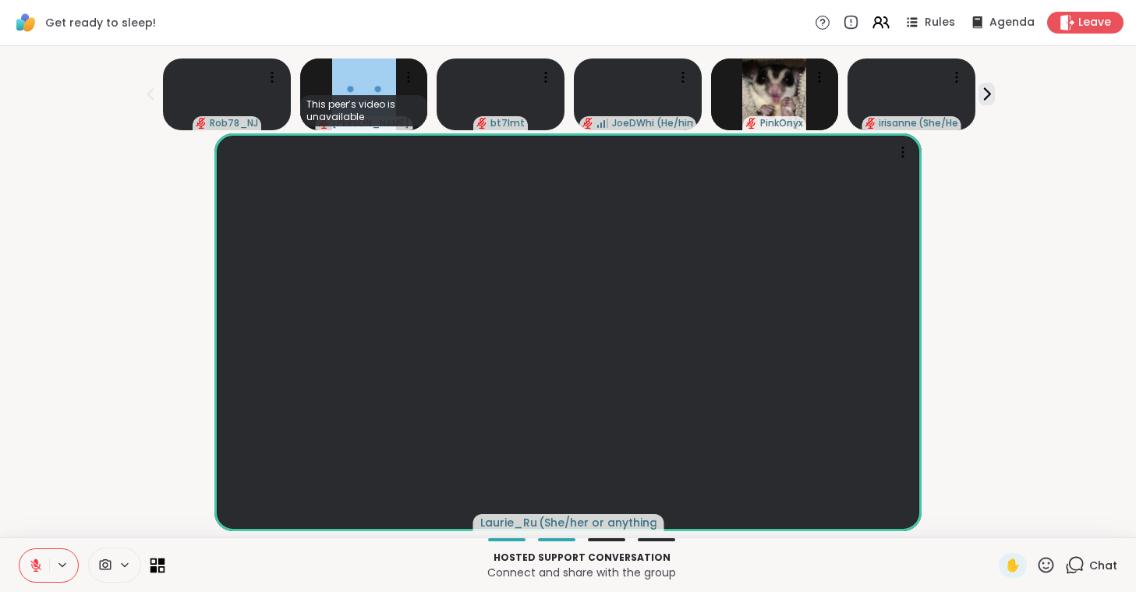
click at [161, 561] on icon at bounding box center [161, 561] width 7 height 7
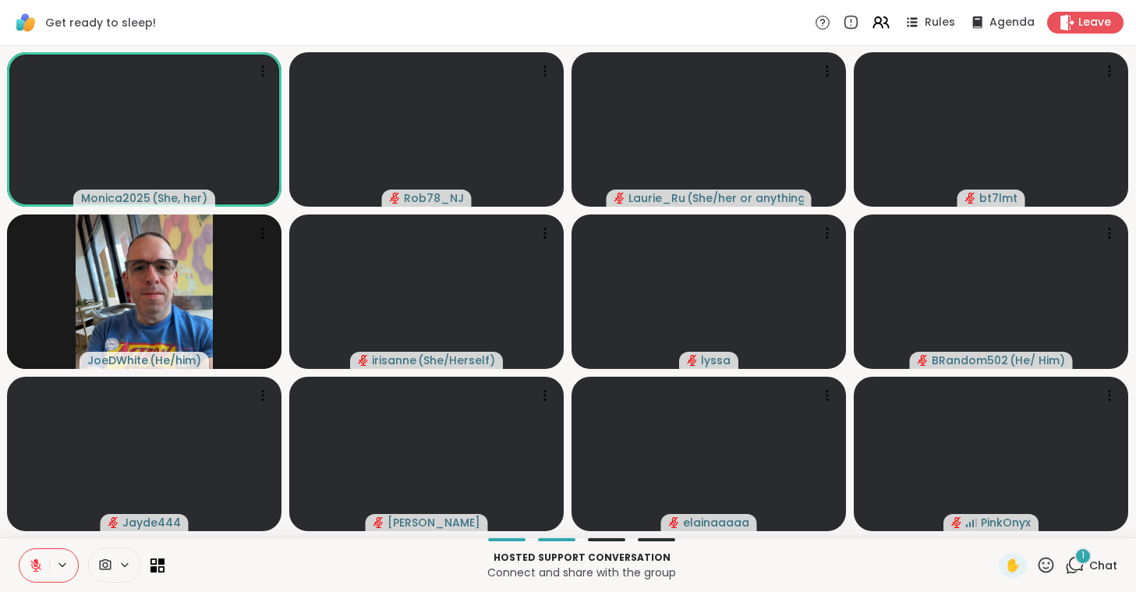
click at [40, 565] on icon at bounding box center [35, 565] width 11 height 11
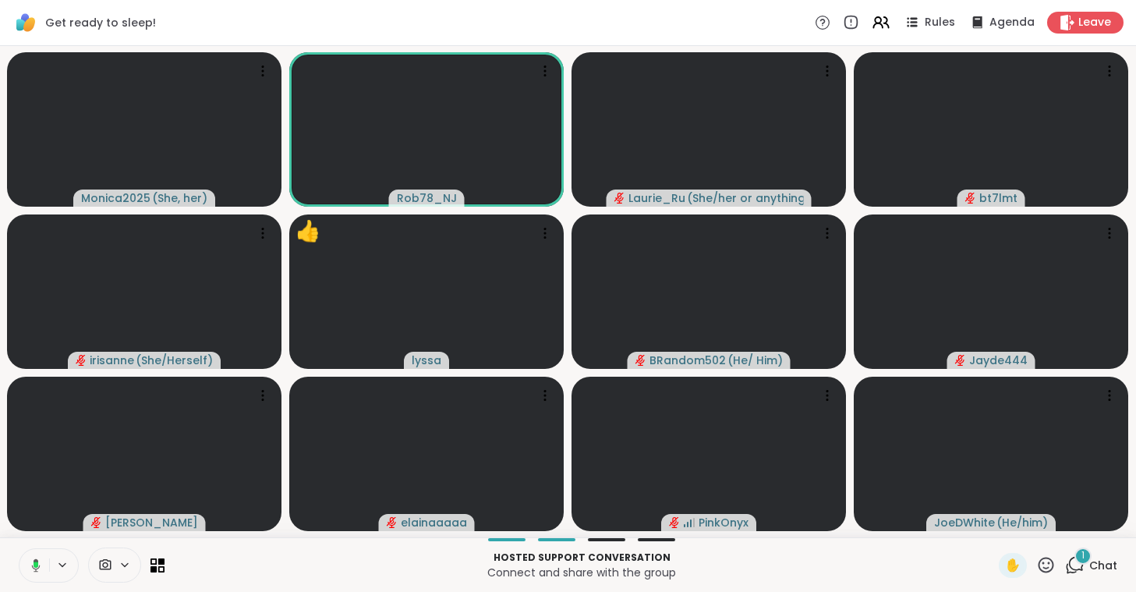
click at [39, 565] on icon at bounding box center [34, 565] width 14 height 14
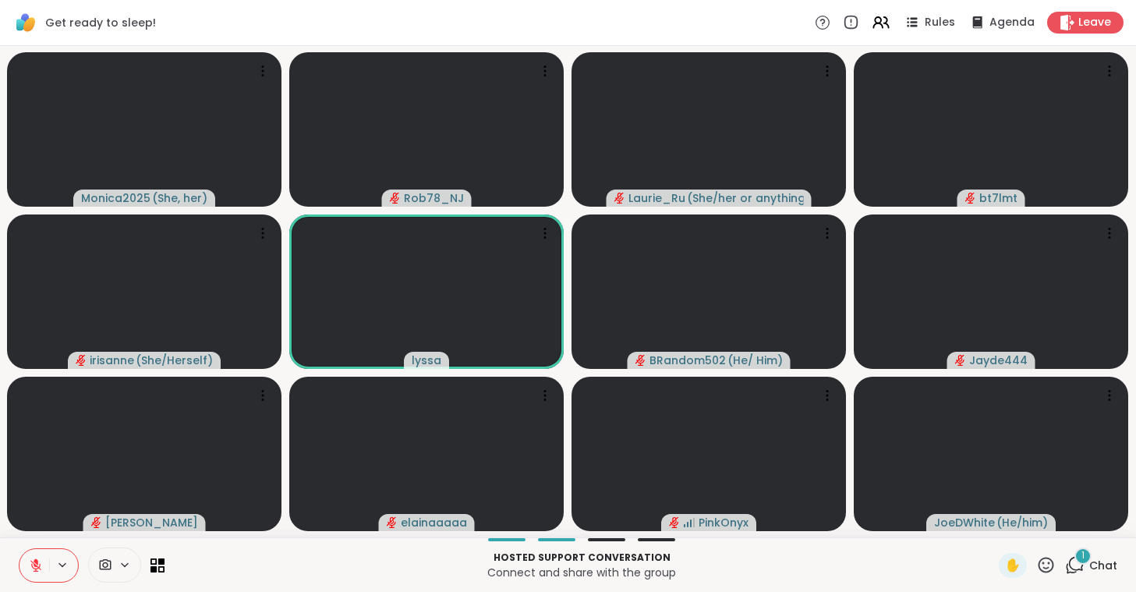
click at [39, 565] on icon at bounding box center [36, 565] width 14 height 14
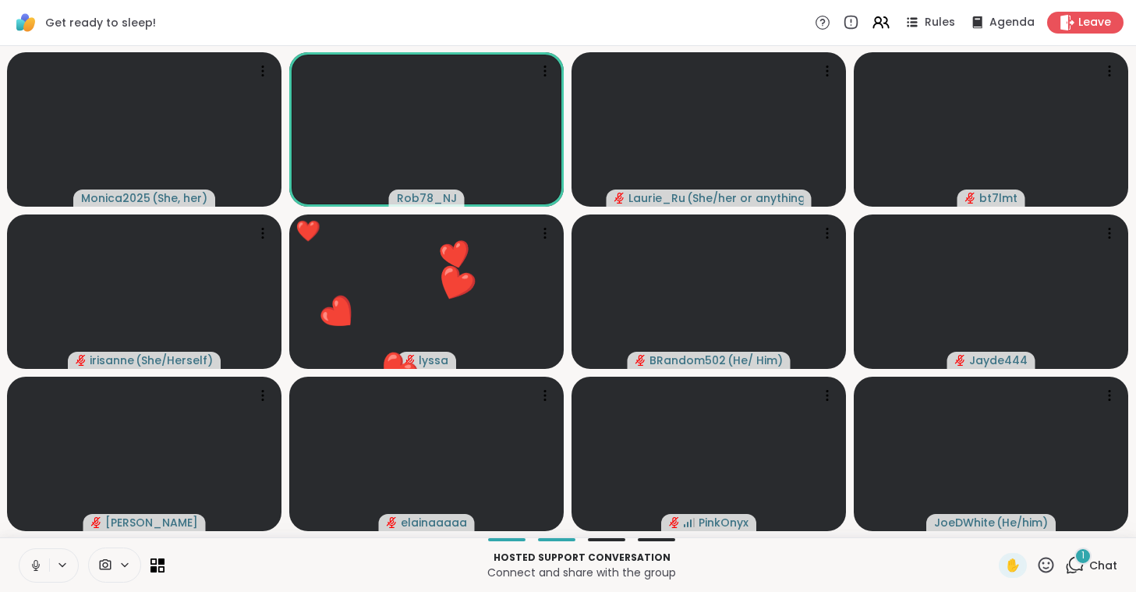
click at [39, 565] on icon at bounding box center [36, 565] width 8 height 5
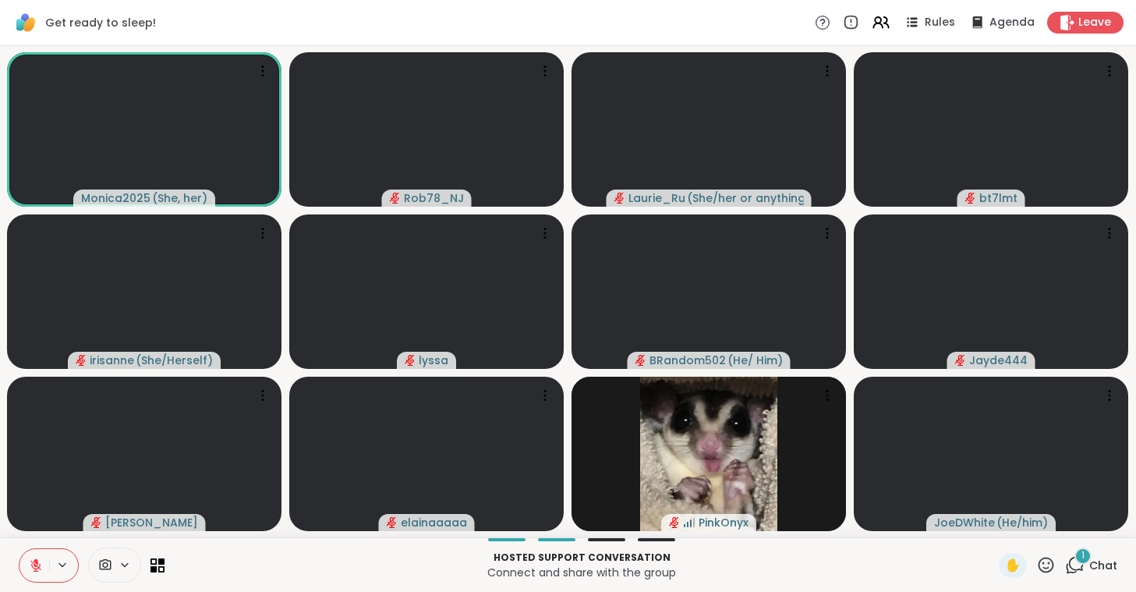
click at [39, 565] on icon at bounding box center [36, 565] width 14 height 14
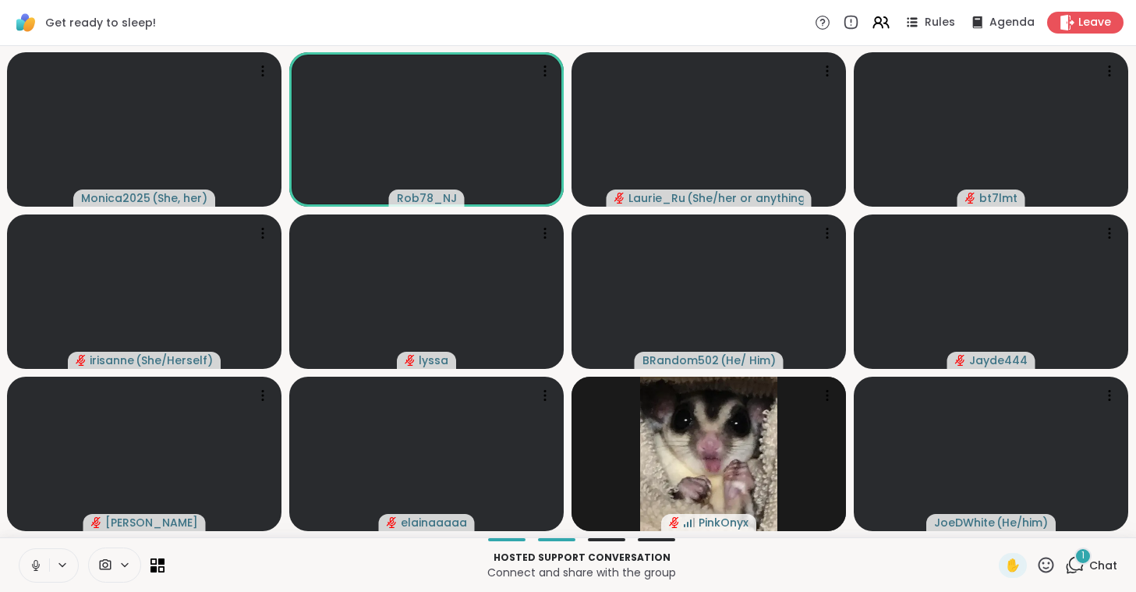
click at [39, 558] on button at bounding box center [34, 565] width 30 height 33
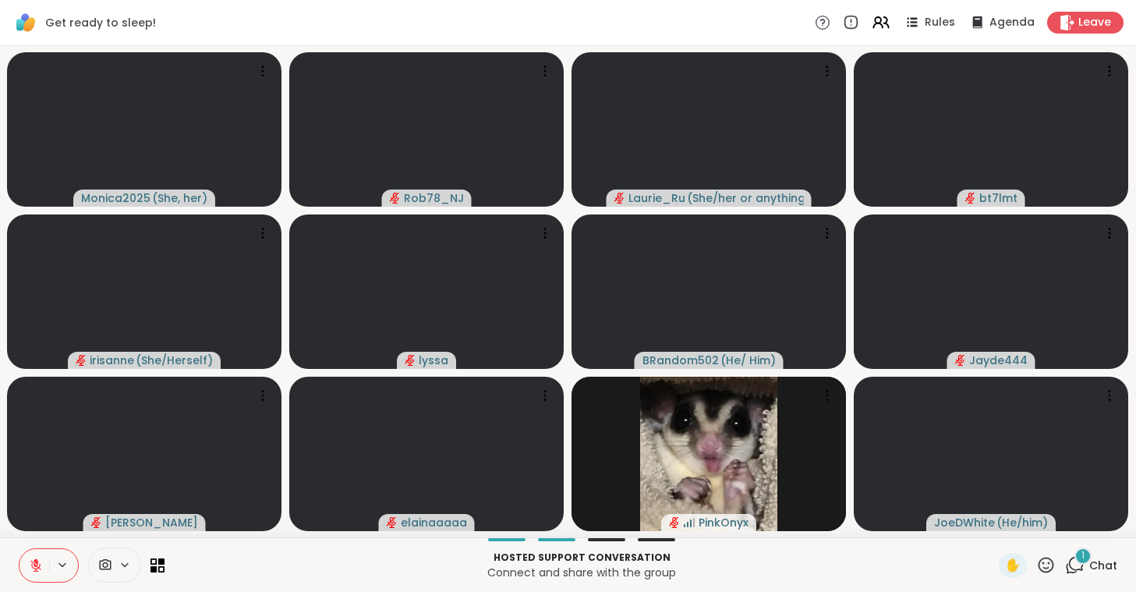
click at [39, 557] on button at bounding box center [34, 565] width 30 height 33
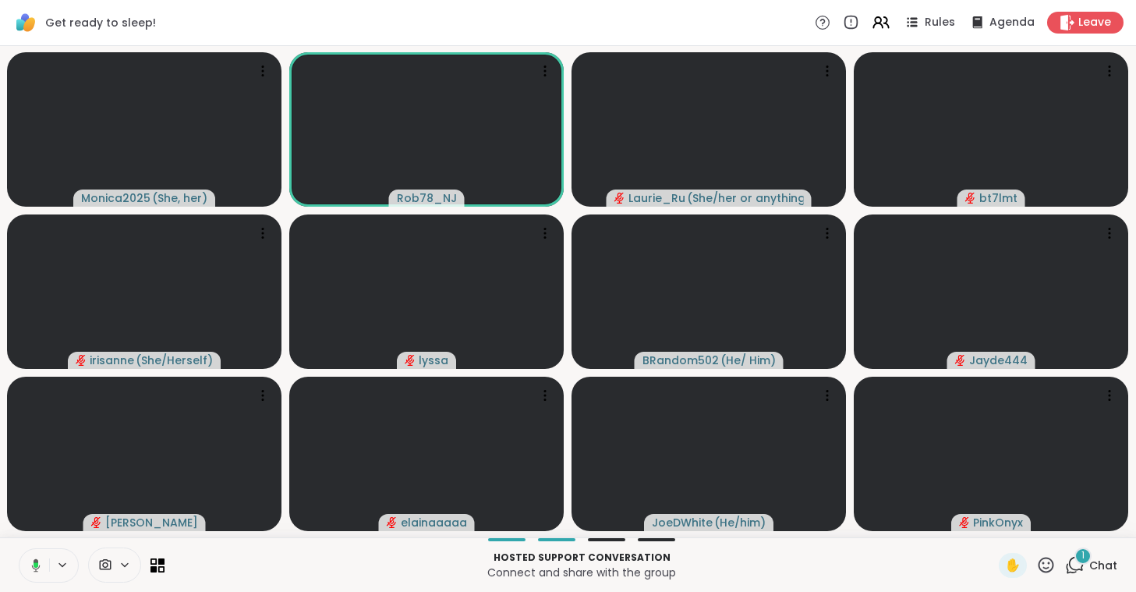
click at [37, 557] on button at bounding box center [33, 565] width 32 height 33
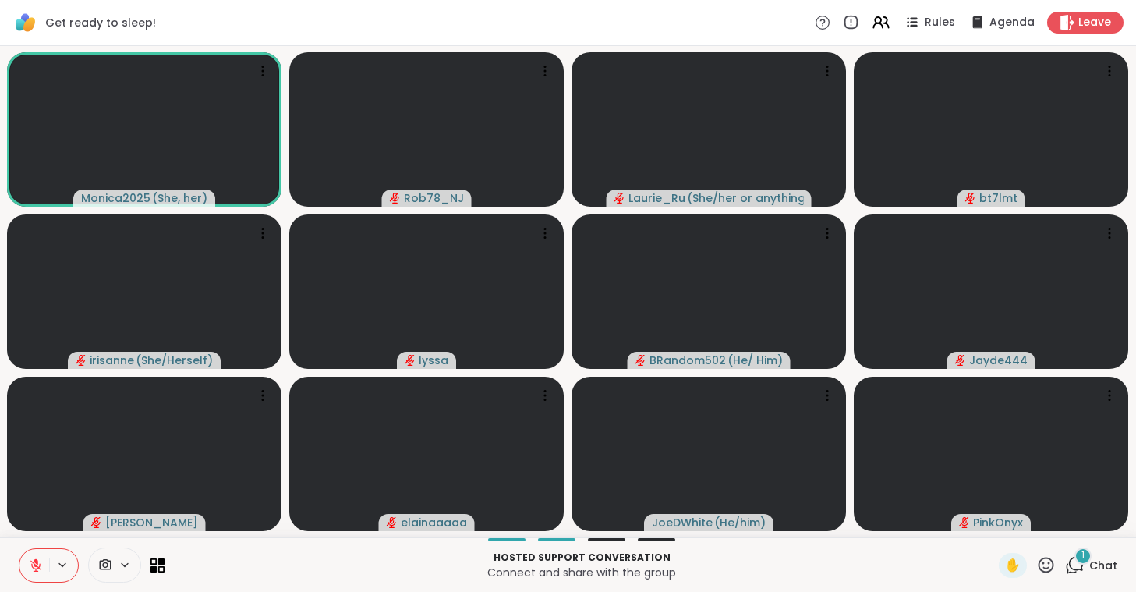
click at [34, 565] on icon at bounding box center [36, 565] width 14 height 14
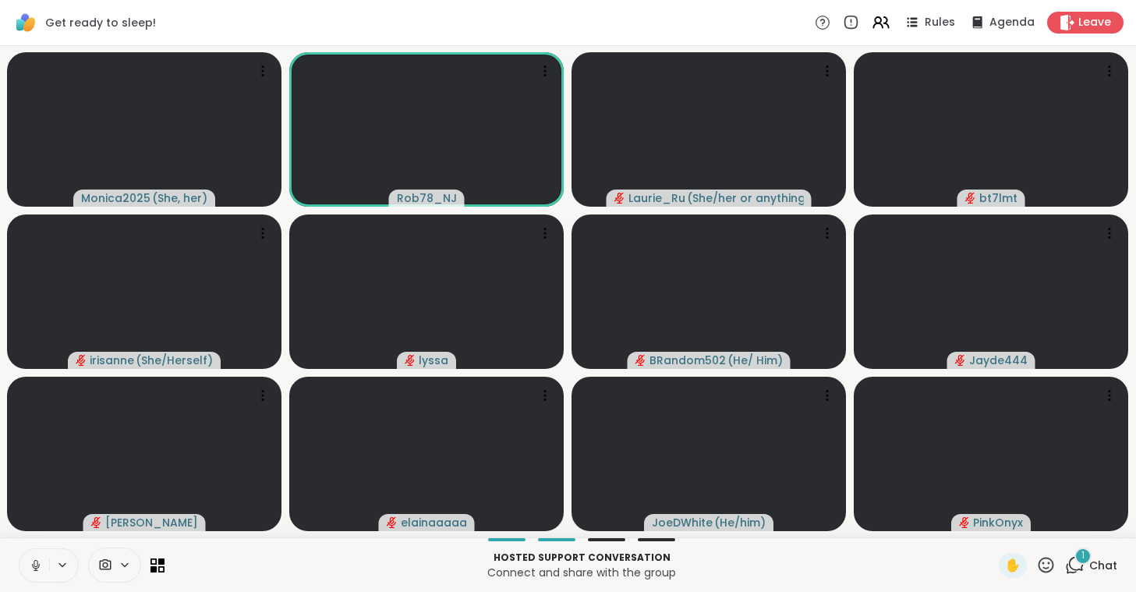
click at [34, 565] on icon at bounding box center [36, 565] width 14 height 14
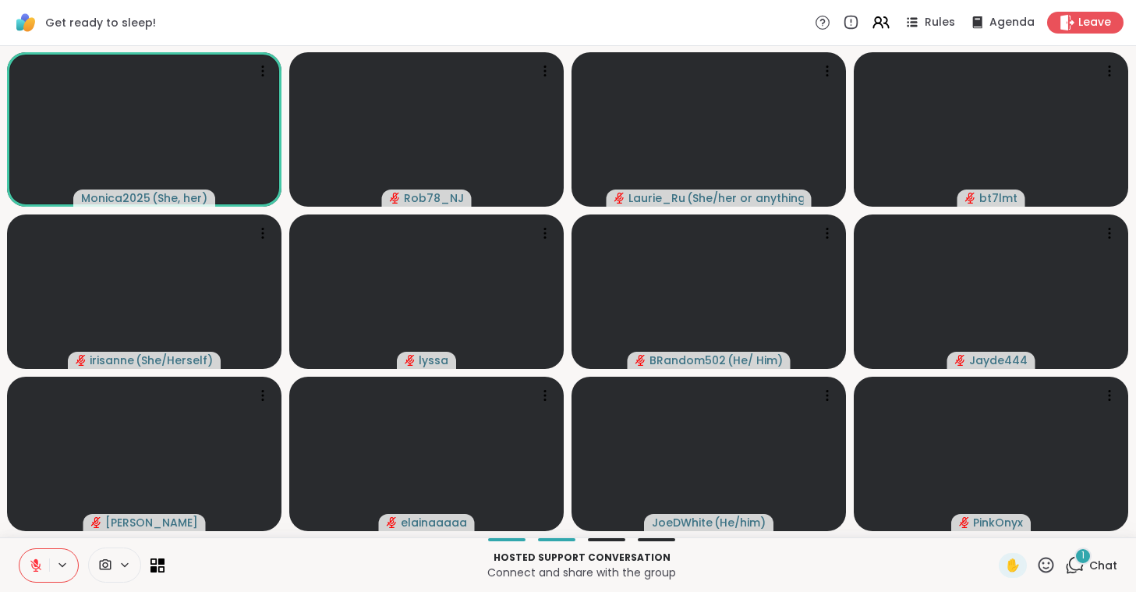
click at [34, 565] on icon at bounding box center [36, 565] width 14 height 14
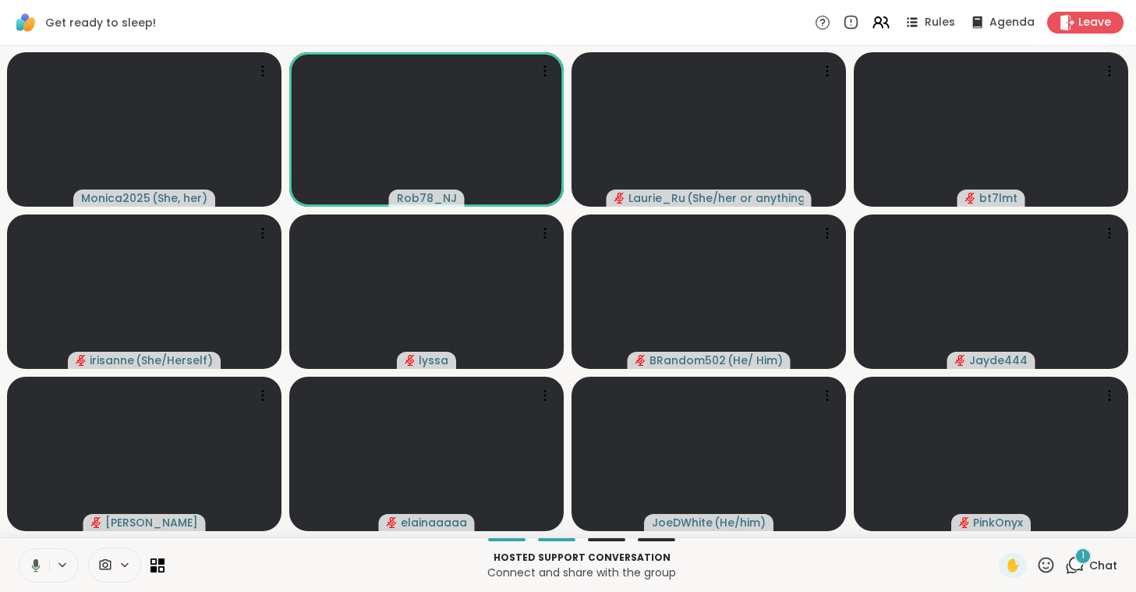
click at [34, 565] on icon at bounding box center [36, 564] width 9 height 13
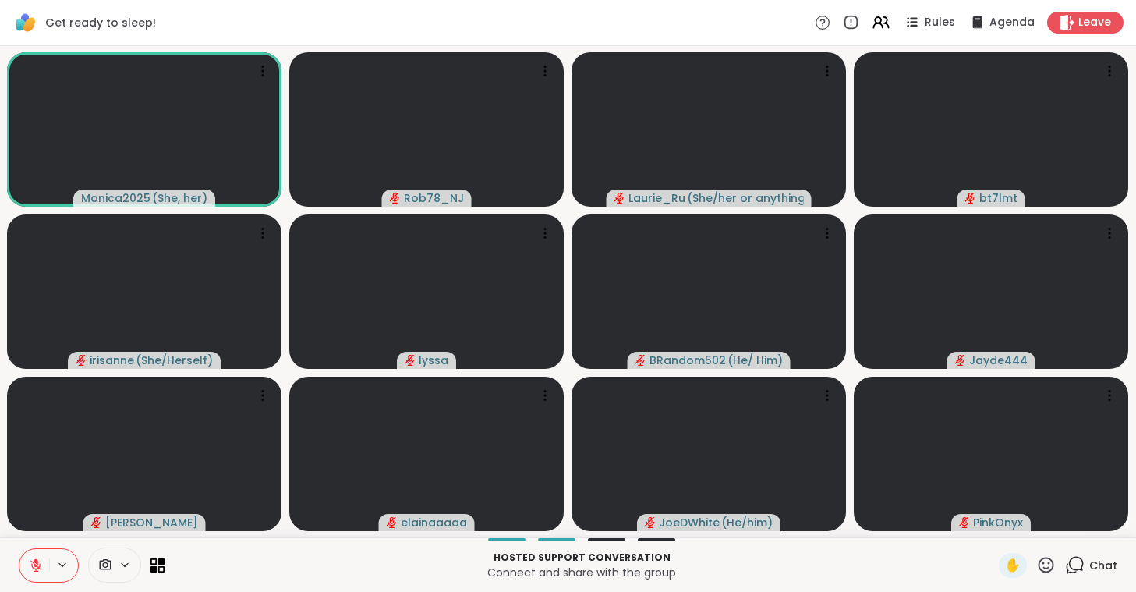
click at [27, 563] on button at bounding box center [34, 565] width 30 height 33
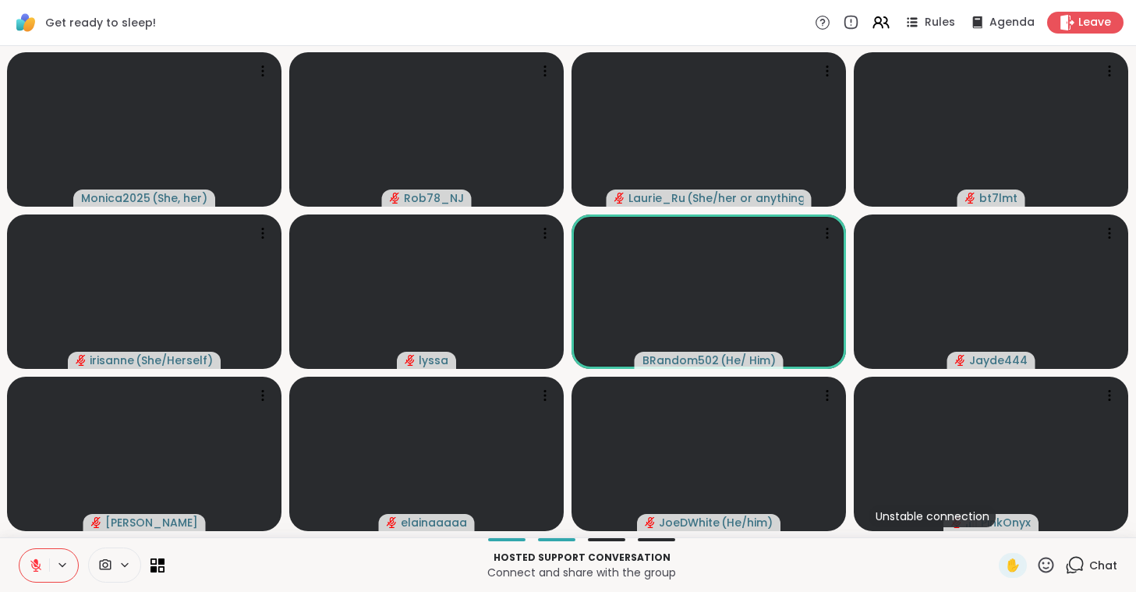
drag, startPoint x: 27, startPoint y: 563, endPoint x: 9, endPoint y: 557, distance: 19.7
click at [9, 557] on div "Hosted support conversation Connect and share with the group ✋ Chat" at bounding box center [568, 564] width 1136 height 55
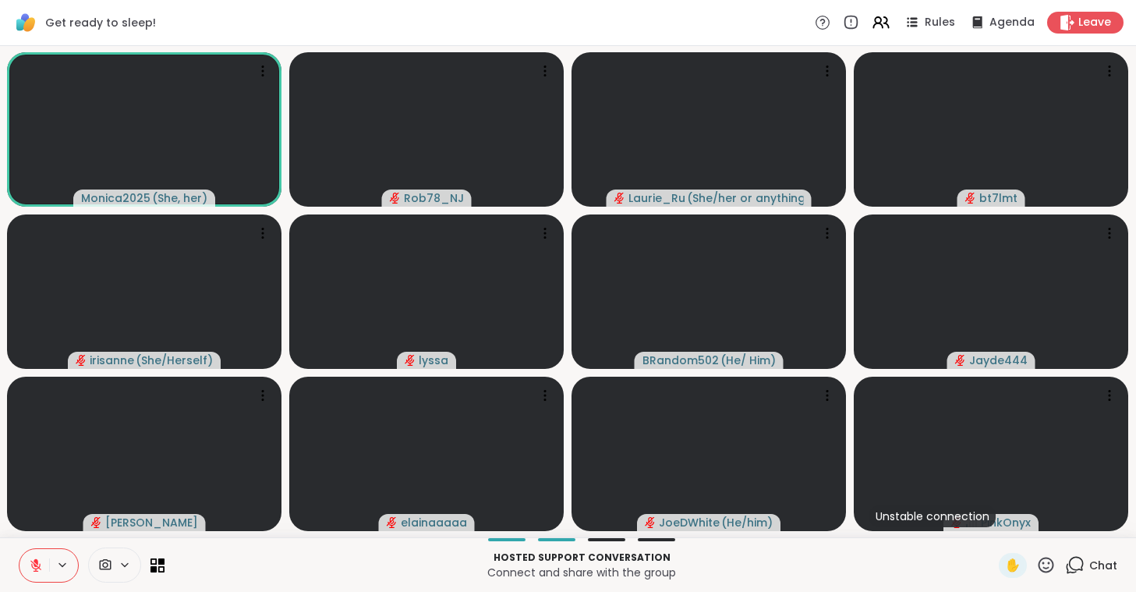
click at [9, 557] on div "Hosted support conversation Connect and share with the group ✋ Chat" at bounding box center [568, 564] width 1136 height 55
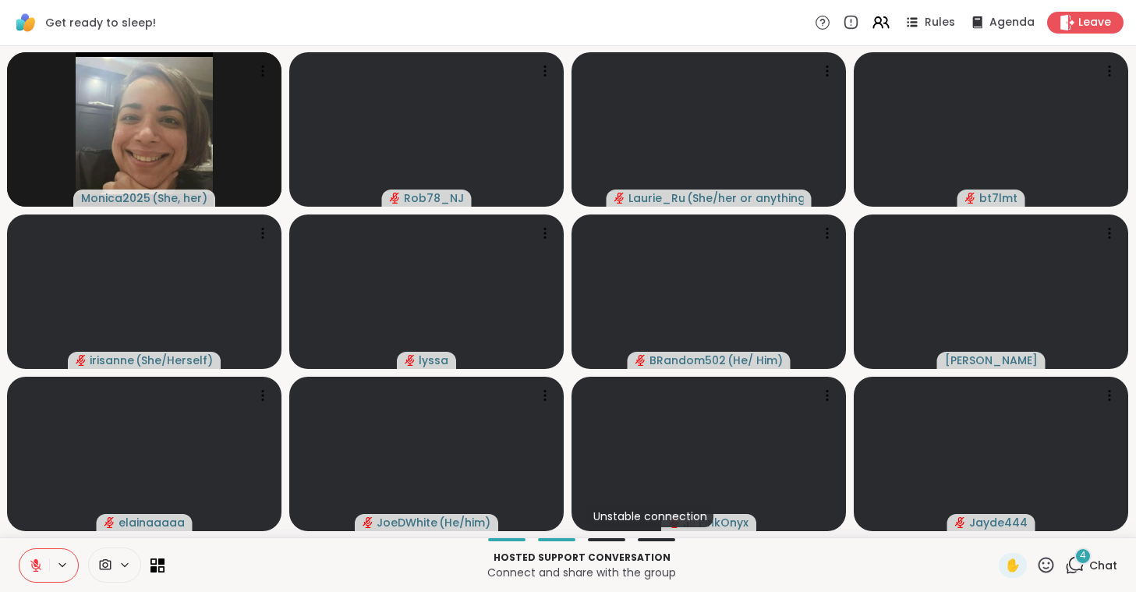
click at [36, 565] on icon at bounding box center [35, 565] width 11 height 11
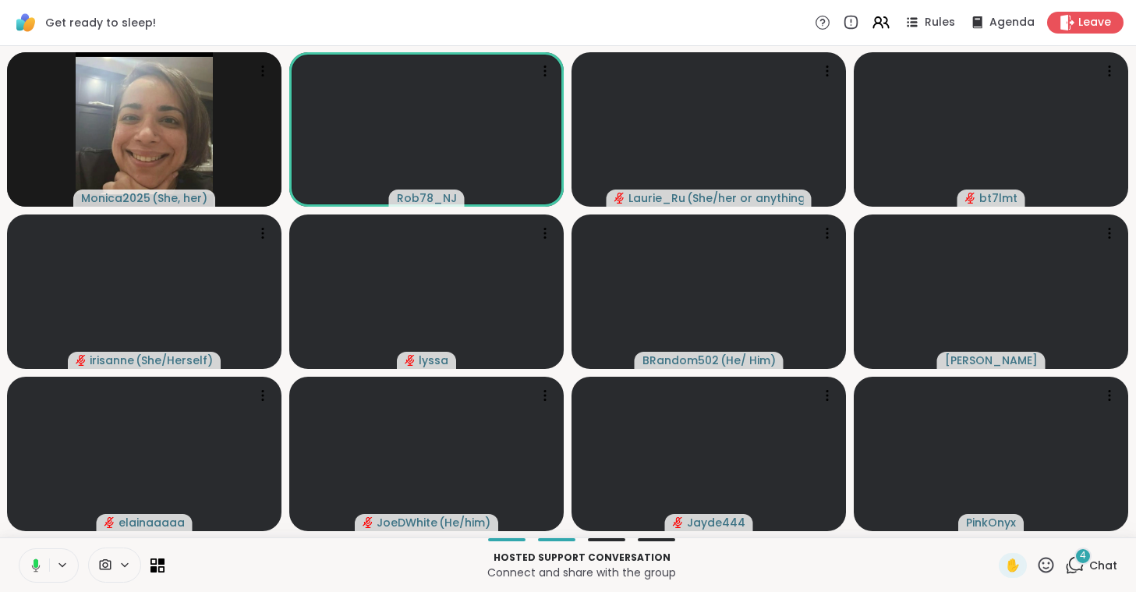
click at [36, 565] on icon at bounding box center [36, 562] width 5 height 9
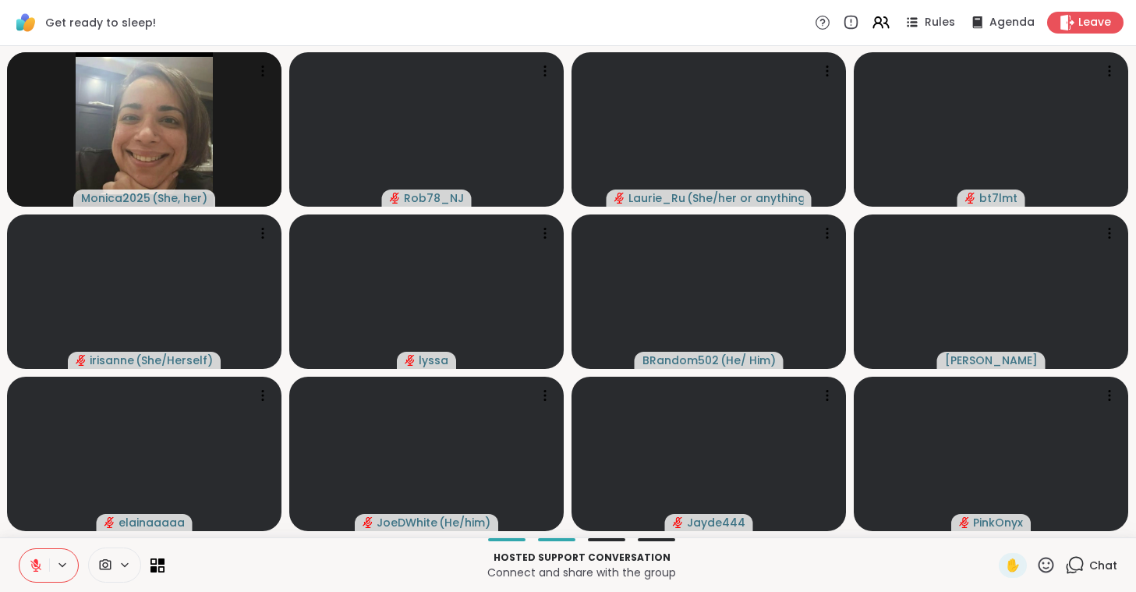
click at [35, 570] on icon at bounding box center [36, 565] width 14 height 14
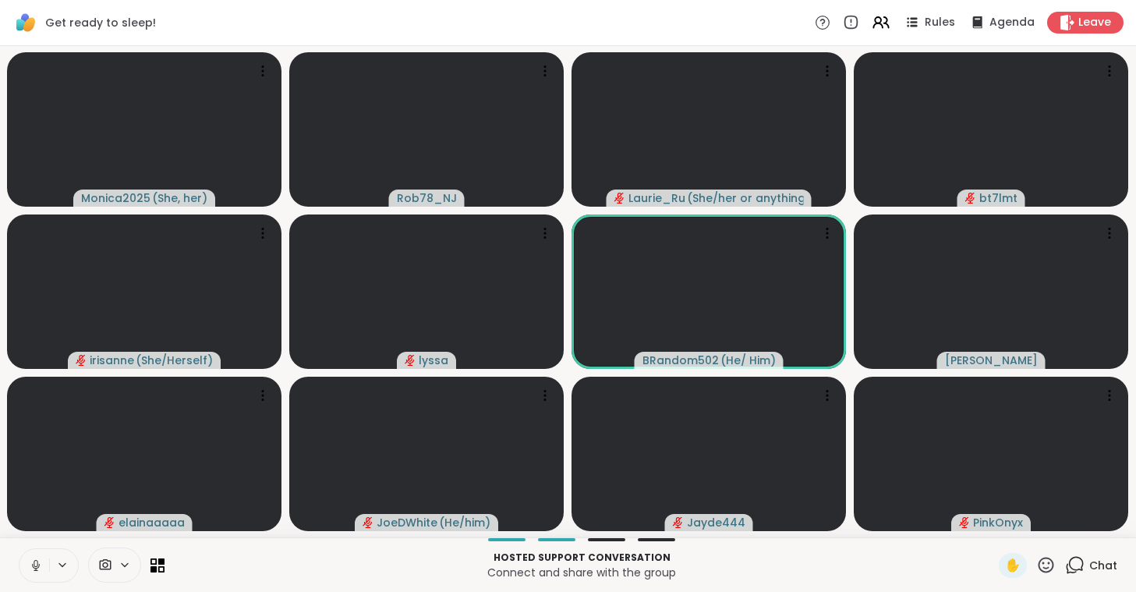
click at [35, 570] on icon at bounding box center [36, 569] width 4 height 1
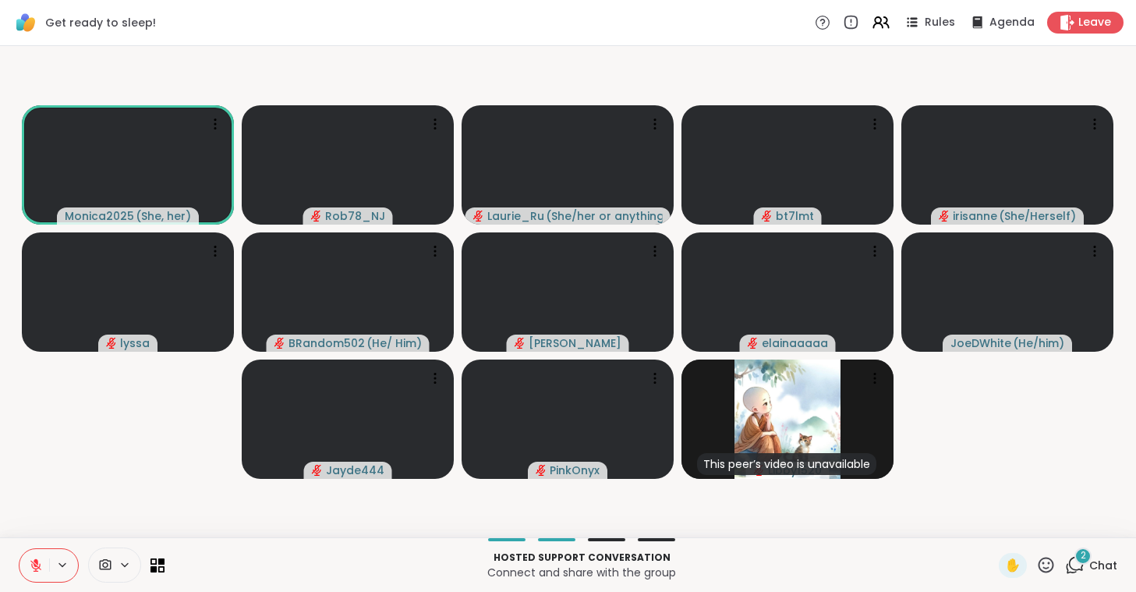
click at [37, 568] on icon at bounding box center [36, 565] width 14 height 14
click at [37, 568] on icon at bounding box center [36, 565] width 8 height 5
click at [37, 568] on icon at bounding box center [36, 565] width 14 height 14
click at [38, 564] on icon at bounding box center [36, 565] width 14 height 14
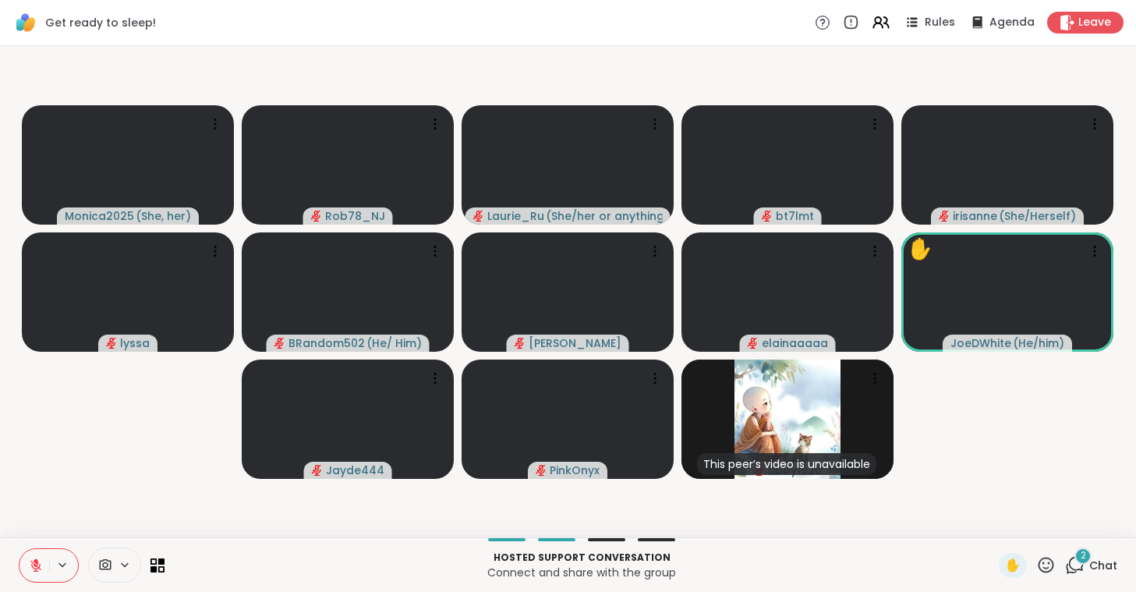
click at [126, 433] on video-player-container "Monica2025 ( She, her ) Rob78_NJ Laurie_Ru ( She/her or anything else ) bt7lmt …" at bounding box center [568, 291] width 1118 height 479
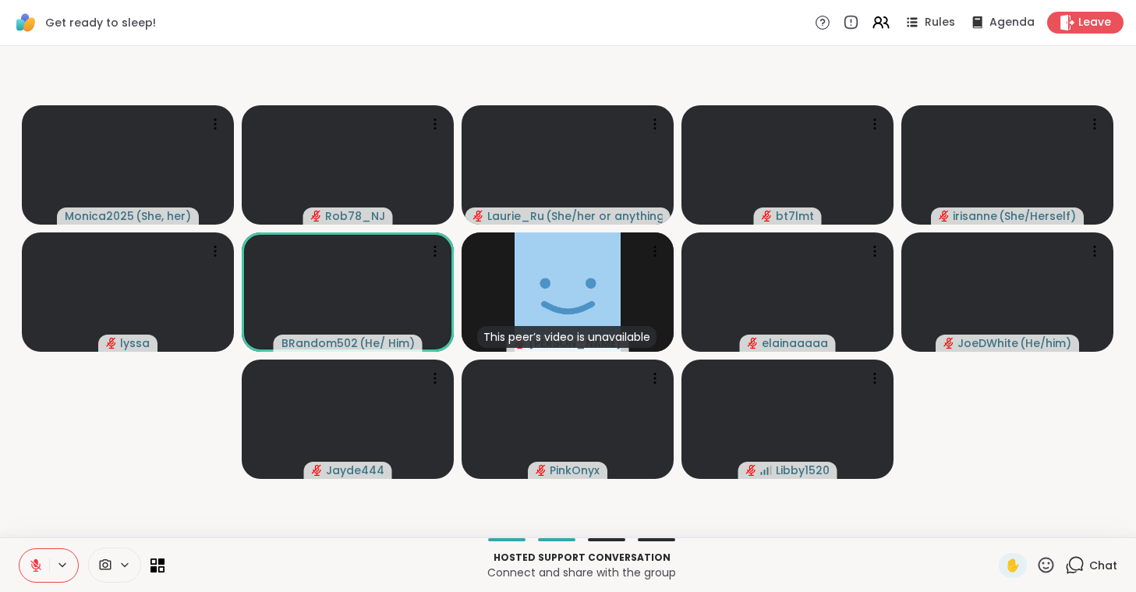
click at [28, 569] on button at bounding box center [34, 565] width 30 height 33
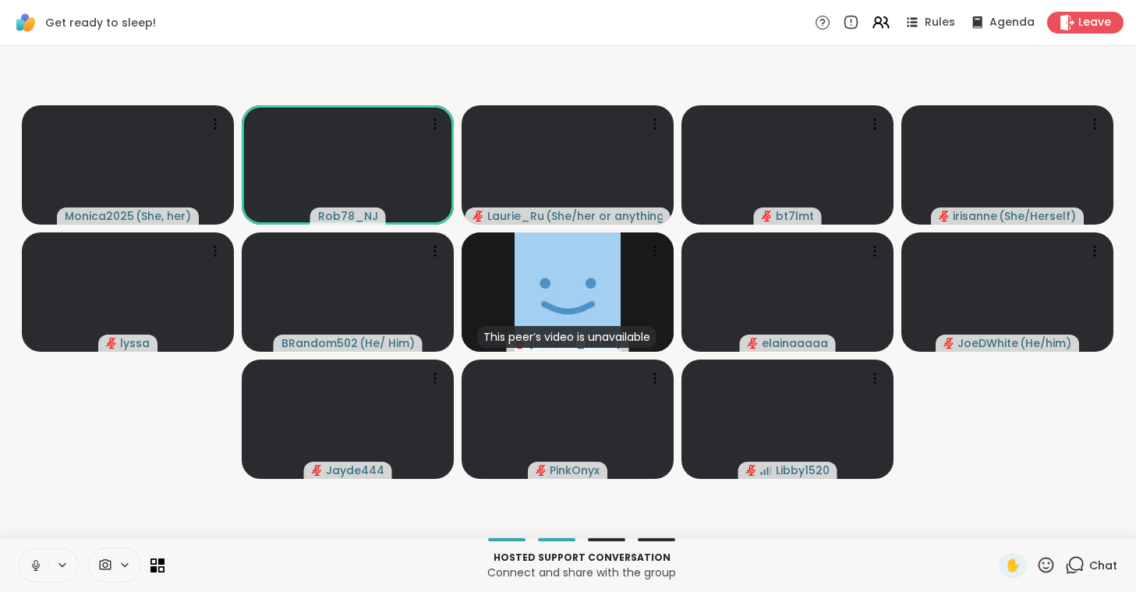
click at [28, 569] on button at bounding box center [34, 565] width 30 height 33
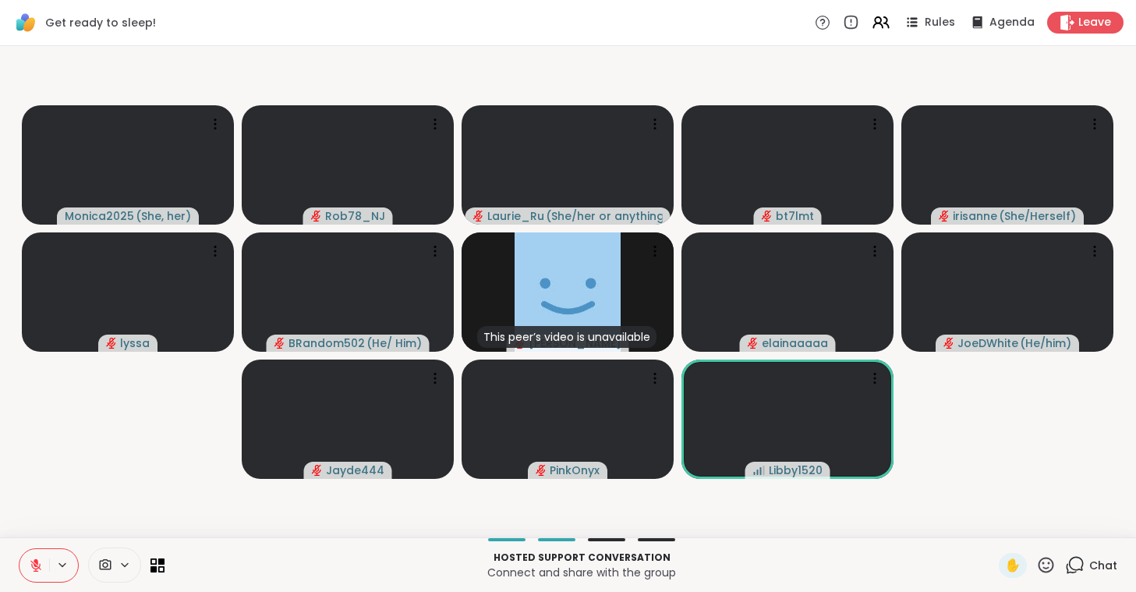
click at [28, 569] on button at bounding box center [34, 565] width 30 height 33
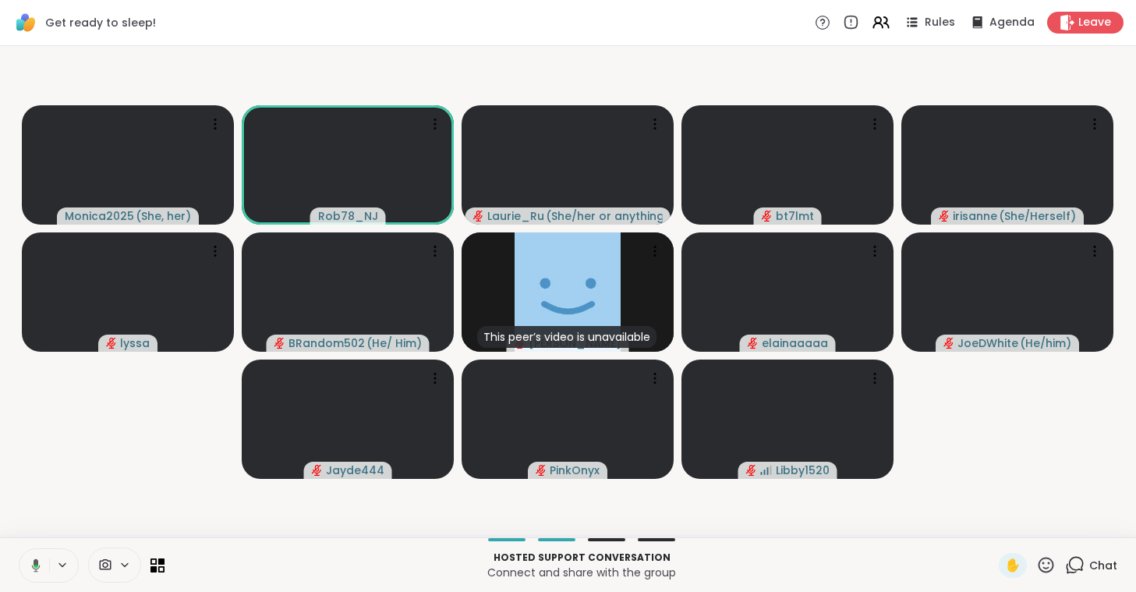
click at [28, 569] on icon at bounding box center [34, 565] width 14 height 14
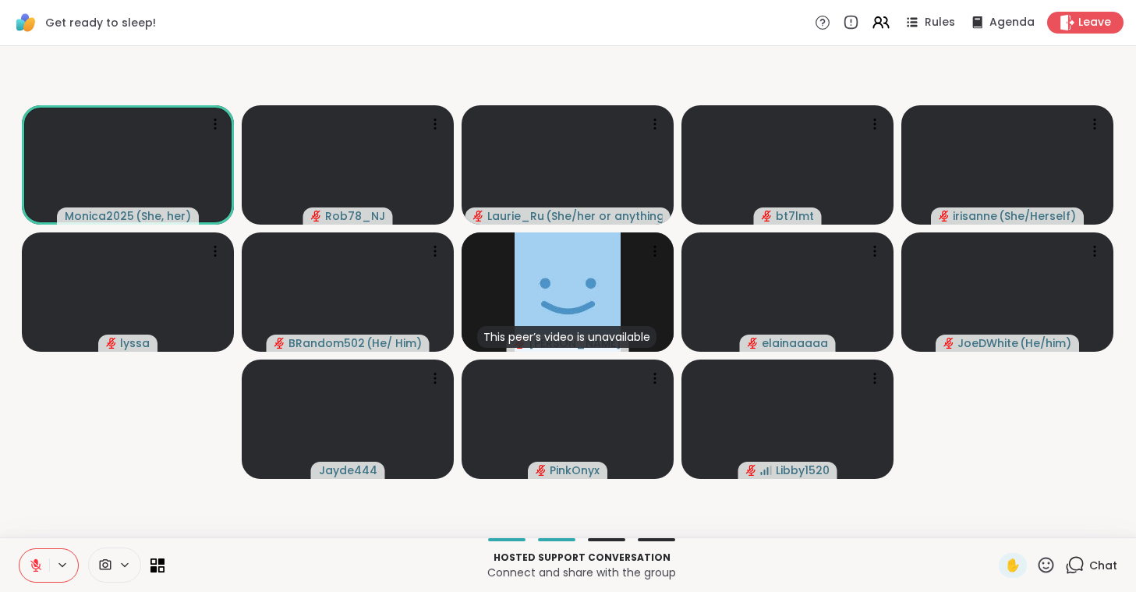
click at [30, 570] on icon at bounding box center [36, 565] width 14 height 14
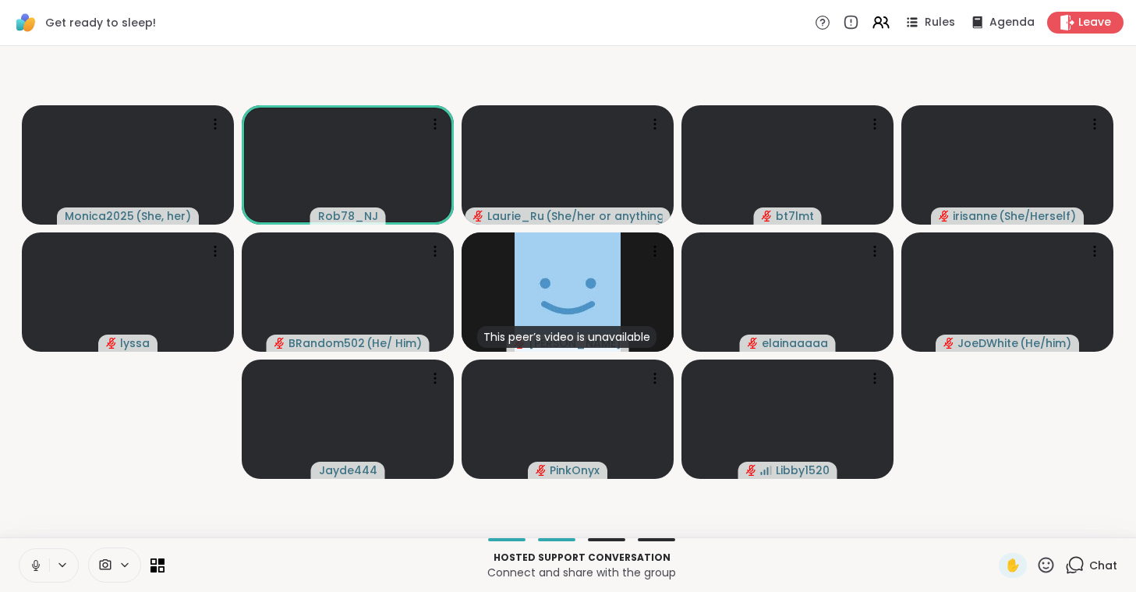
click at [30, 570] on icon at bounding box center [36, 565] width 14 height 14
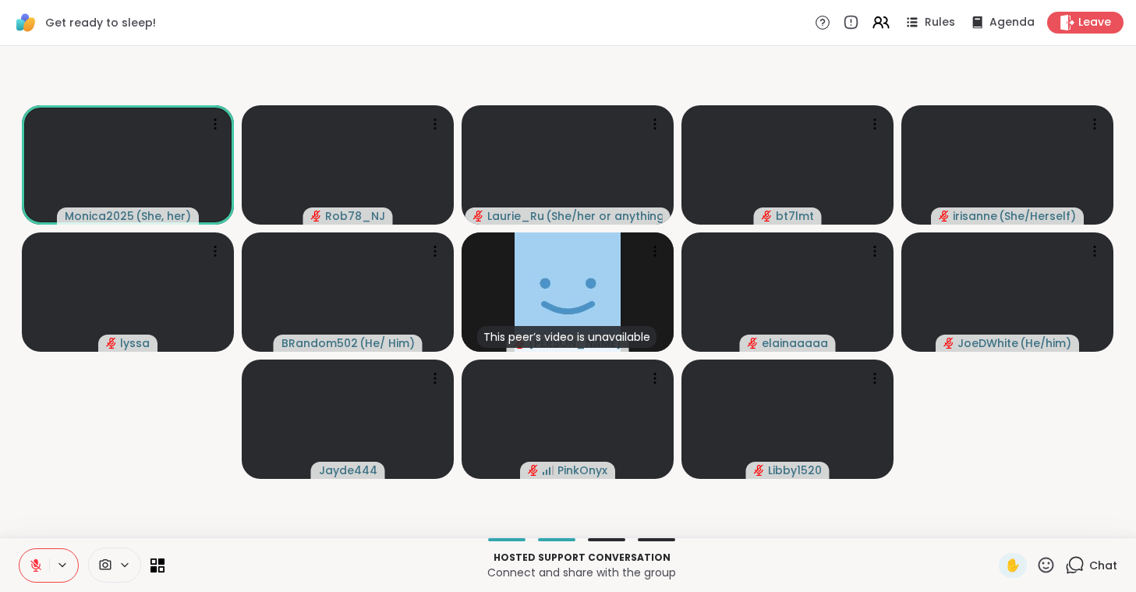
click at [30, 570] on icon at bounding box center [36, 565] width 14 height 14
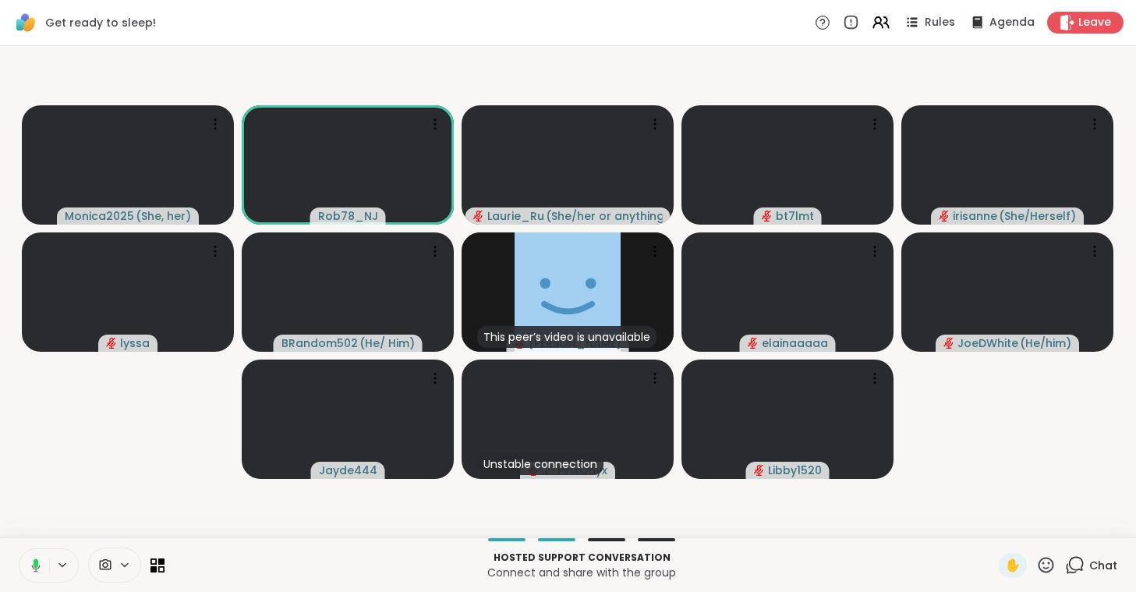
click at [30, 570] on icon at bounding box center [34, 565] width 14 height 14
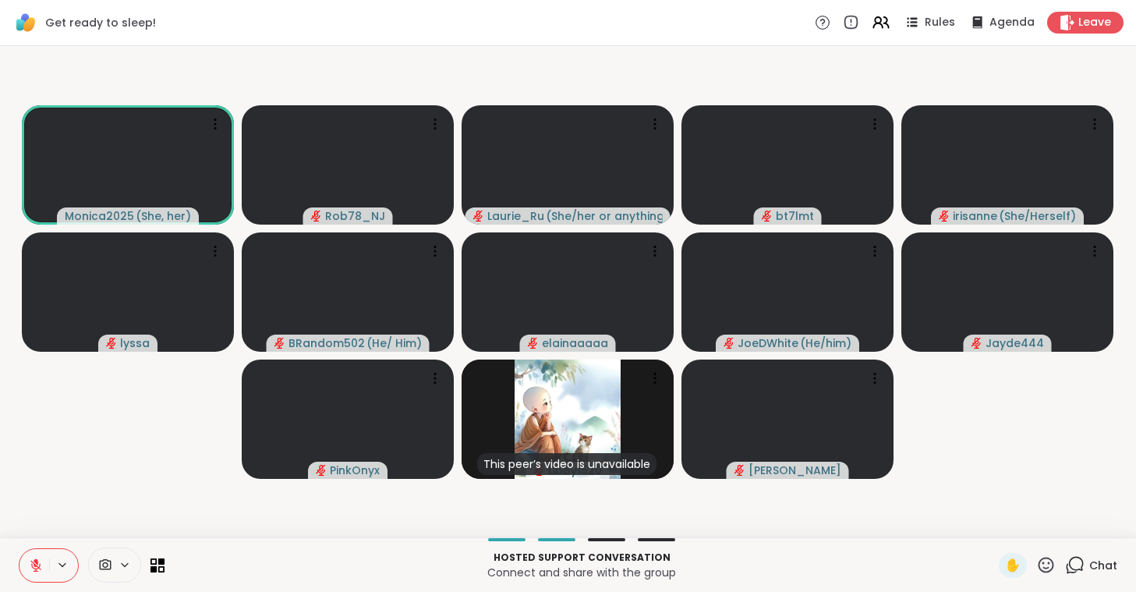
click at [30, 570] on icon at bounding box center [36, 565] width 14 height 14
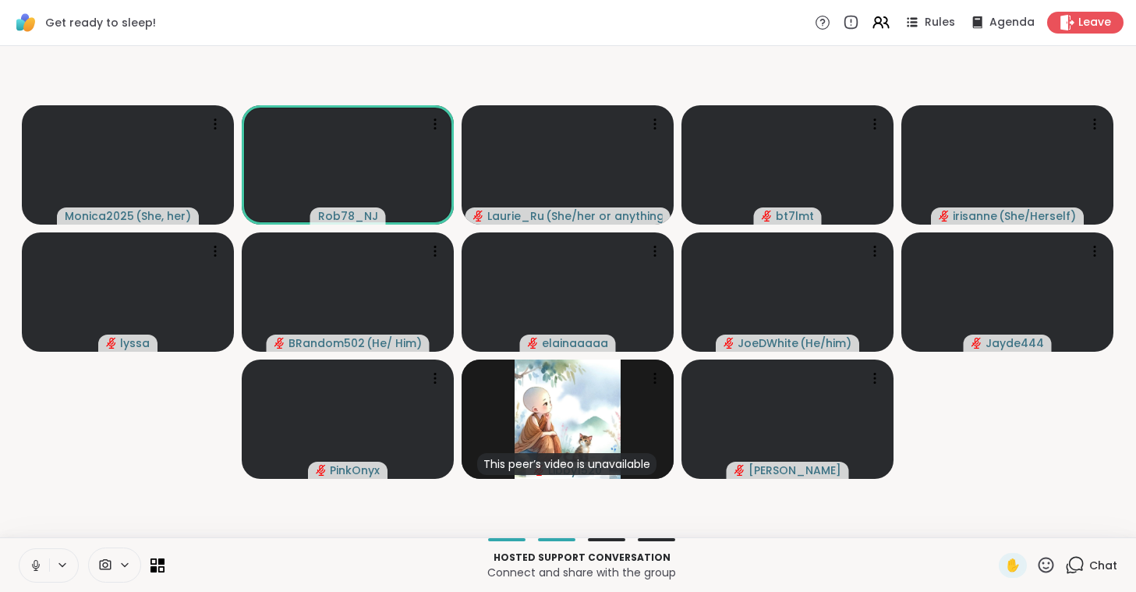
click at [30, 570] on icon at bounding box center [36, 565] width 14 height 14
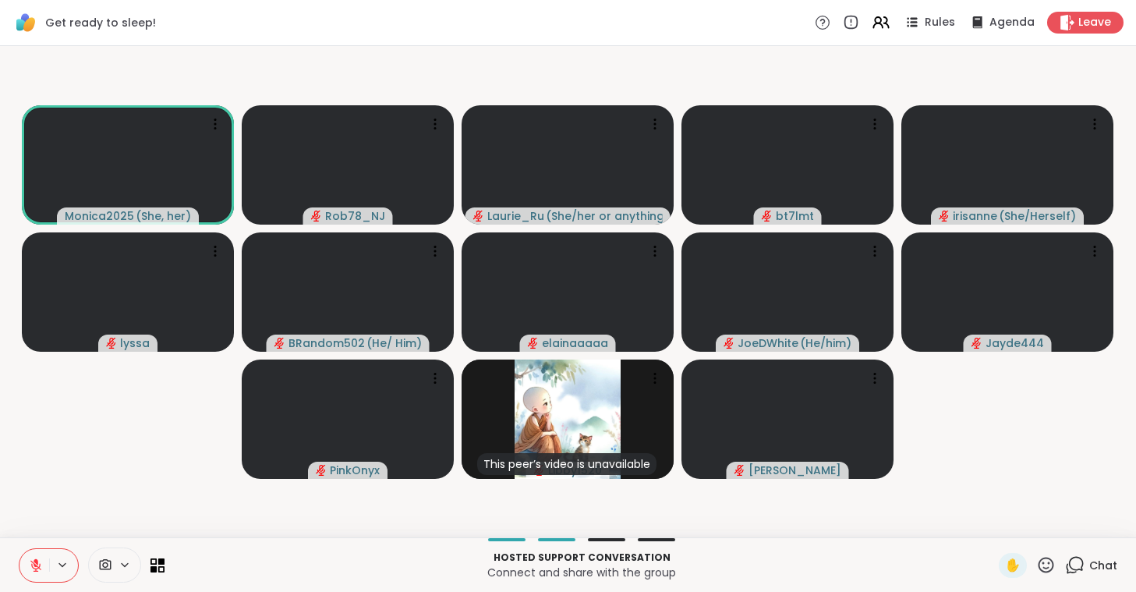
click at [30, 570] on icon at bounding box center [36, 565] width 14 height 14
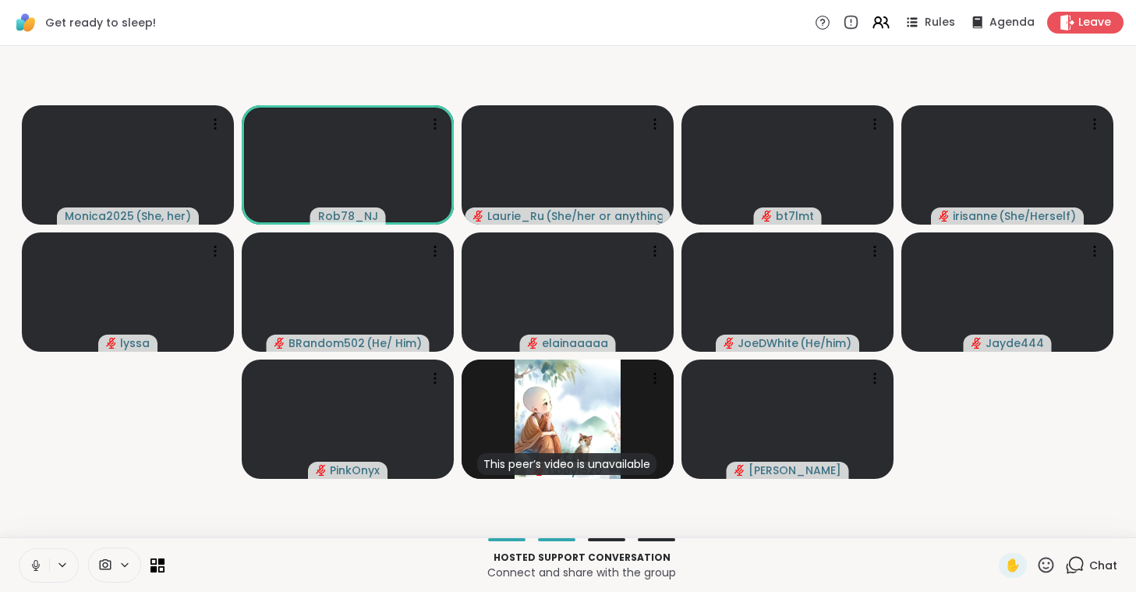
click at [30, 570] on icon at bounding box center [36, 565] width 14 height 14
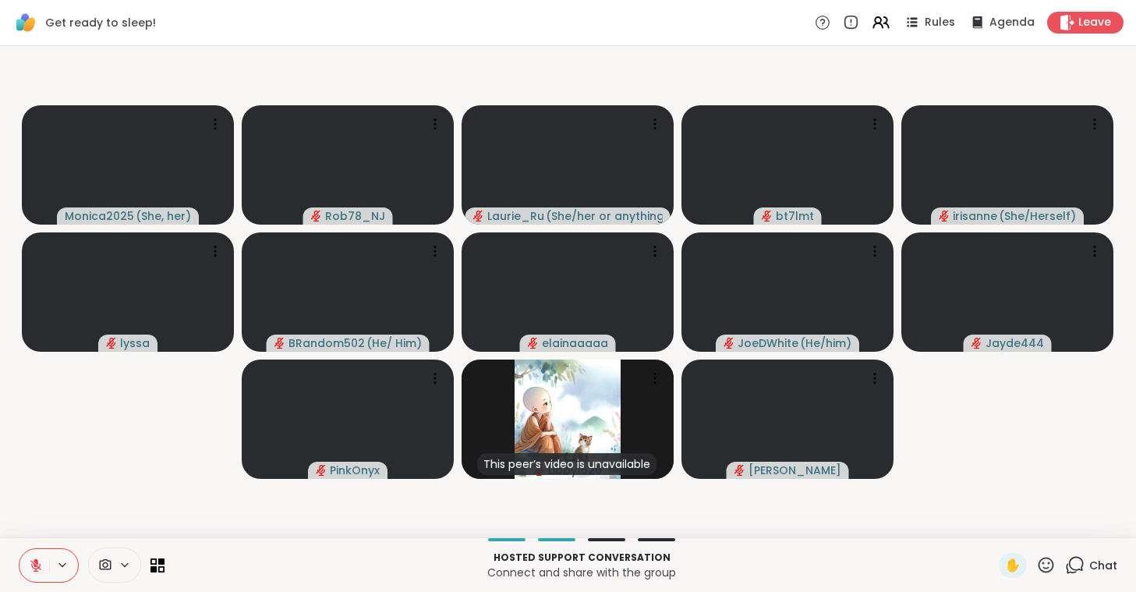
click at [30, 570] on icon at bounding box center [36, 565] width 14 height 14
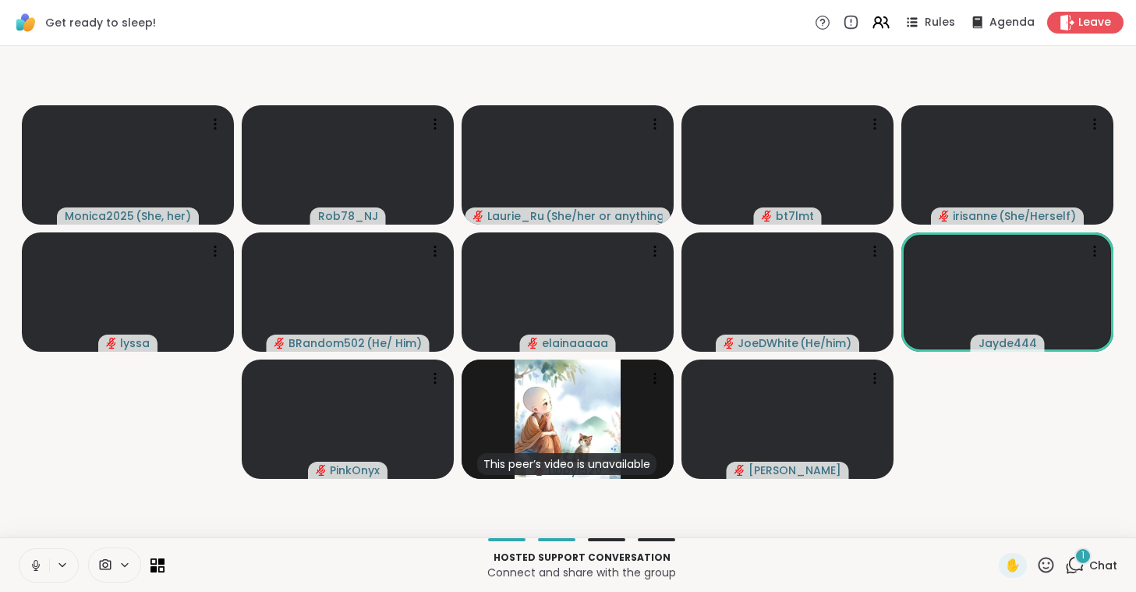
click at [30, 570] on icon at bounding box center [36, 565] width 14 height 14
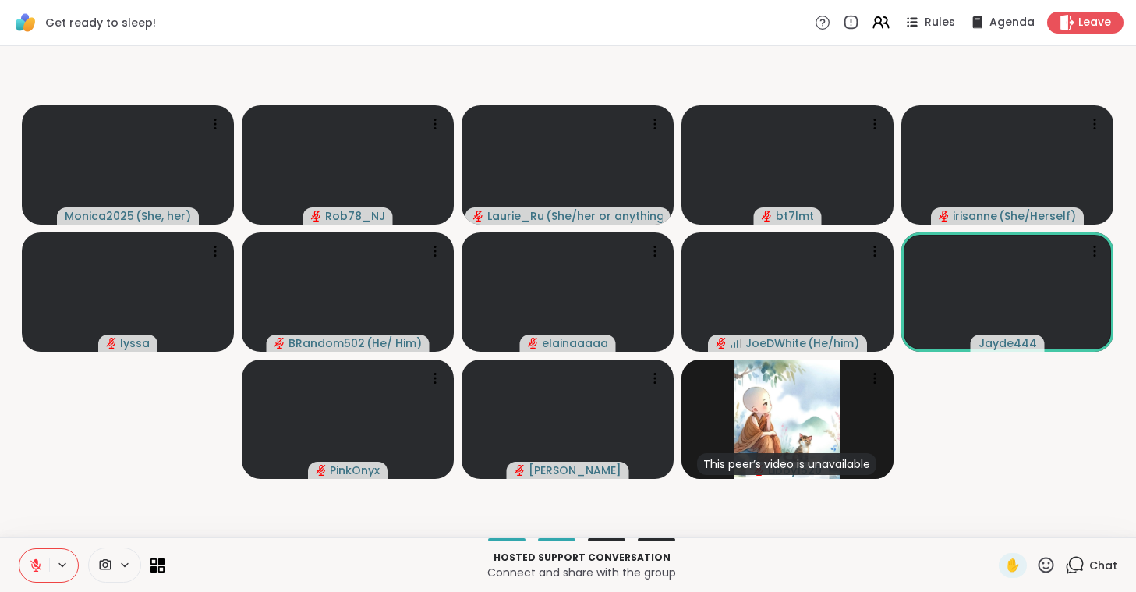
click at [30, 570] on icon at bounding box center [36, 565] width 14 height 14
click at [32, 563] on icon at bounding box center [36, 565] width 14 height 14
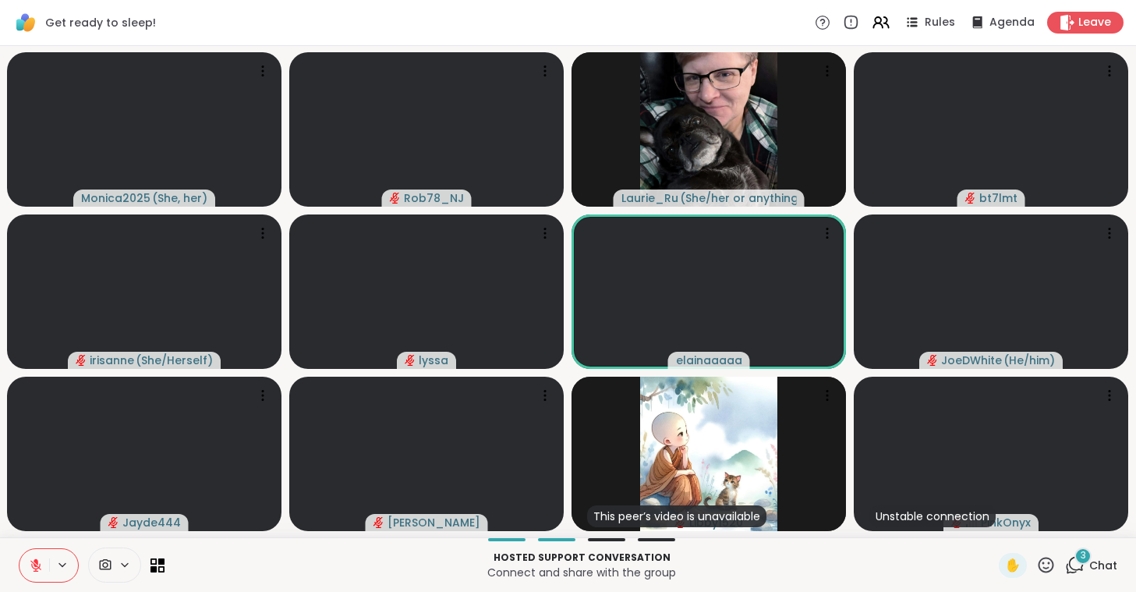
click at [39, 576] on button at bounding box center [34, 565] width 30 height 33
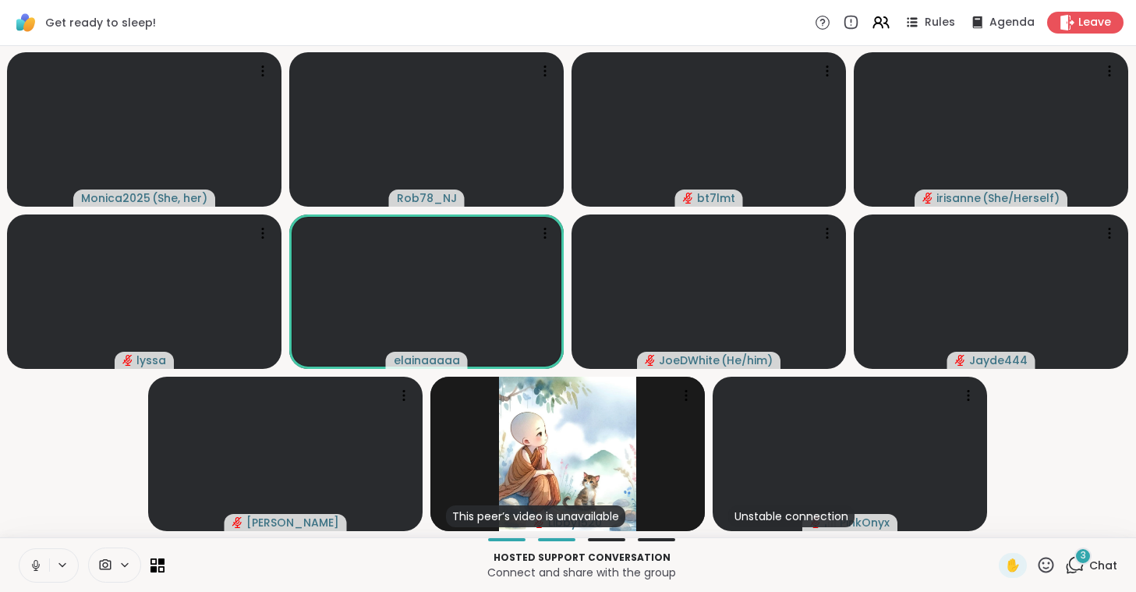
click at [39, 576] on button at bounding box center [34, 565] width 30 height 33
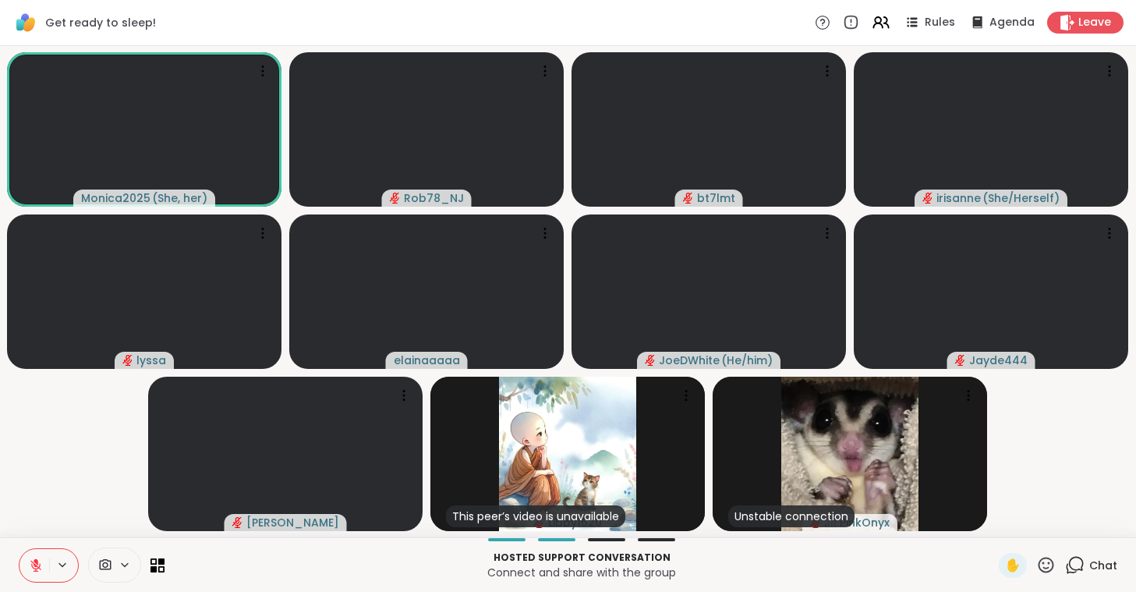
click at [34, 575] on button at bounding box center [34, 565] width 30 height 33
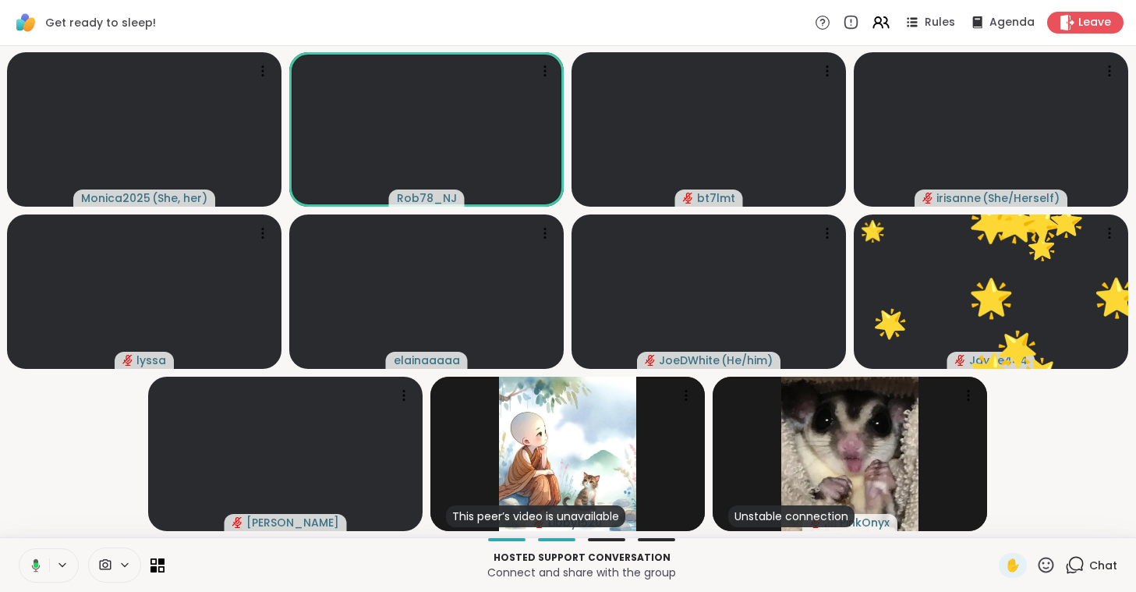
click at [34, 575] on button at bounding box center [33, 565] width 32 height 33
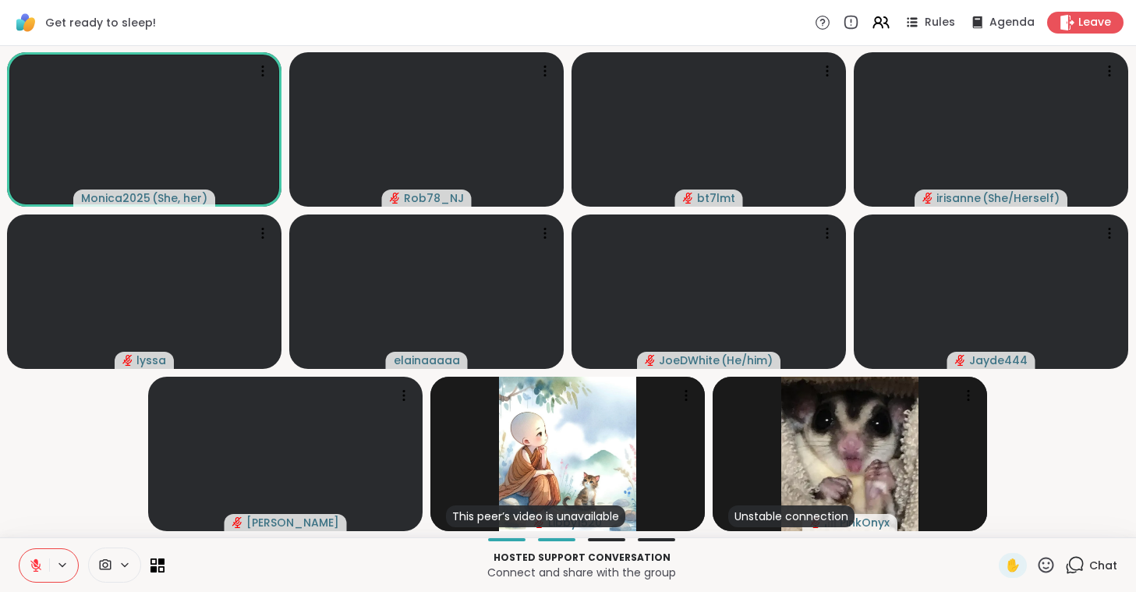
click at [34, 575] on button at bounding box center [34, 565] width 30 height 33
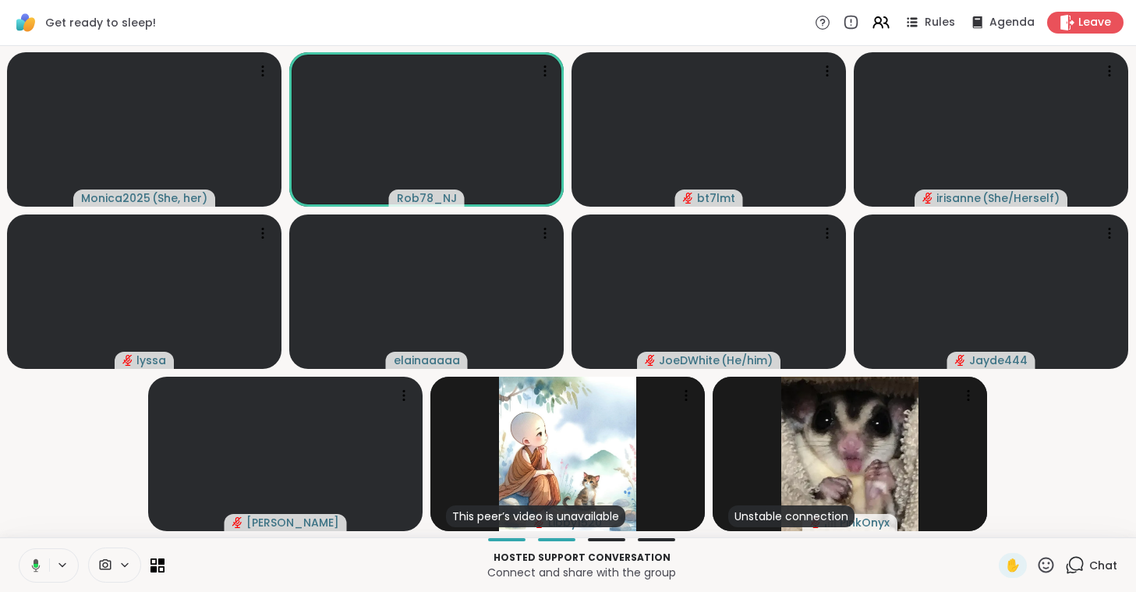
click at [34, 575] on button at bounding box center [33, 565] width 32 height 33
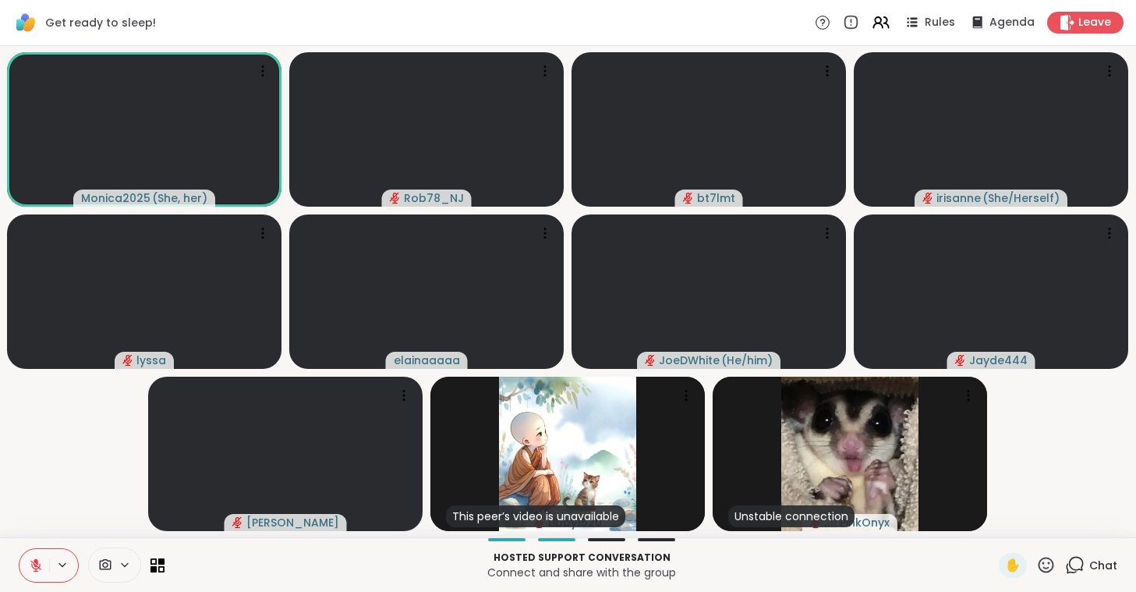
click at [34, 575] on button at bounding box center [34, 565] width 30 height 33
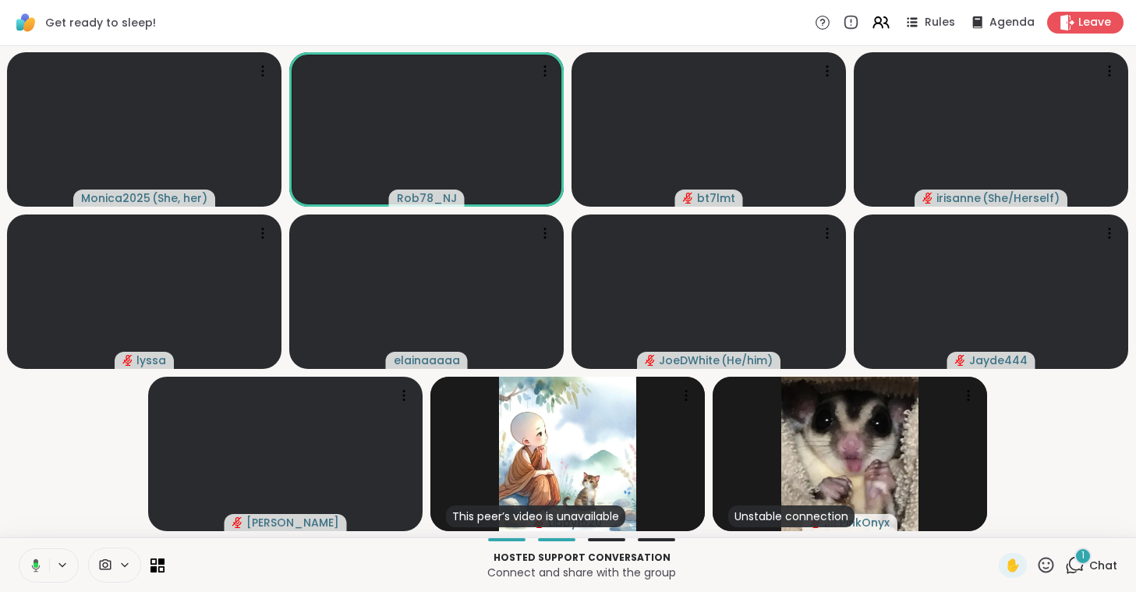
click at [34, 575] on button at bounding box center [33, 565] width 32 height 33
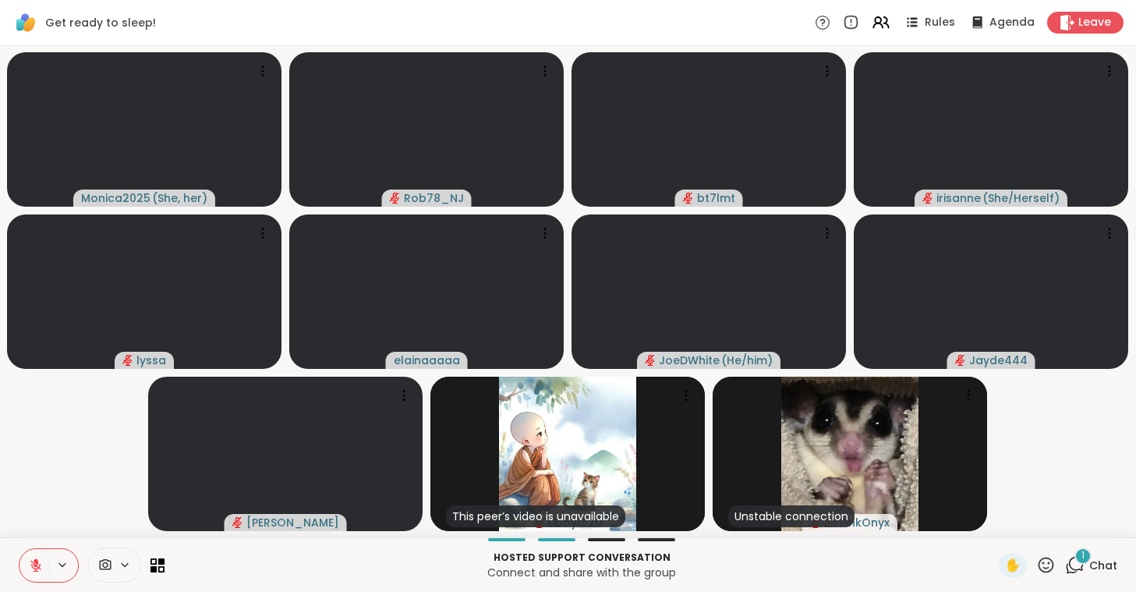
click at [34, 575] on button at bounding box center [34, 565] width 30 height 33
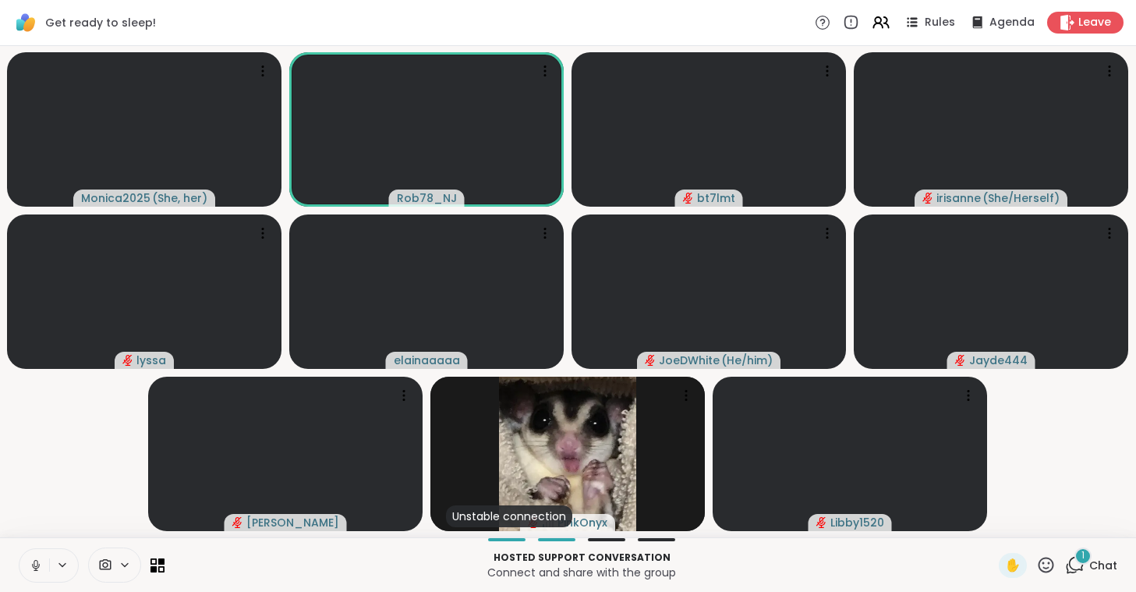
click at [33, 574] on button at bounding box center [34, 565] width 30 height 33
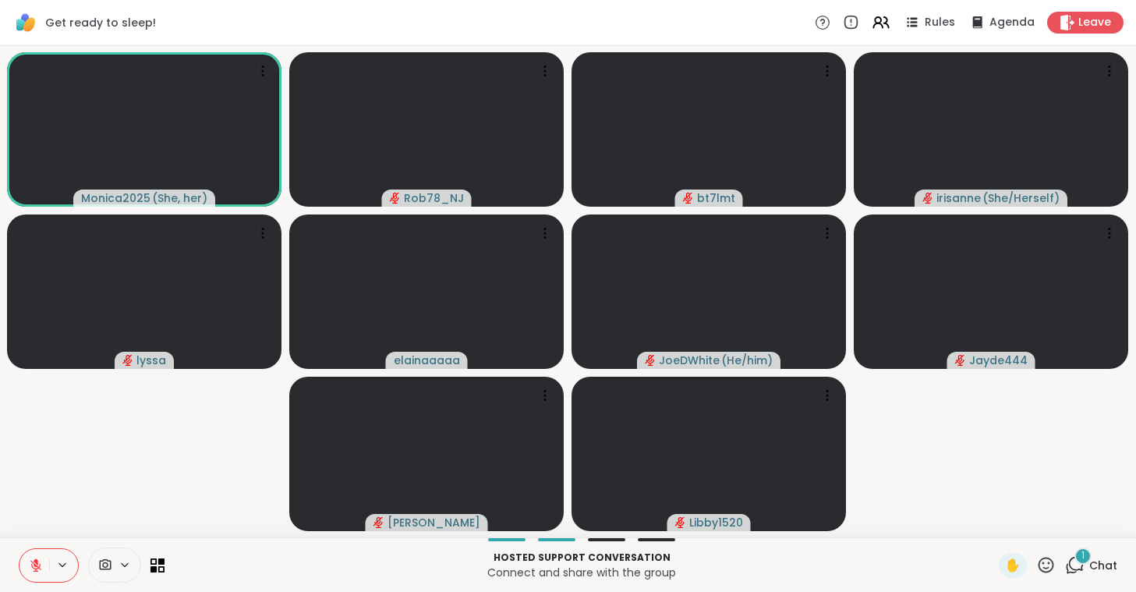
click at [33, 574] on button at bounding box center [34, 565] width 30 height 33
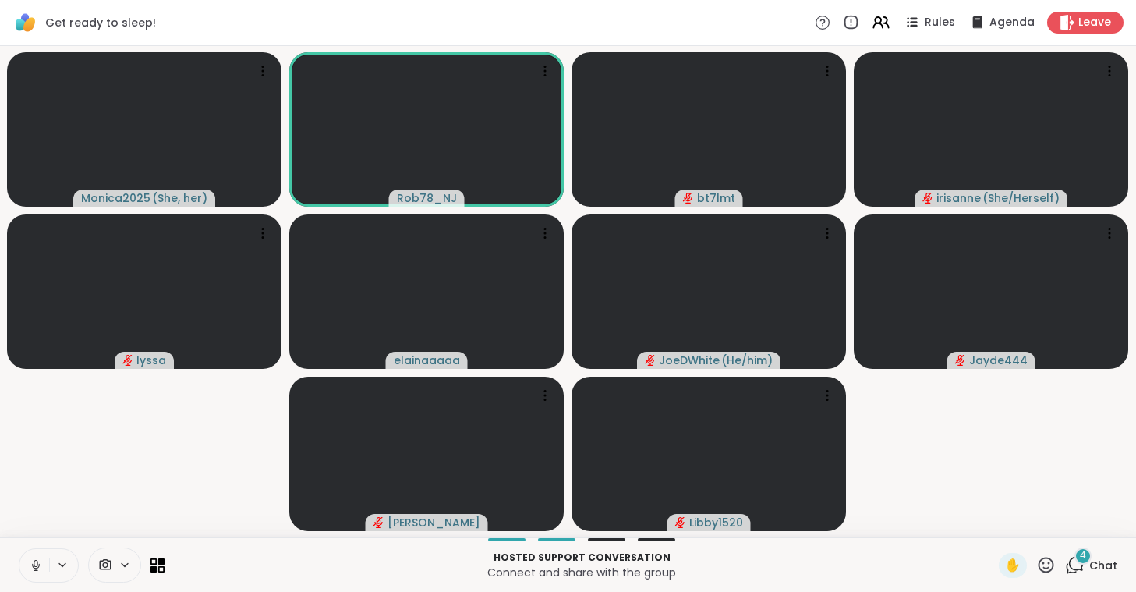
click at [33, 574] on button at bounding box center [34, 565] width 30 height 33
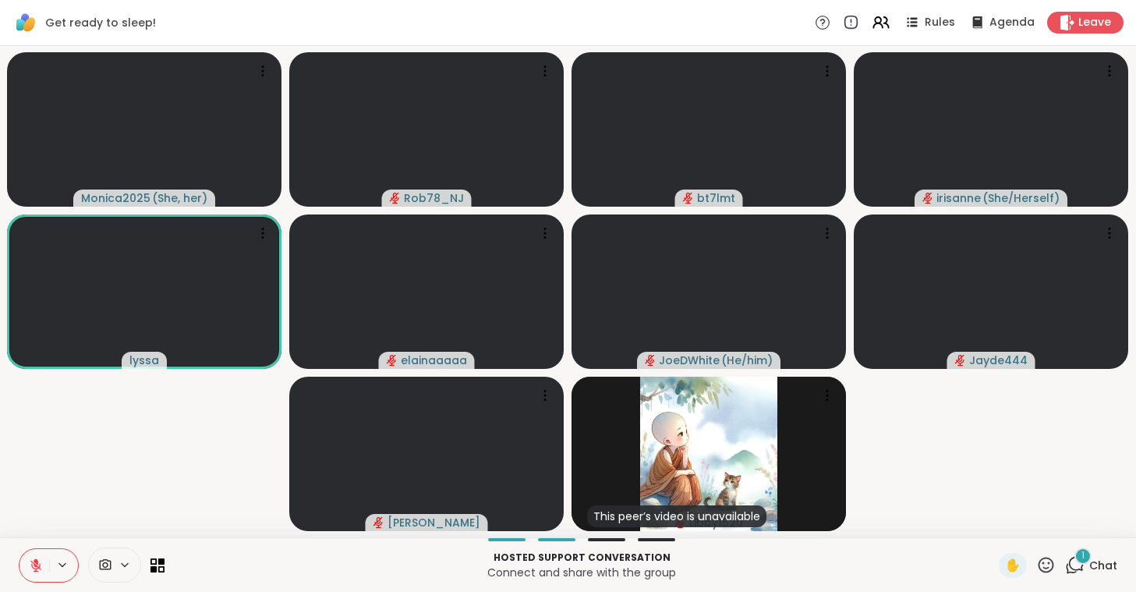
click at [33, 574] on button at bounding box center [34, 565] width 30 height 33
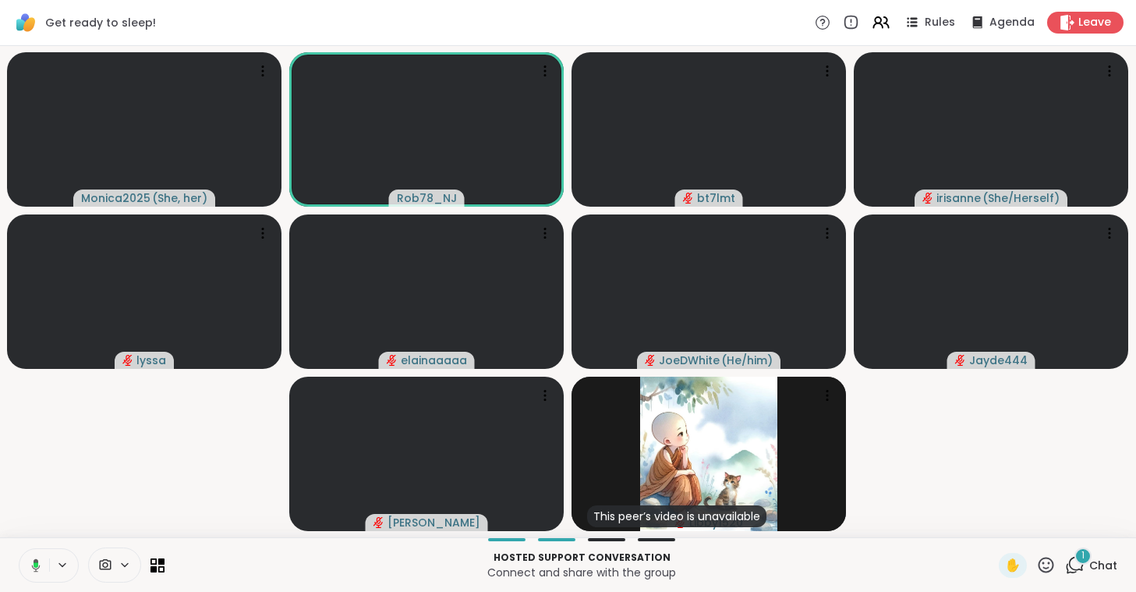
click at [33, 574] on button at bounding box center [33, 565] width 32 height 33
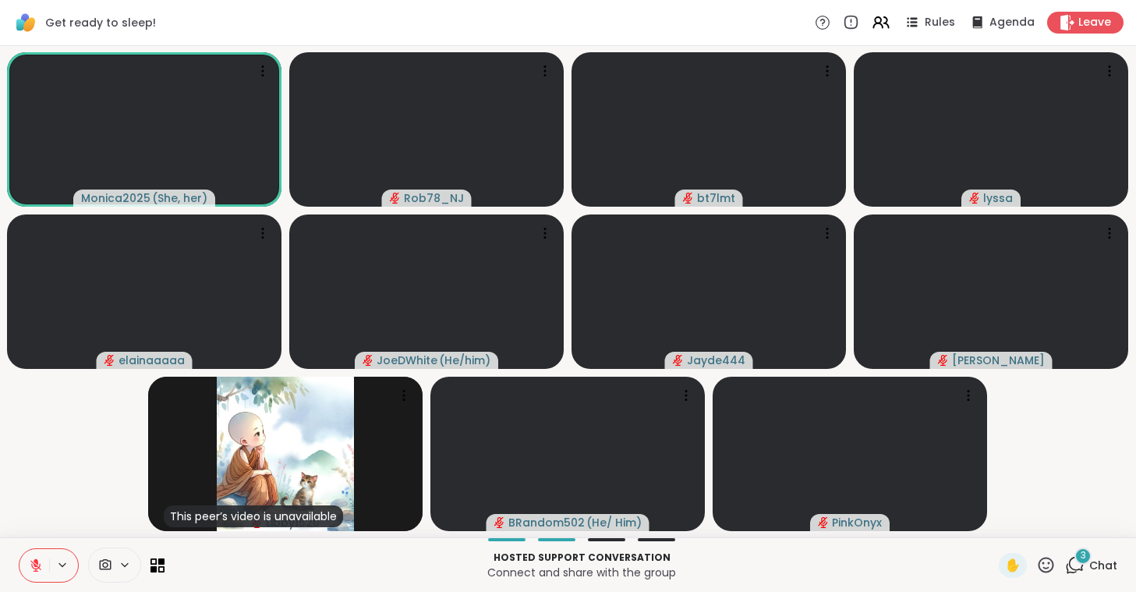
click at [33, 574] on button at bounding box center [34, 565] width 30 height 33
